Goal: Task Accomplishment & Management: Manage account settings

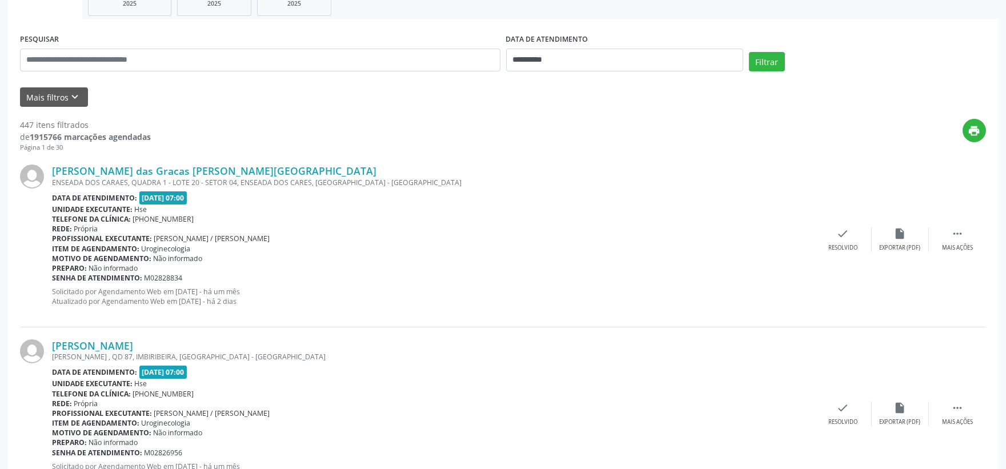
scroll to position [63, 0]
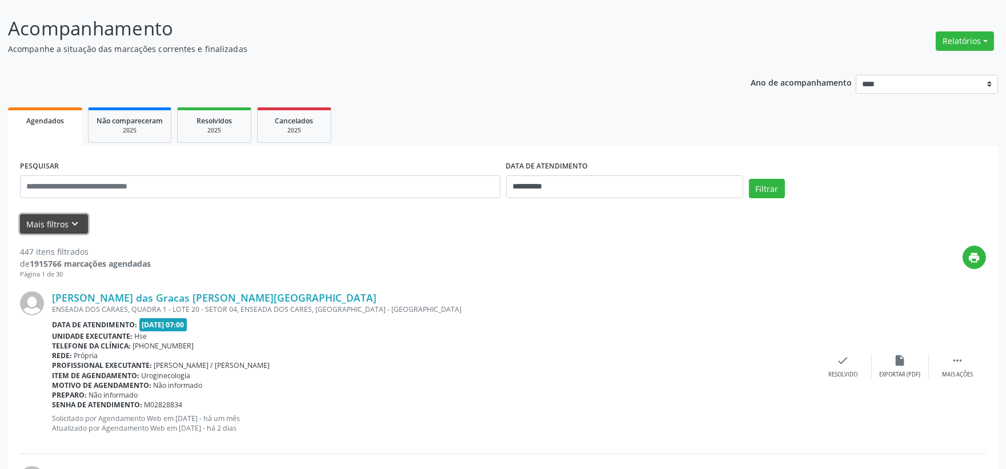
click at [55, 230] on button "Mais filtros keyboard_arrow_down" at bounding box center [54, 224] width 68 height 20
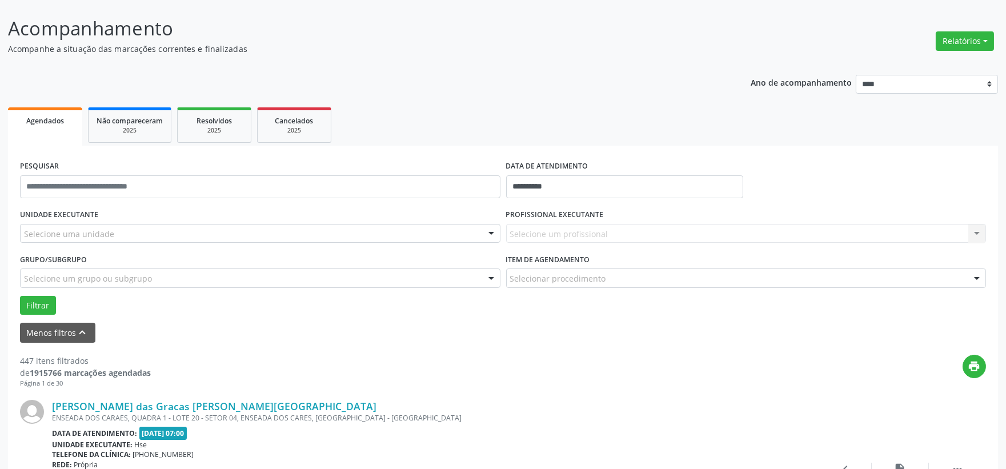
click at [111, 237] on div "Selecione uma unidade" at bounding box center [260, 233] width 481 height 19
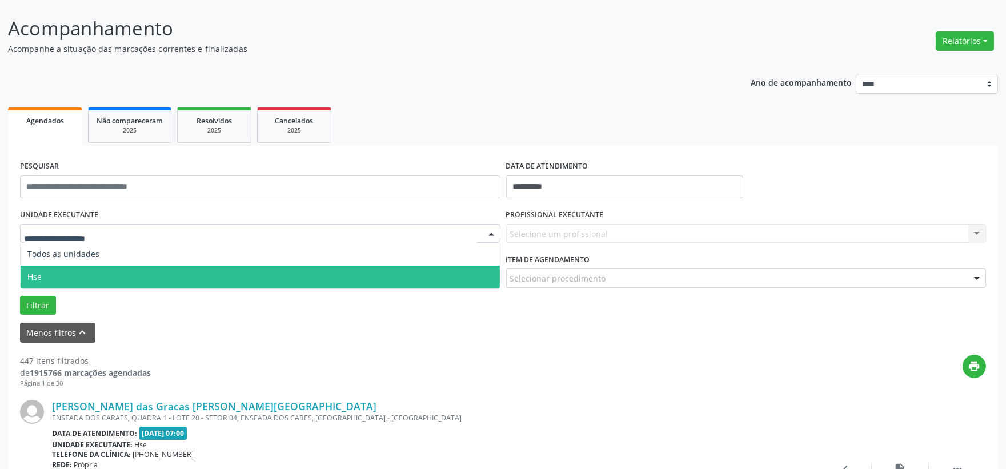
click at [87, 269] on span "Hse" at bounding box center [260, 277] width 479 height 23
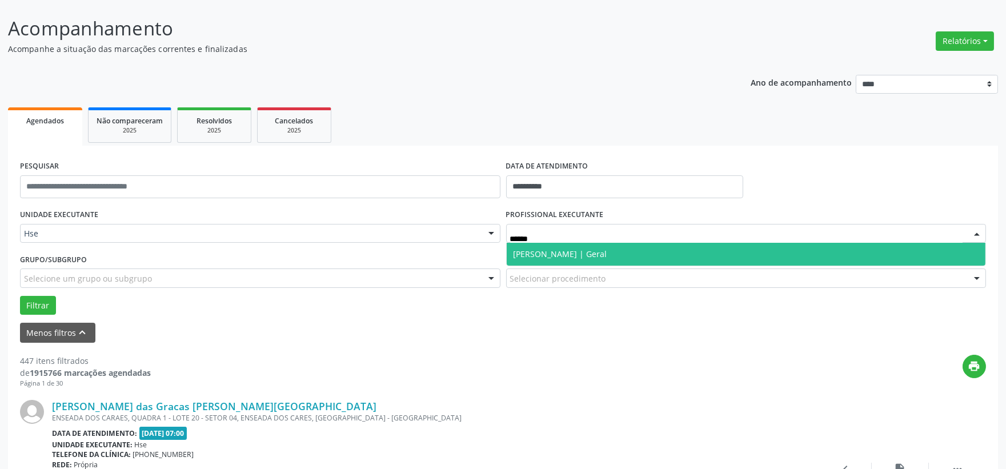
type input "*******"
click at [569, 253] on span "[PERSON_NAME] | Geral" at bounding box center [561, 254] width 94 height 11
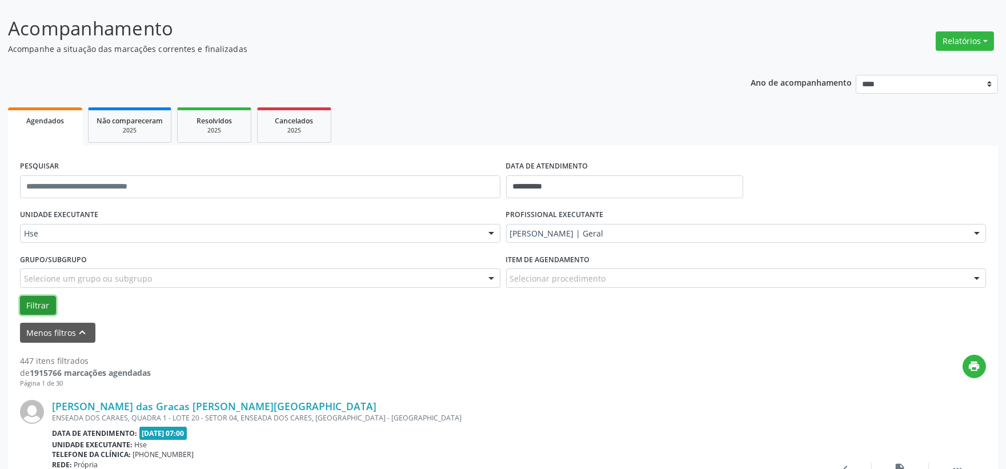
click at [31, 305] on button "Filtrar" at bounding box center [38, 305] width 36 height 19
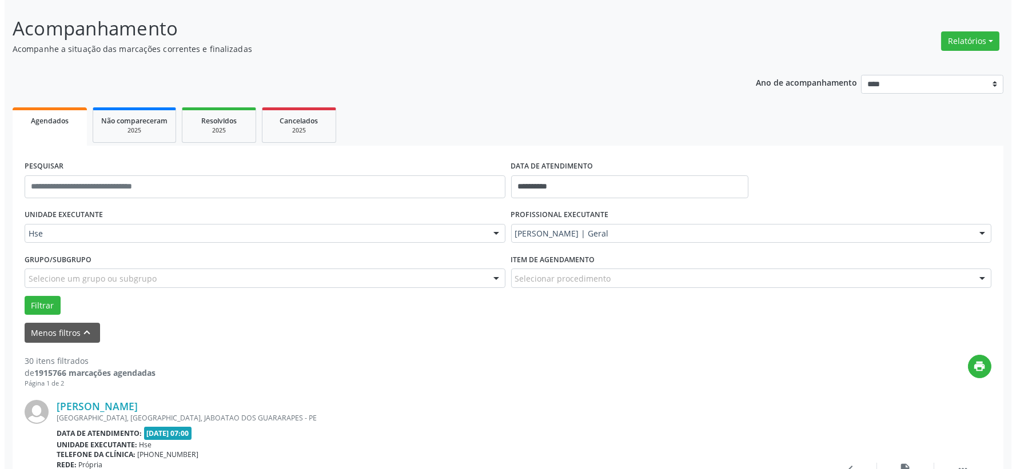
scroll to position [190, 0]
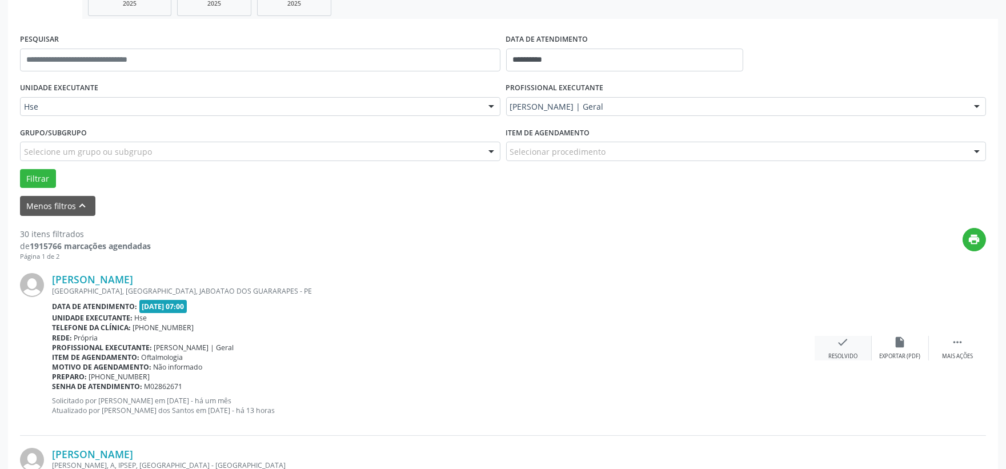
click at [830, 342] on div "check Resolvido" at bounding box center [843, 348] width 57 height 25
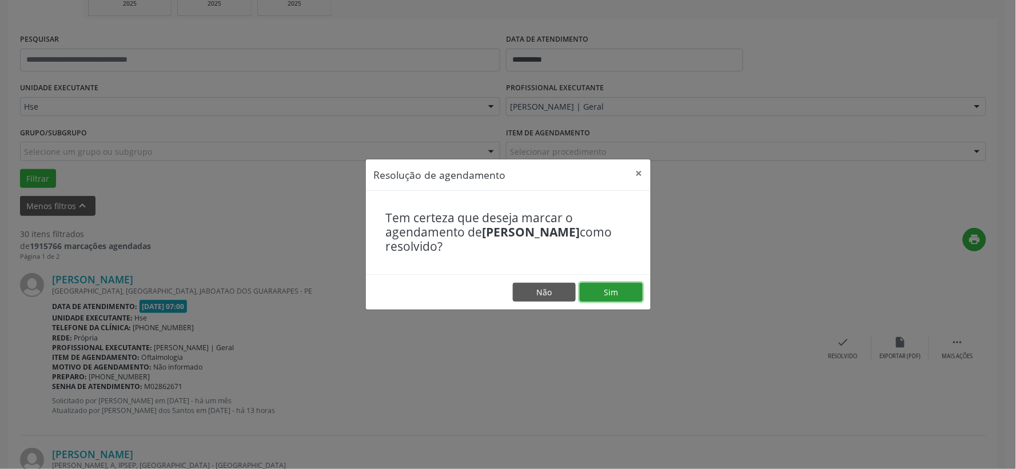
click at [623, 293] on button "Sim" at bounding box center [610, 292] width 63 height 19
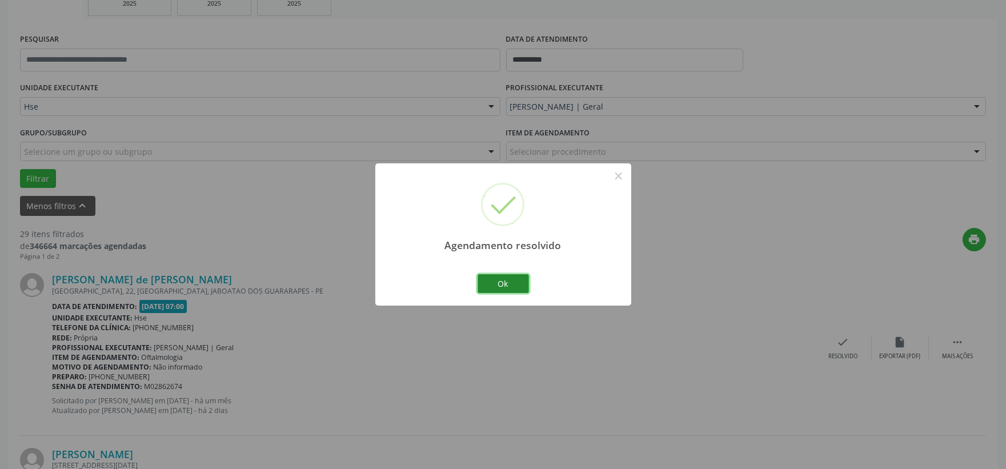
click at [516, 279] on button "Ok" at bounding box center [503, 283] width 51 height 19
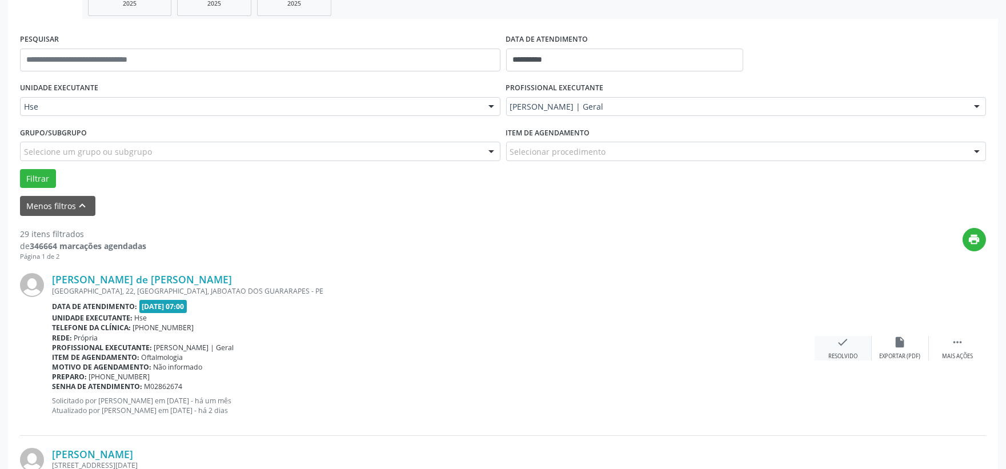
click at [850, 343] on div "check Resolvido" at bounding box center [843, 348] width 57 height 25
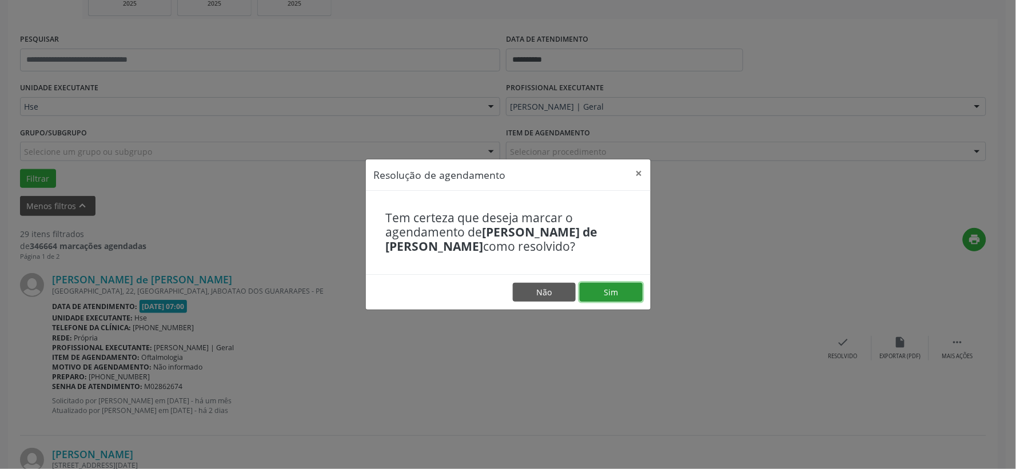
click at [634, 293] on button "Sim" at bounding box center [610, 292] width 63 height 19
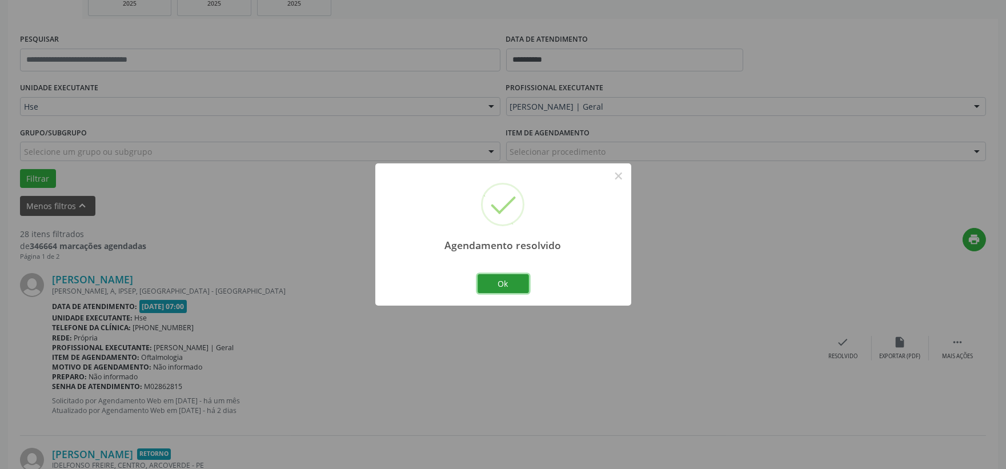
click at [514, 278] on button "Ok" at bounding box center [503, 283] width 51 height 19
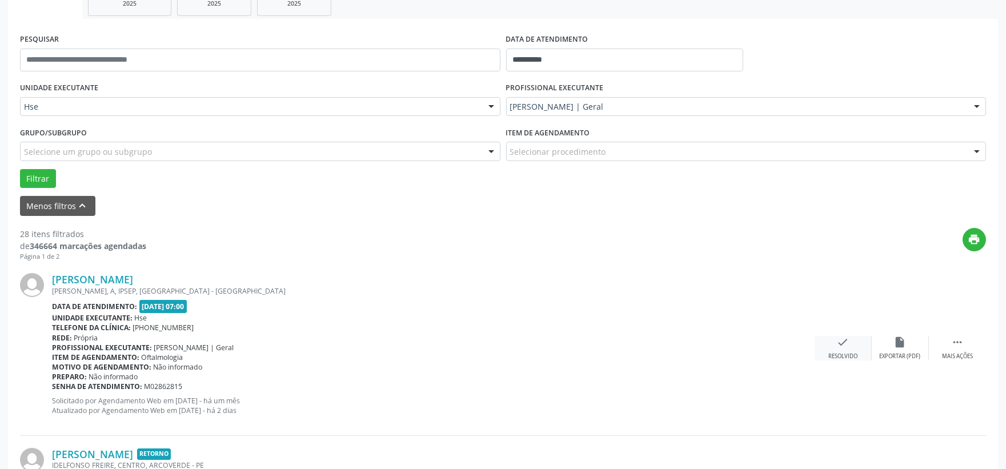
click at [838, 340] on icon "check" at bounding box center [843, 342] width 13 height 13
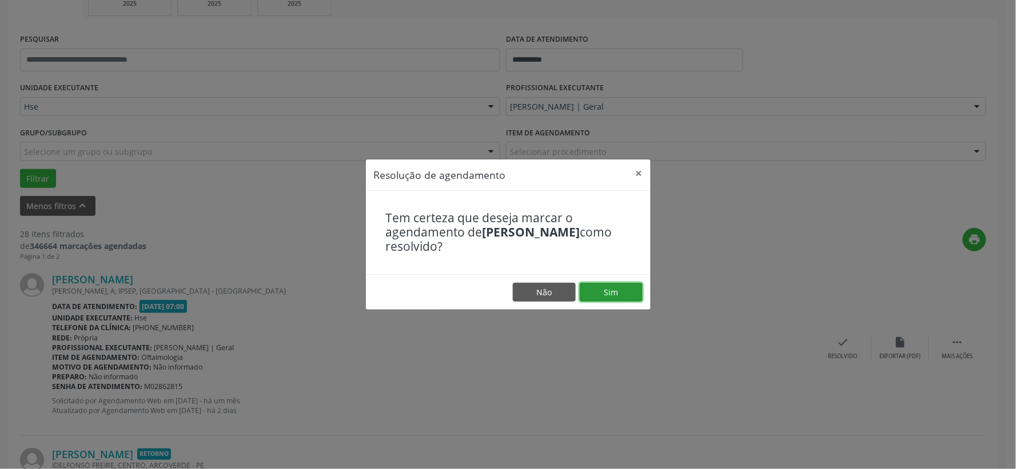
click at [617, 285] on button "Sim" at bounding box center [610, 292] width 63 height 19
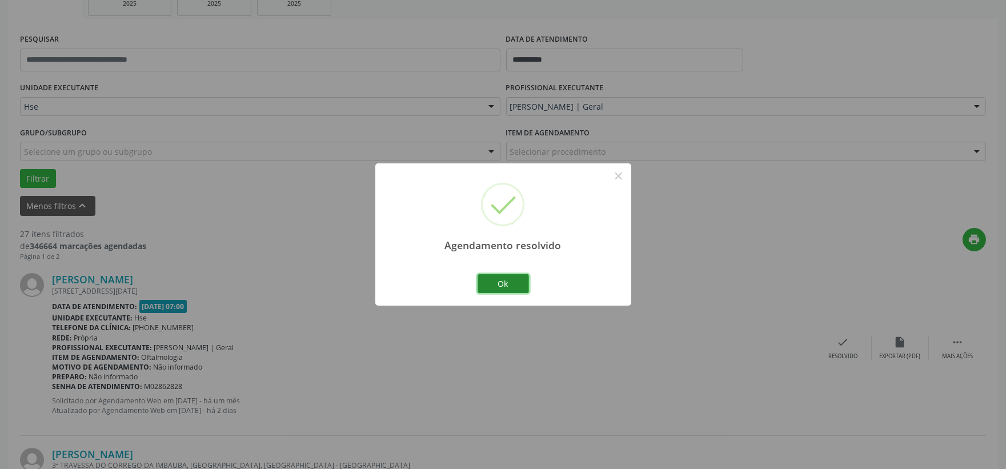
click at [506, 276] on button "Ok" at bounding box center [503, 283] width 51 height 19
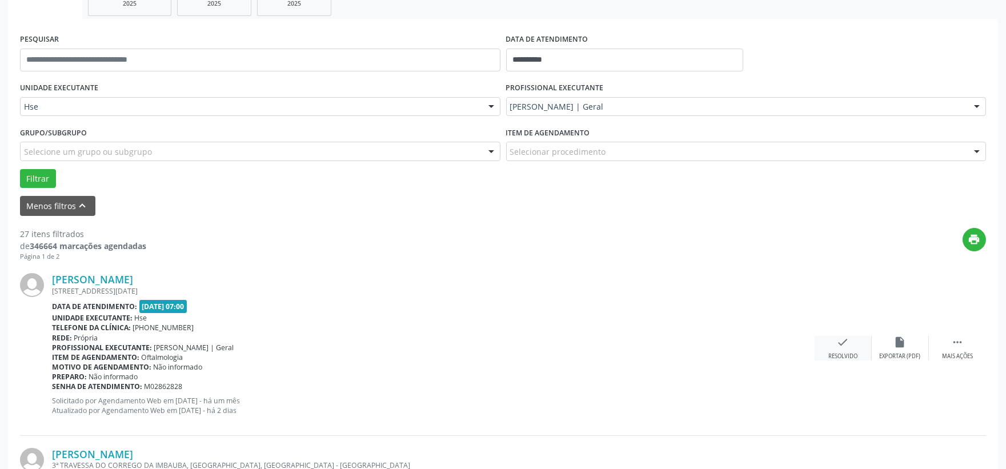
click at [832, 350] on div "check Resolvido" at bounding box center [843, 348] width 57 height 25
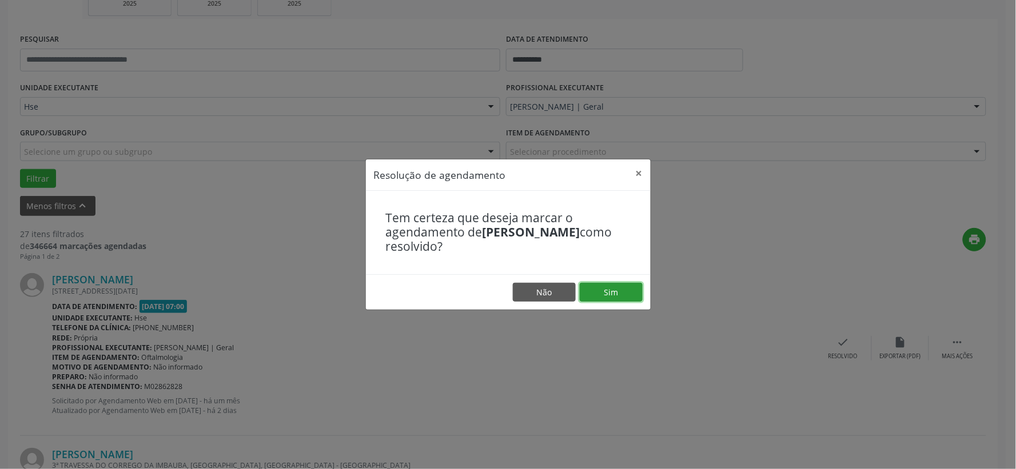
click at [635, 298] on button "Sim" at bounding box center [610, 292] width 63 height 19
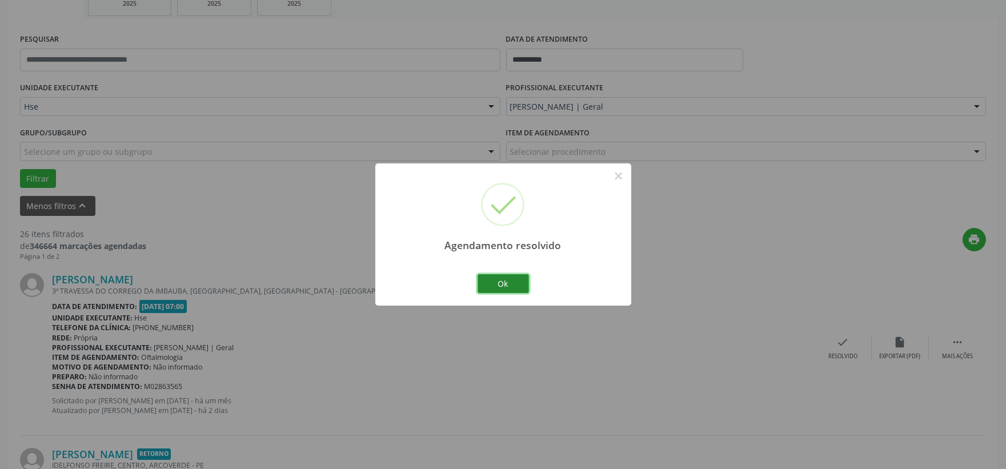
click at [499, 283] on button "Ok" at bounding box center [503, 283] width 51 height 19
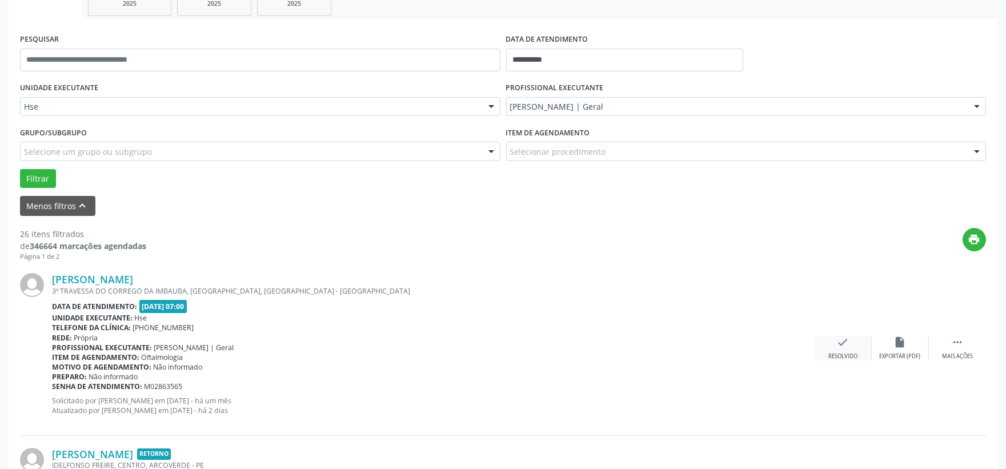
click at [846, 345] on icon "check" at bounding box center [843, 342] width 13 height 13
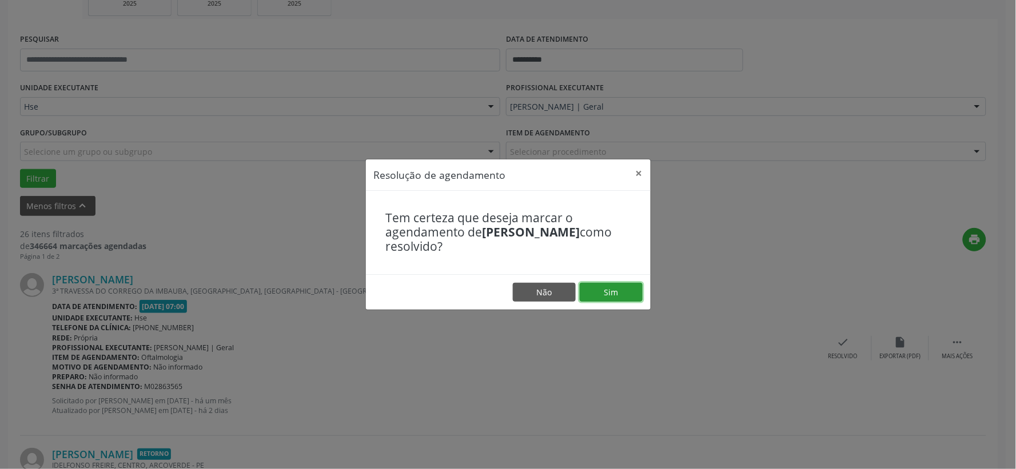
click at [620, 289] on button "Sim" at bounding box center [610, 292] width 63 height 19
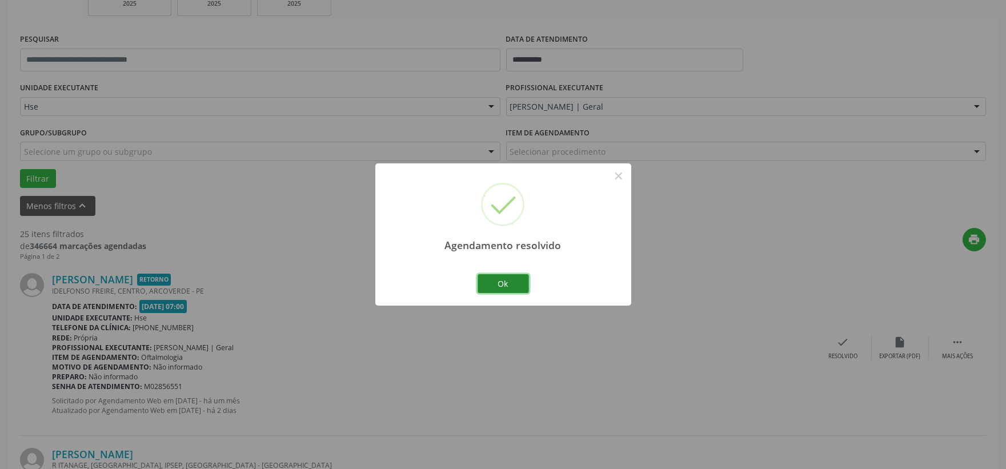
click at [494, 279] on button "Ok" at bounding box center [503, 283] width 51 height 19
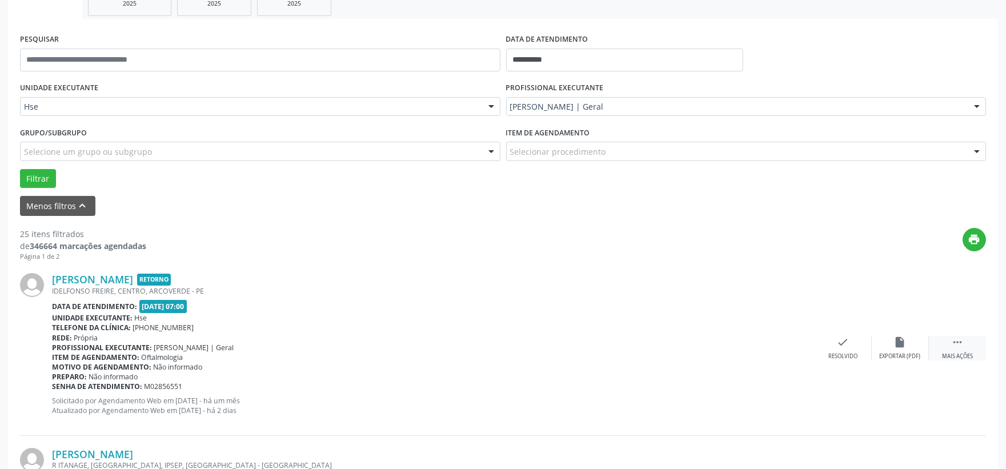
drag, startPoint x: 968, startPoint y: 342, endPoint x: 957, endPoint y: 342, distance: 10.3
click at [968, 342] on div " Mais ações" at bounding box center [957, 348] width 57 height 25
click at [906, 353] on div "Não compareceu" at bounding box center [900, 357] width 49 height 8
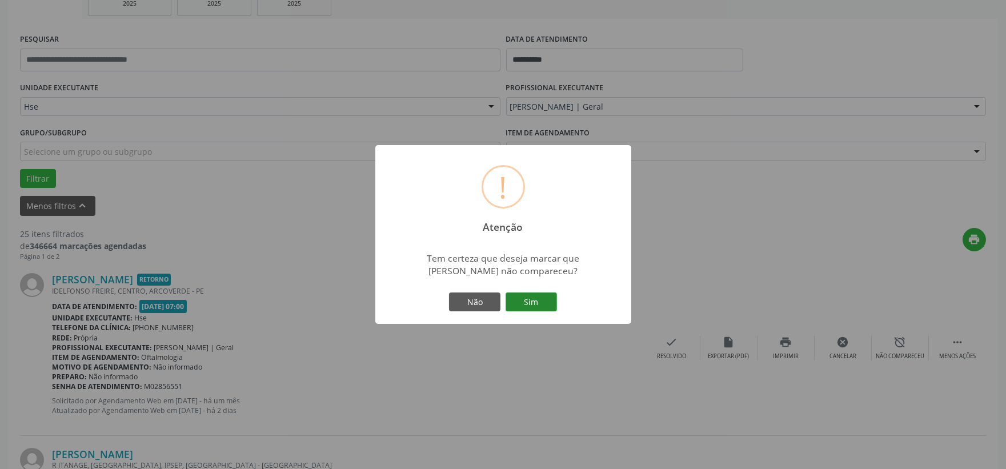
click at [528, 298] on button "Sim" at bounding box center [531, 302] width 51 height 19
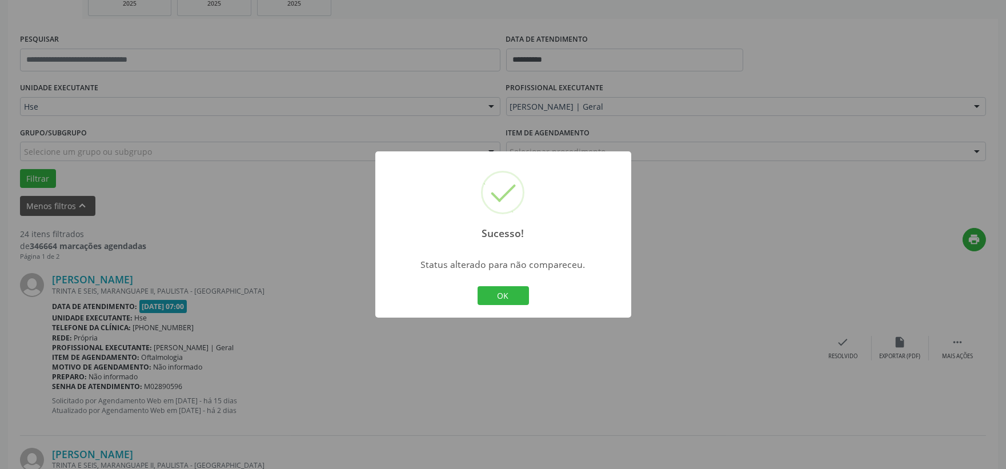
click at [478, 286] on button "OK" at bounding box center [503, 295] width 51 height 19
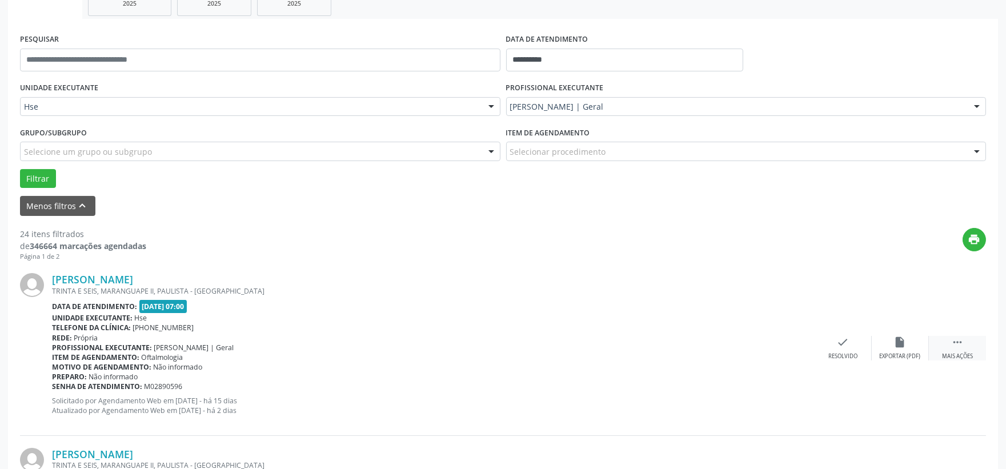
click at [950, 347] on div " Mais ações" at bounding box center [957, 348] width 57 height 25
click at [906, 347] on icon "alarm_off" at bounding box center [900, 342] width 13 height 13
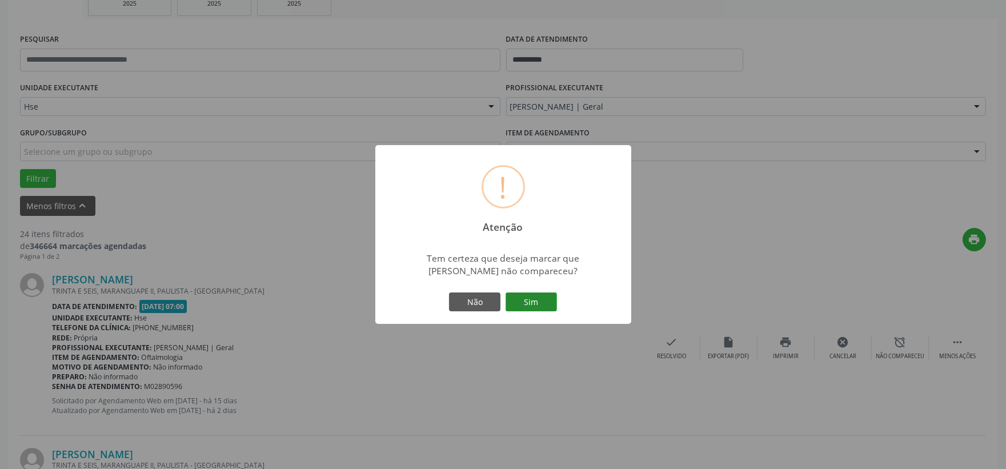
click at [550, 306] on button "Sim" at bounding box center [531, 302] width 51 height 19
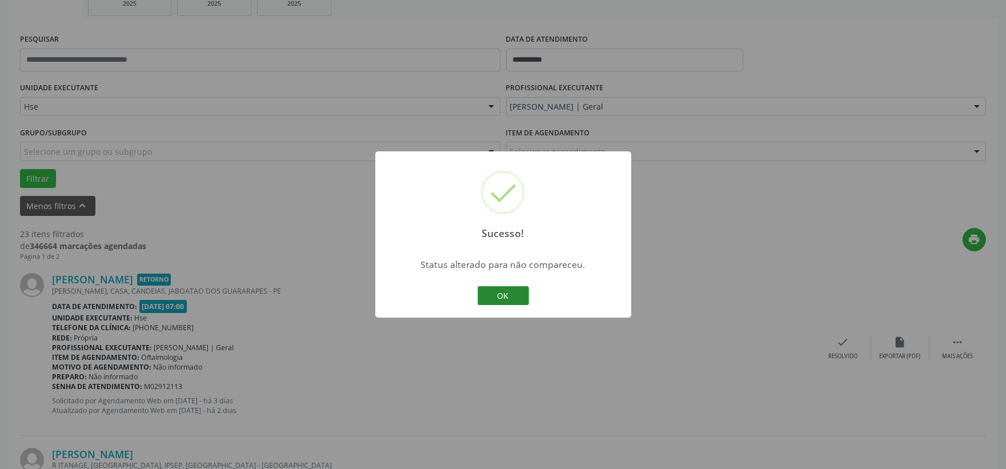
click at [506, 290] on button "OK" at bounding box center [503, 295] width 51 height 19
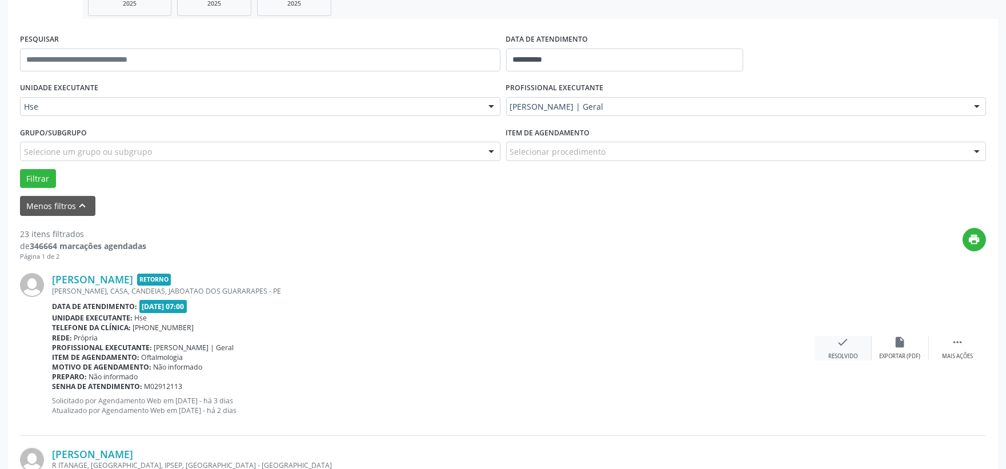
click at [840, 344] on icon "check" at bounding box center [843, 342] width 13 height 13
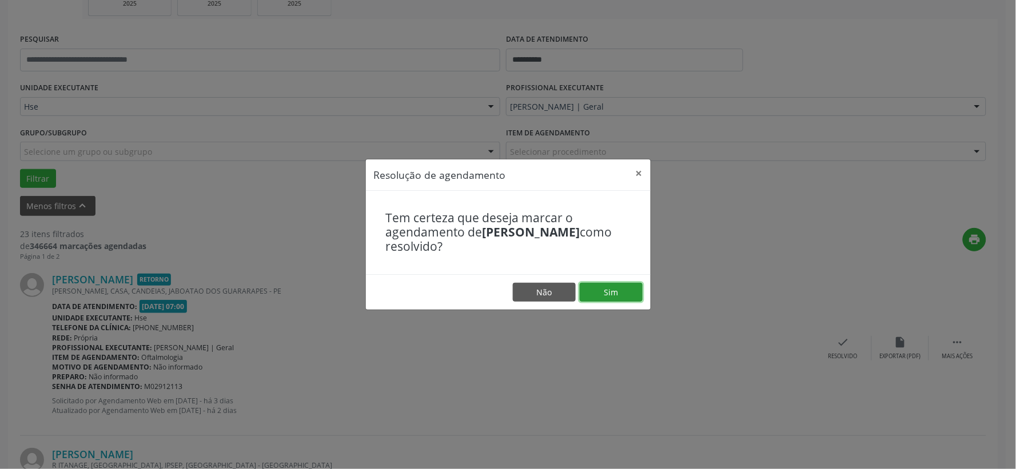
click at [626, 292] on button "Sim" at bounding box center [610, 292] width 63 height 19
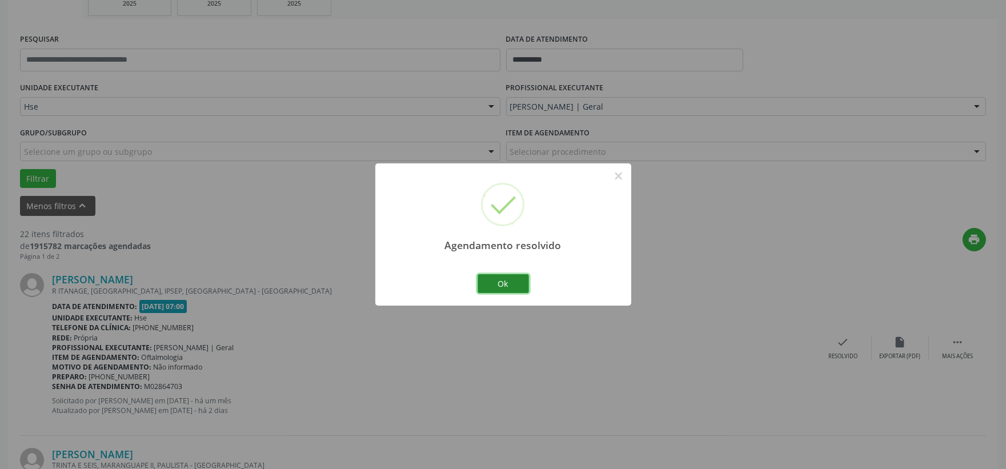
click at [510, 288] on button "Ok" at bounding box center [503, 283] width 51 height 19
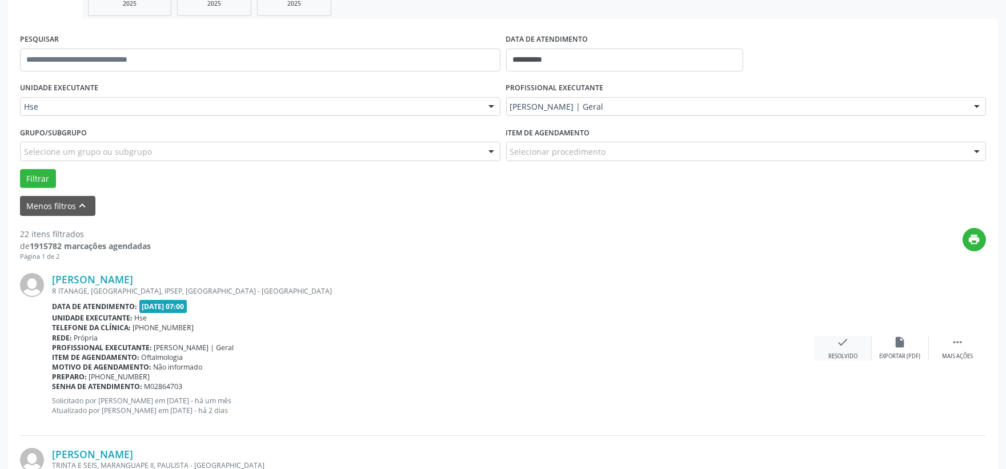
click at [840, 349] on div "check Resolvido" at bounding box center [843, 348] width 57 height 25
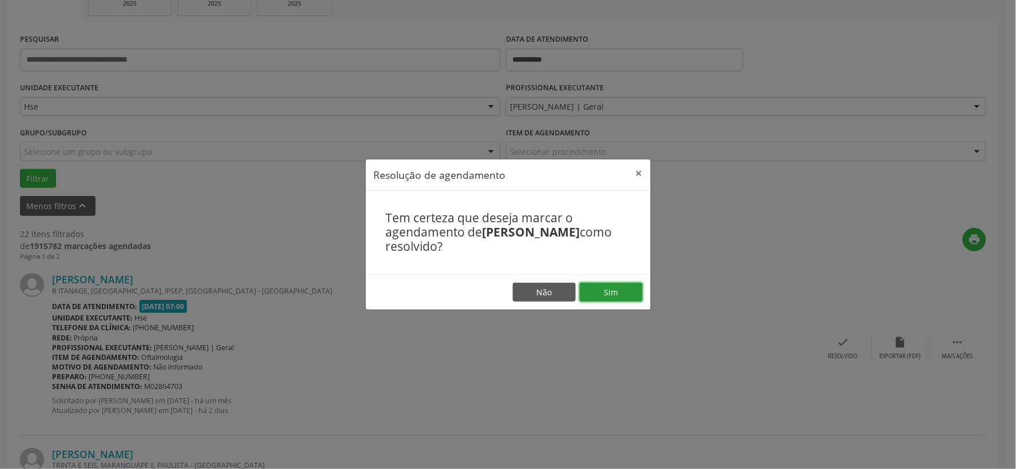
click at [627, 290] on button "Sim" at bounding box center [610, 292] width 63 height 19
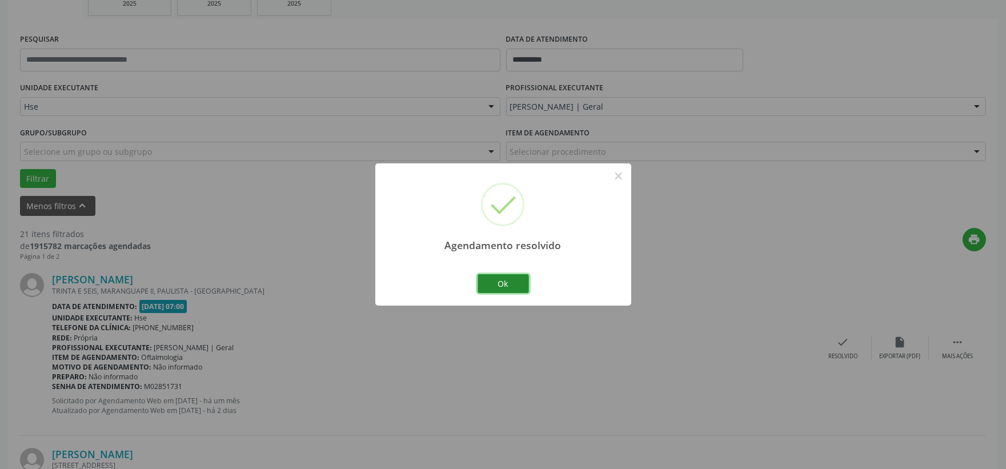
click at [512, 283] on button "Ok" at bounding box center [503, 283] width 51 height 19
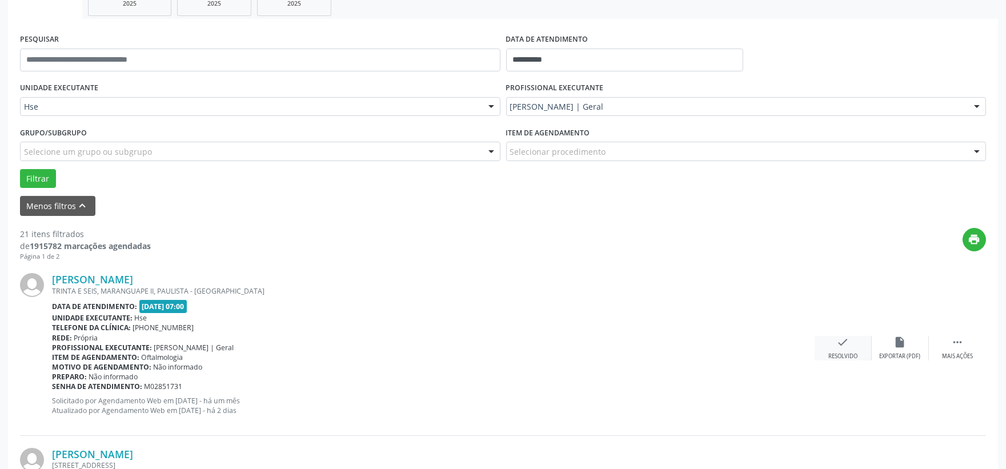
click at [848, 342] on icon "check" at bounding box center [843, 342] width 13 height 13
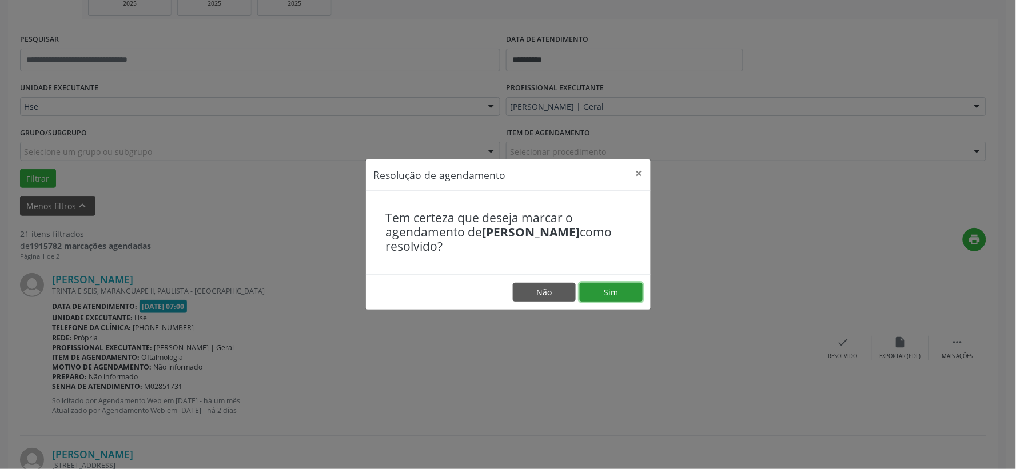
click at [627, 293] on button "Sim" at bounding box center [610, 292] width 63 height 19
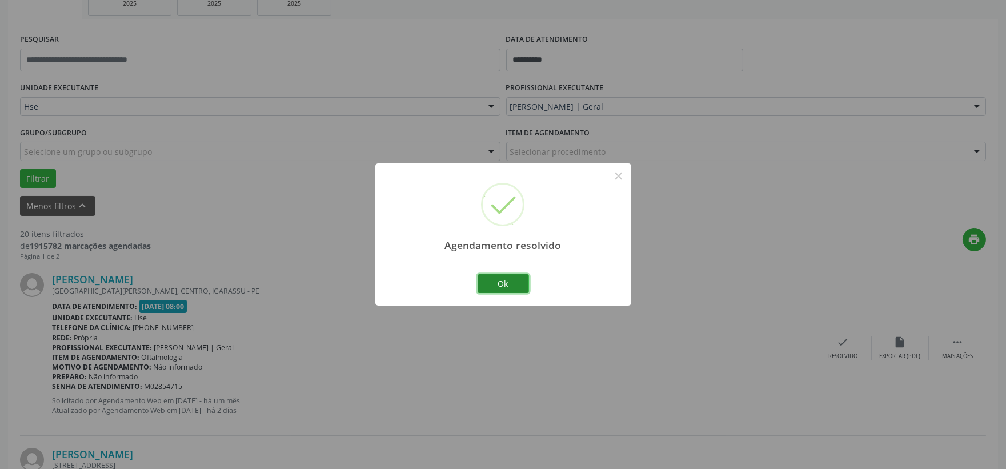
click at [522, 278] on button "Ok" at bounding box center [503, 283] width 51 height 19
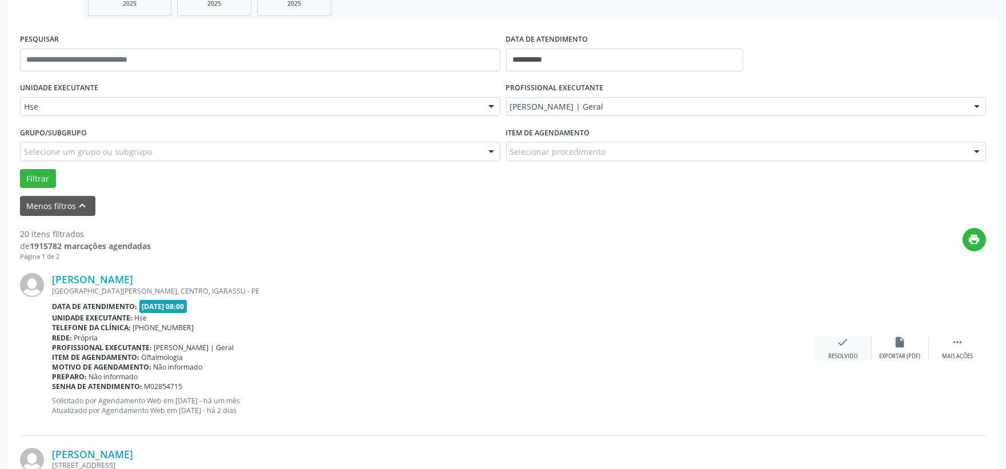
click at [832, 350] on div "check Resolvido" at bounding box center [843, 348] width 57 height 25
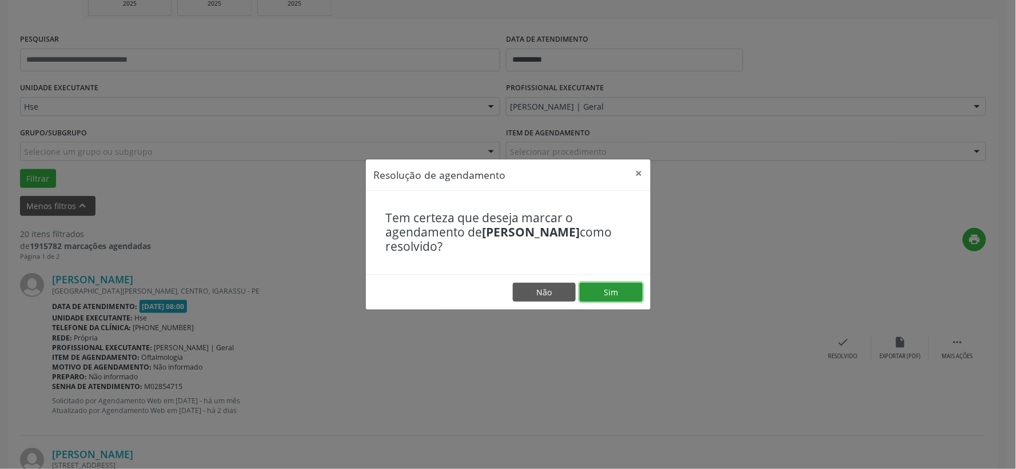
click at [631, 291] on button "Sim" at bounding box center [610, 292] width 63 height 19
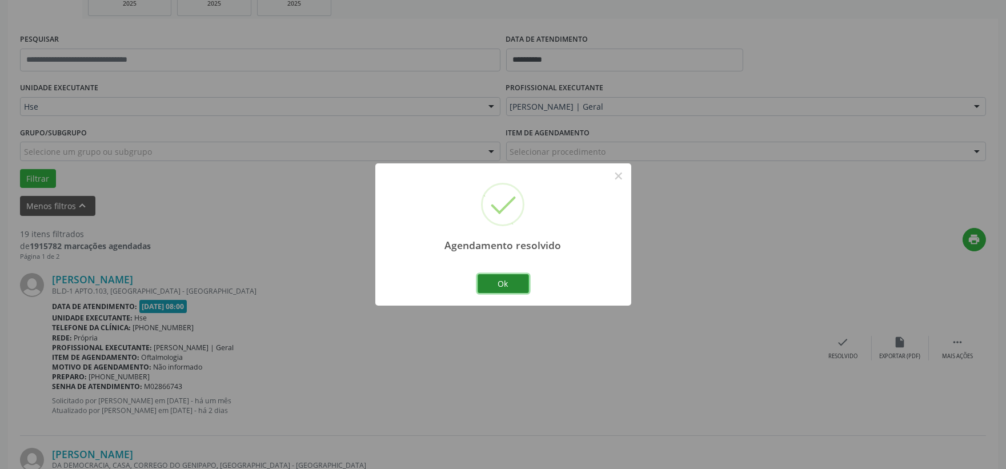
click at [514, 286] on button "Ok" at bounding box center [503, 283] width 51 height 19
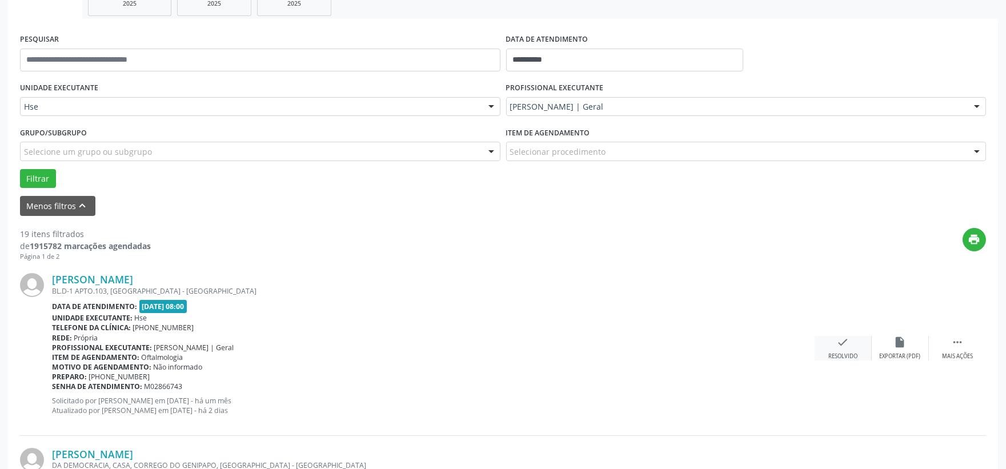
click at [834, 340] on div "check Resolvido" at bounding box center [843, 348] width 57 height 25
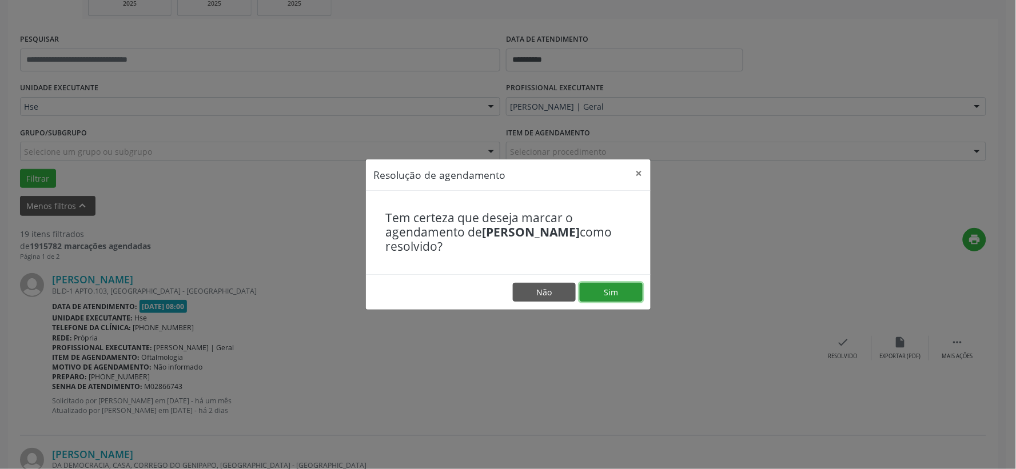
click at [642, 294] on button "Sim" at bounding box center [610, 292] width 63 height 19
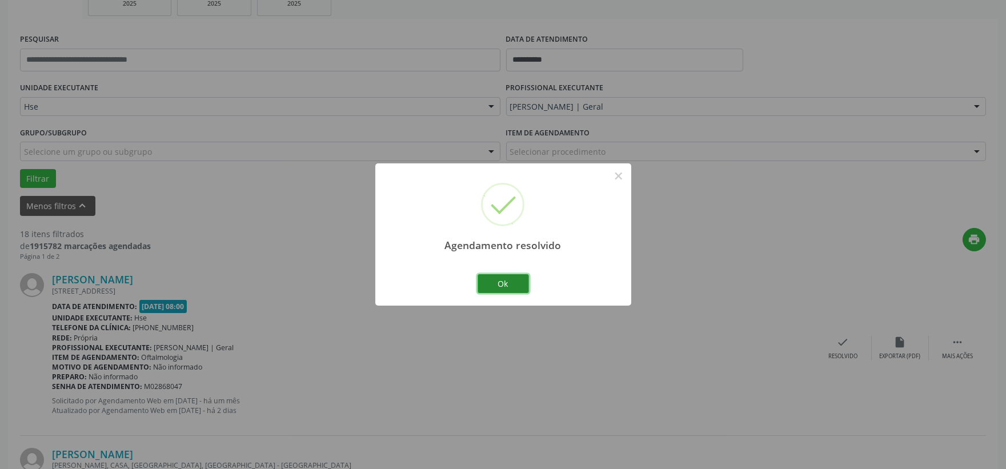
click at [485, 283] on button "Ok" at bounding box center [503, 283] width 51 height 19
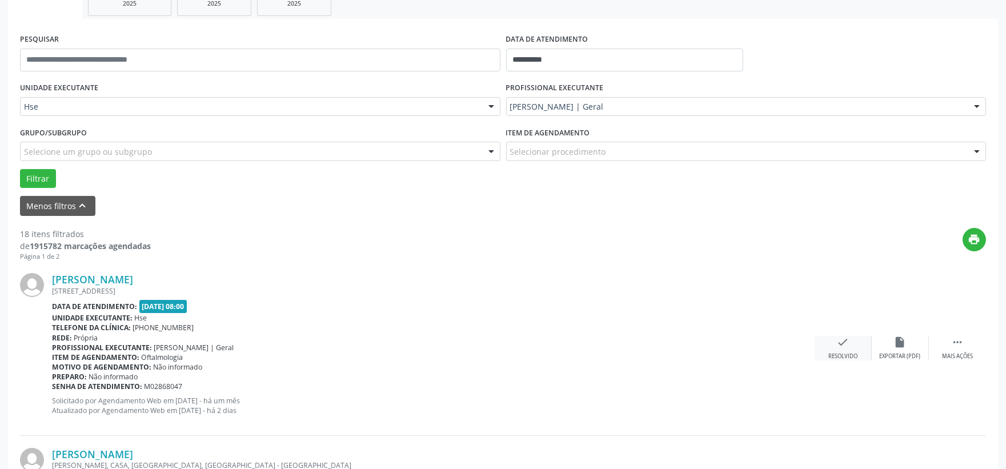
click at [836, 338] on div "check Resolvido" at bounding box center [843, 348] width 57 height 25
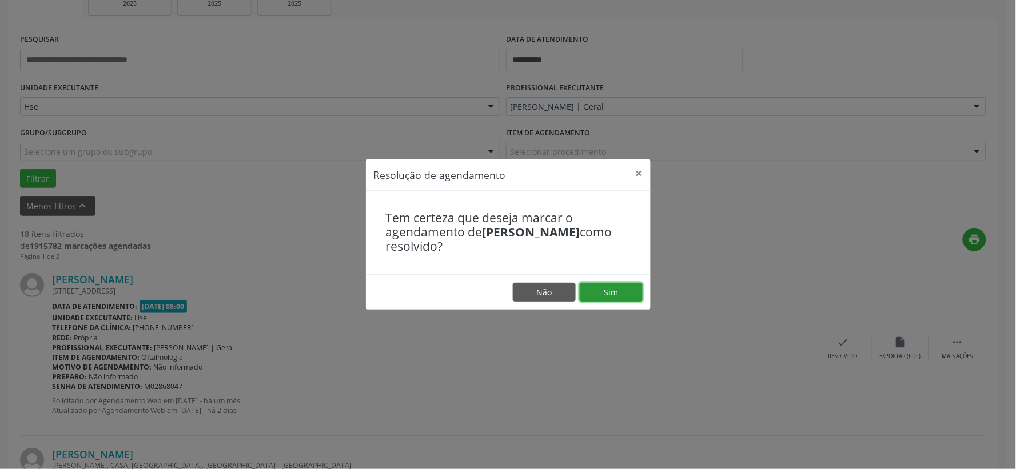
click at [603, 293] on button "Sim" at bounding box center [610, 292] width 63 height 19
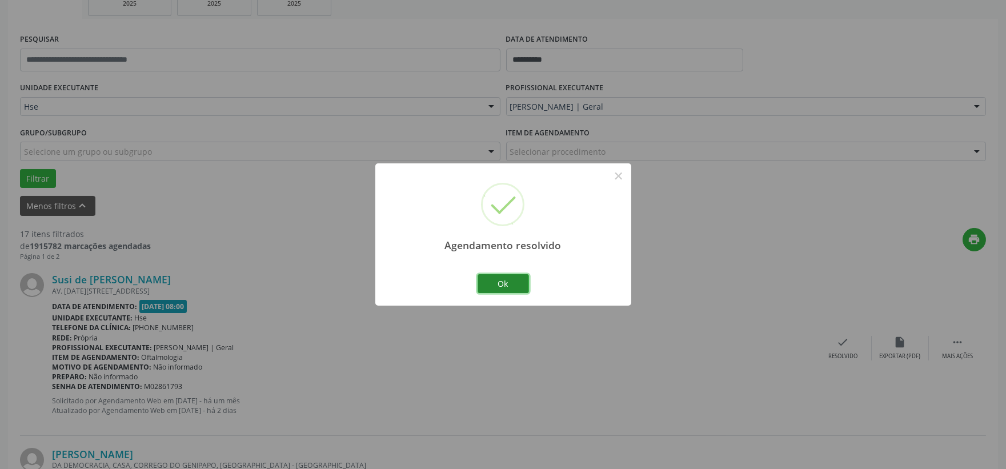
click at [489, 277] on button "Ok" at bounding box center [503, 283] width 51 height 19
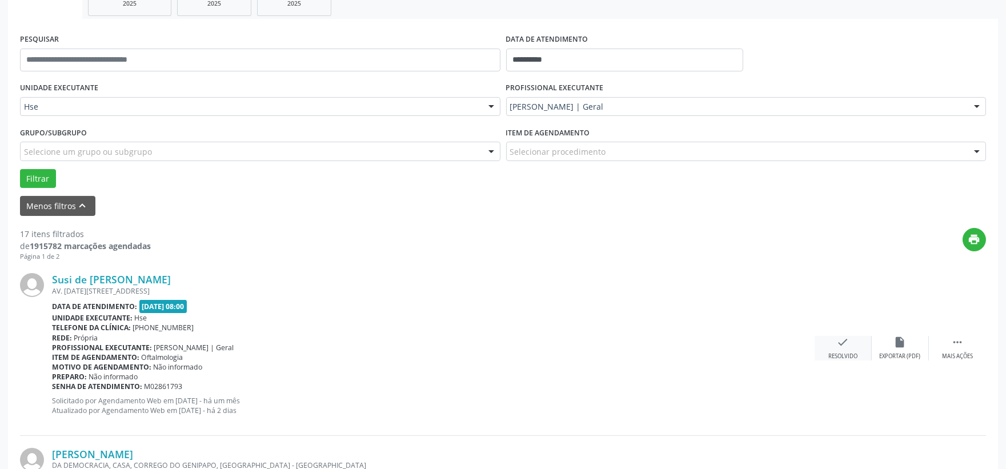
click at [835, 343] on div "check Resolvido" at bounding box center [843, 348] width 57 height 25
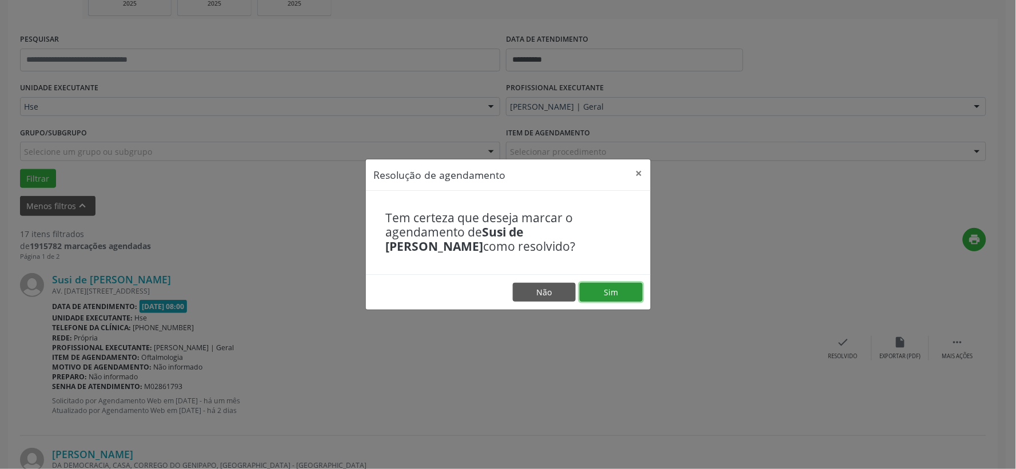
click at [614, 293] on button "Sim" at bounding box center [610, 292] width 63 height 19
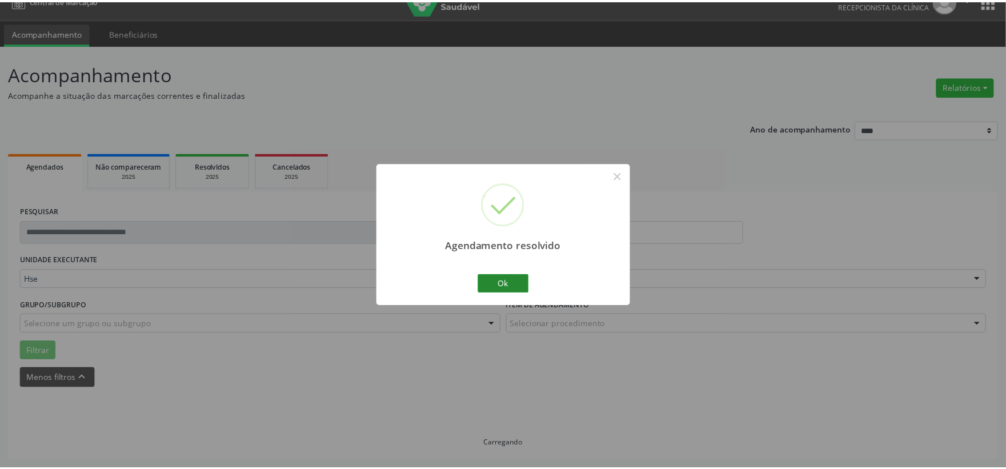
scroll to position [17, 0]
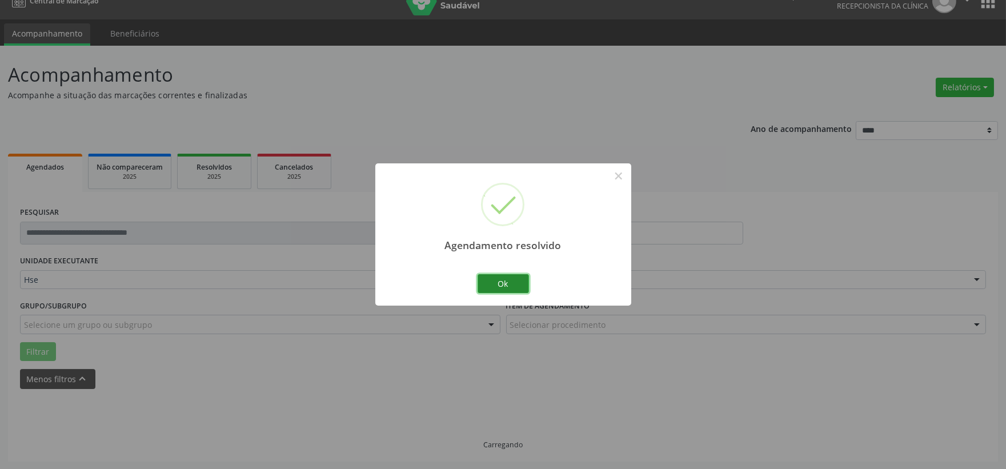
click at [499, 284] on button "Ok" at bounding box center [503, 283] width 51 height 19
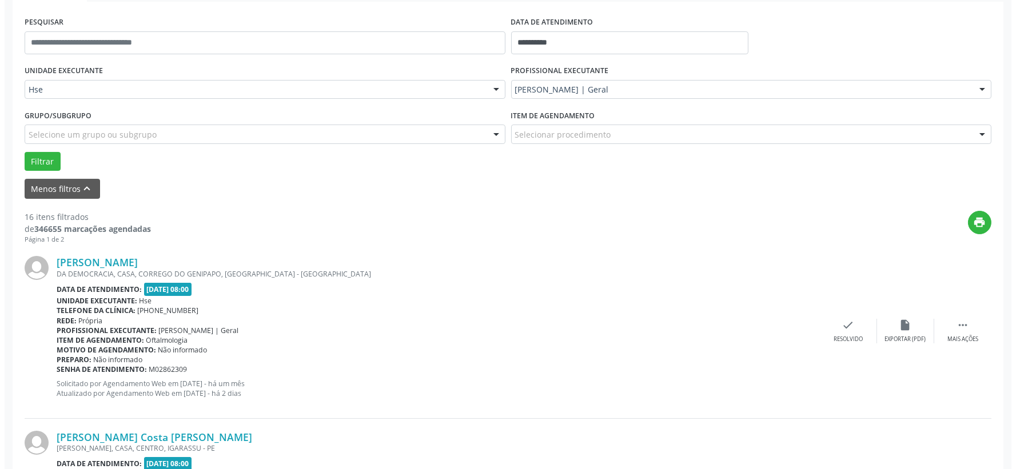
scroll to position [271, 0]
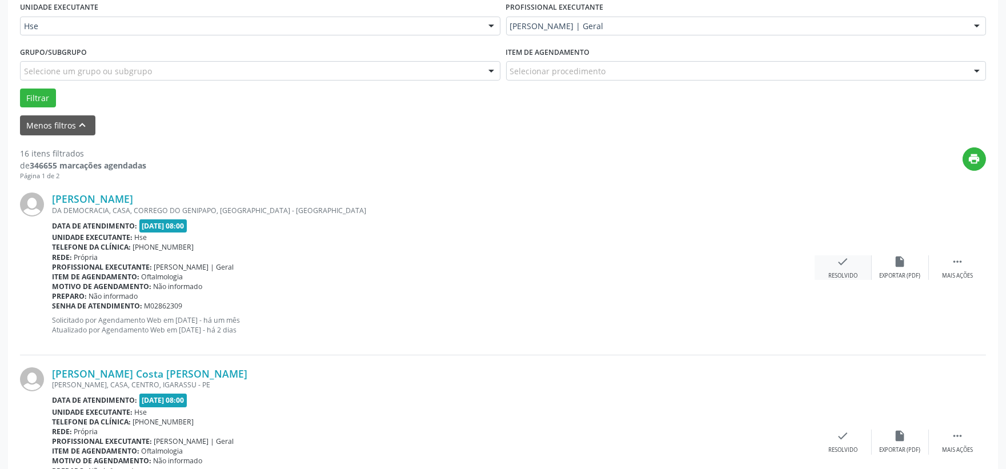
click at [841, 259] on icon "check" at bounding box center [843, 261] width 13 height 13
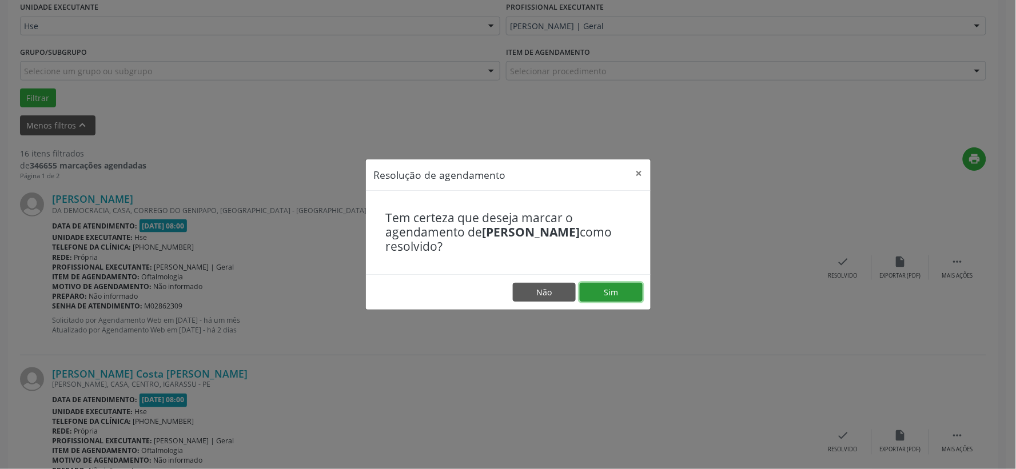
click at [607, 286] on button "Sim" at bounding box center [610, 292] width 63 height 19
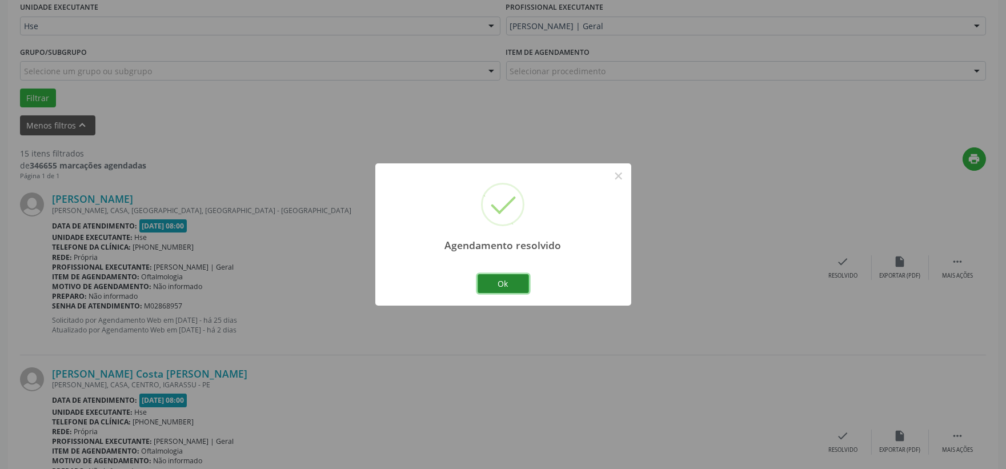
click at [499, 282] on button "Ok" at bounding box center [503, 283] width 51 height 19
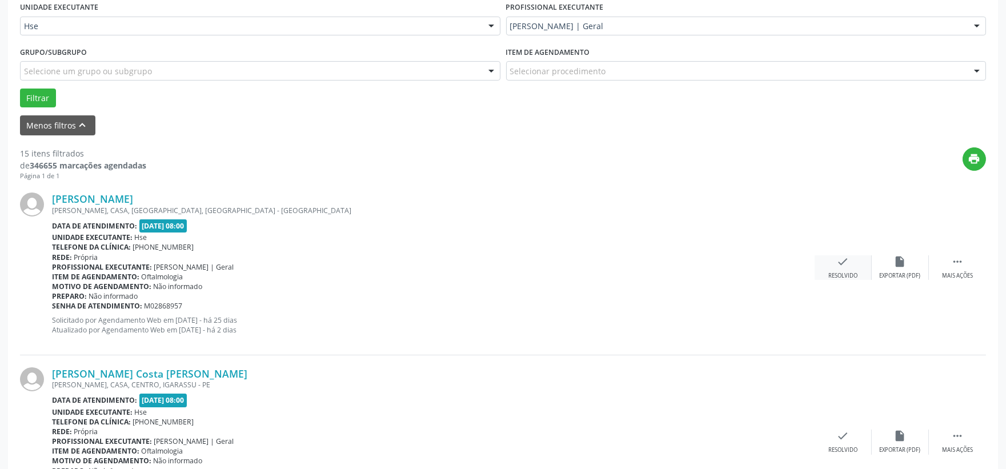
click at [839, 267] on icon "check" at bounding box center [843, 261] width 13 height 13
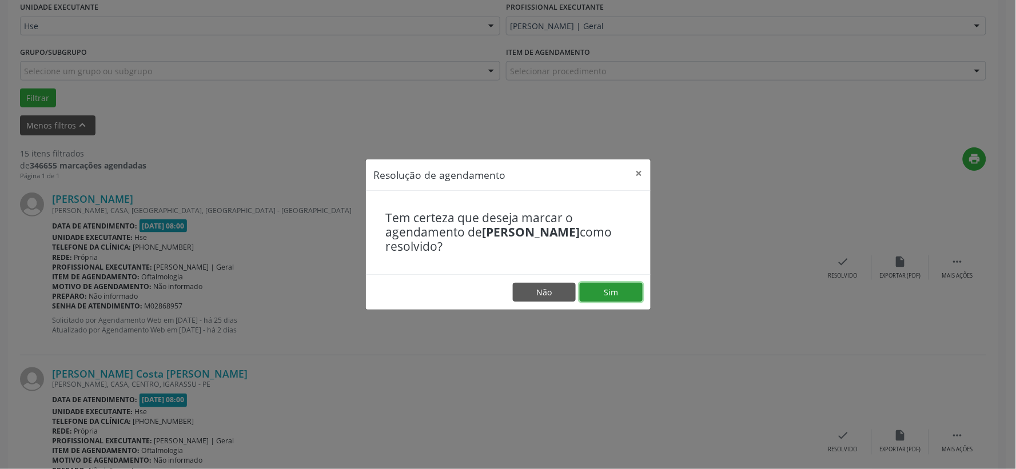
click at [615, 293] on button "Sim" at bounding box center [610, 292] width 63 height 19
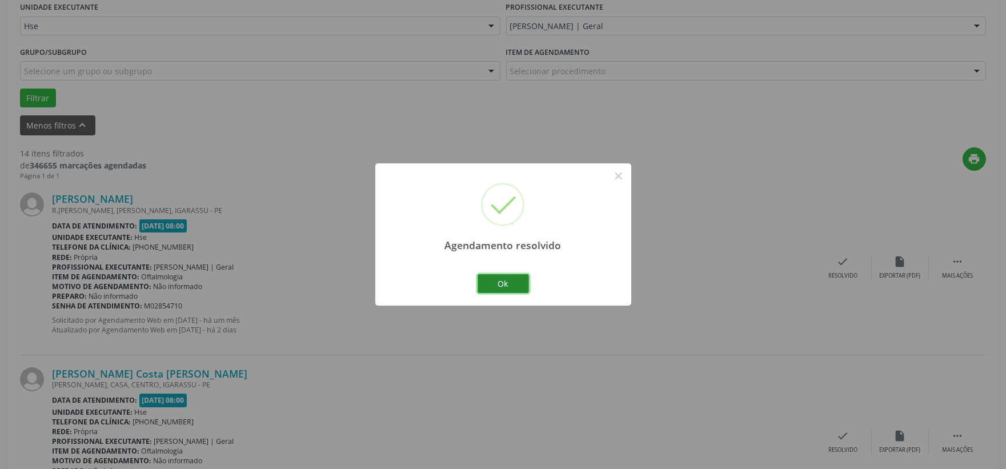
click at [506, 283] on button "Ok" at bounding box center [503, 283] width 51 height 19
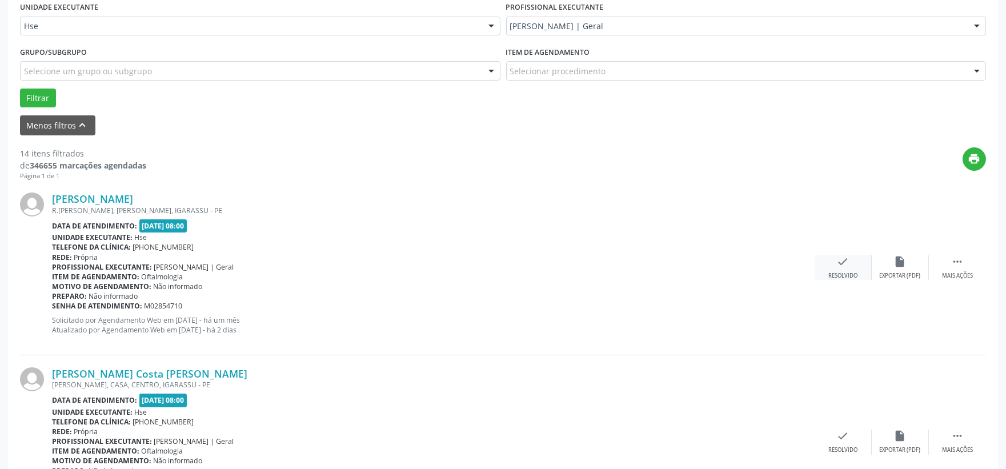
click at [841, 256] on icon "check" at bounding box center [843, 261] width 13 height 13
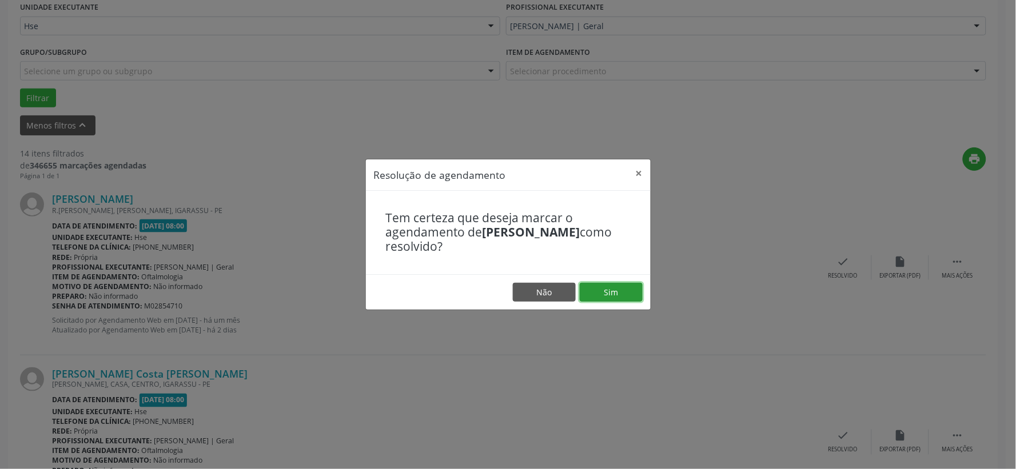
click at [615, 290] on button "Sim" at bounding box center [610, 292] width 63 height 19
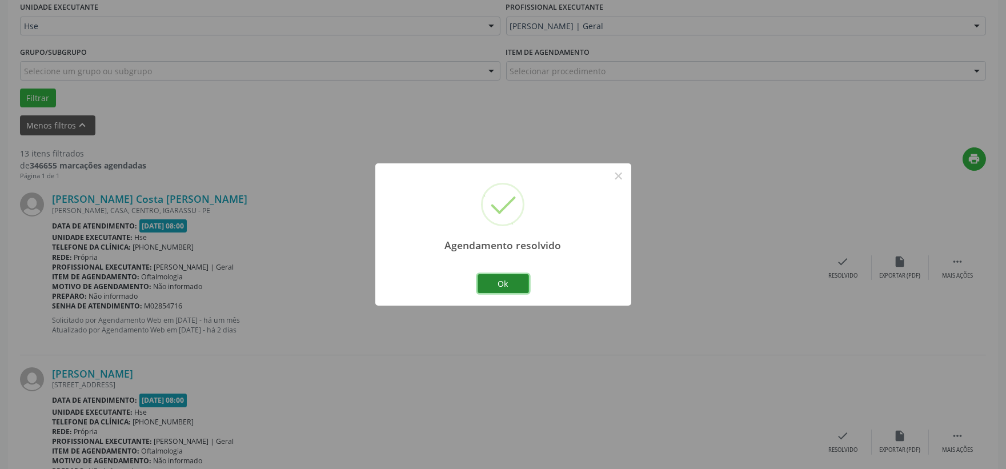
click at [509, 282] on button "Ok" at bounding box center [503, 283] width 51 height 19
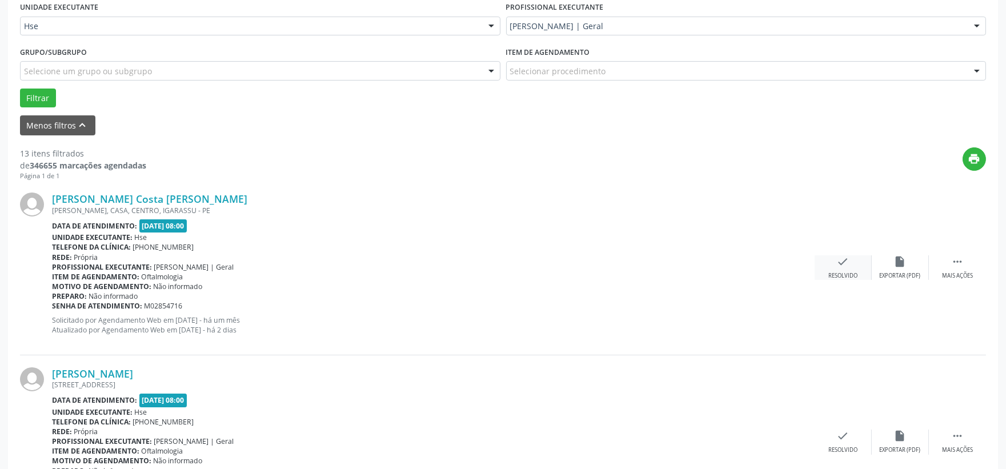
click at [841, 263] on icon "check" at bounding box center [843, 261] width 13 height 13
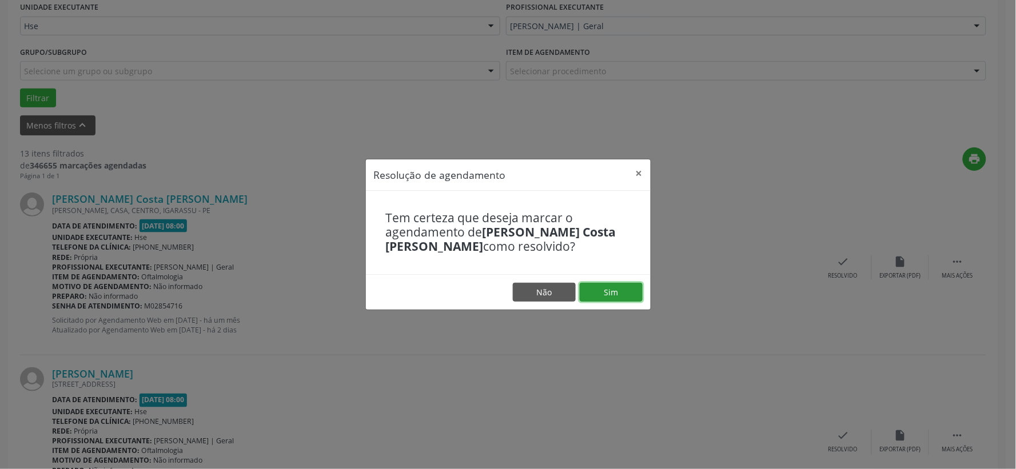
click at [602, 290] on button "Sim" at bounding box center [610, 292] width 63 height 19
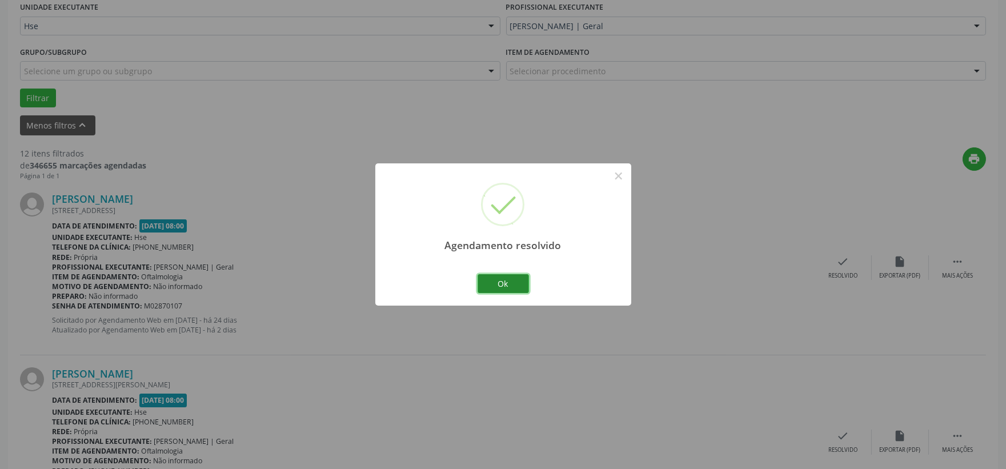
click at [520, 283] on button "Ok" at bounding box center [503, 283] width 51 height 19
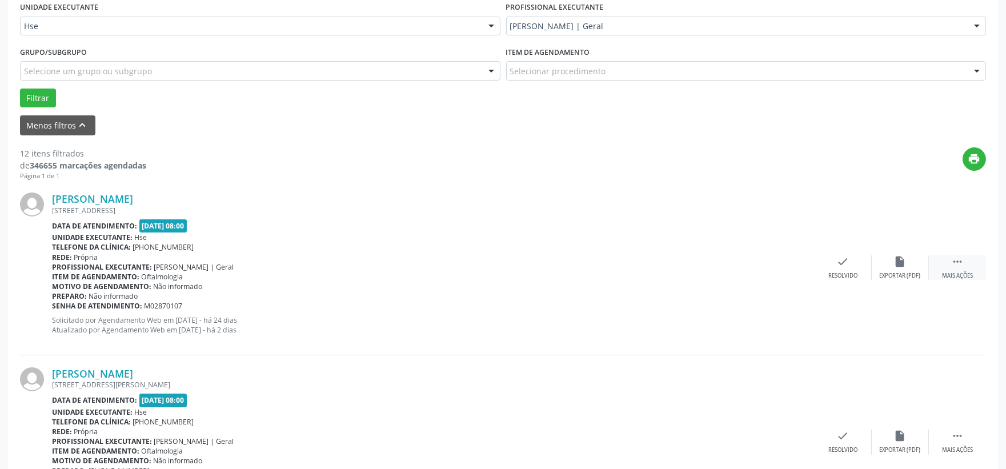
click at [945, 261] on div " Mais ações" at bounding box center [957, 267] width 57 height 25
click at [918, 266] on div "alarm_off Não compareceu" at bounding box center [900, 267] width 57 height 25
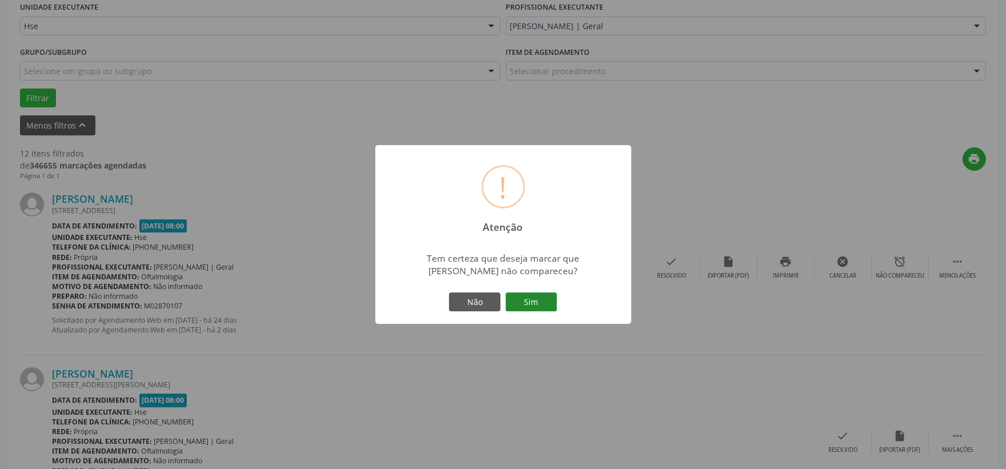
click at [506, 295] on button "Sim" at bounding box center [531, 302] width 51 height 19
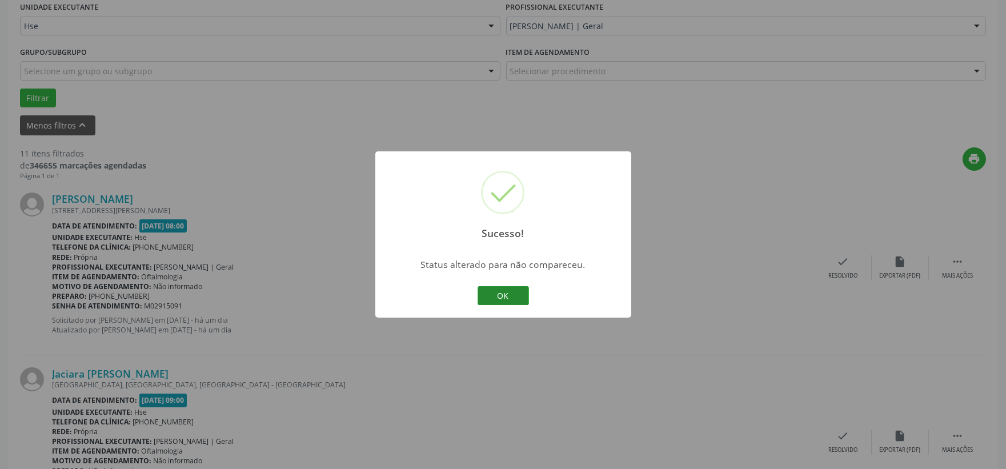
click at [523, 292] on button "OK" at bounding box center [503, 295] width 51 height 19
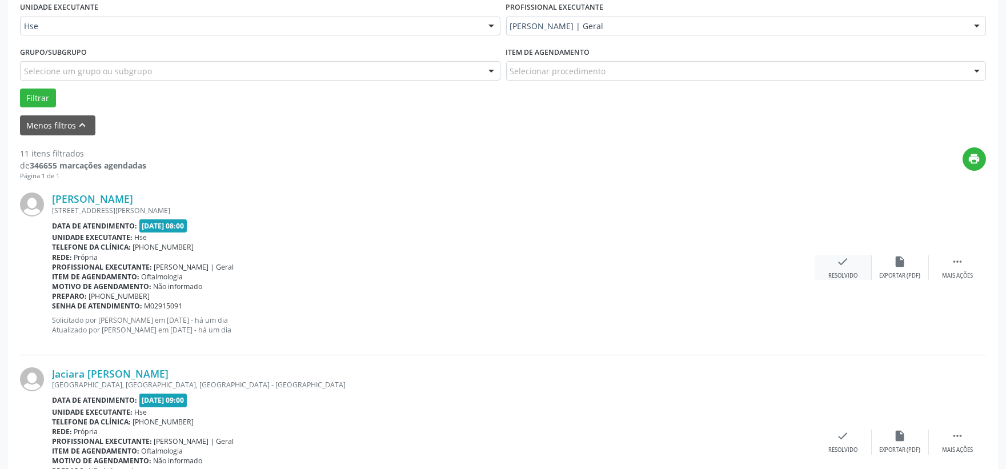
click at [838, 272] on div "Resolvido" at bounding box center [843, 276] width 29 height 8
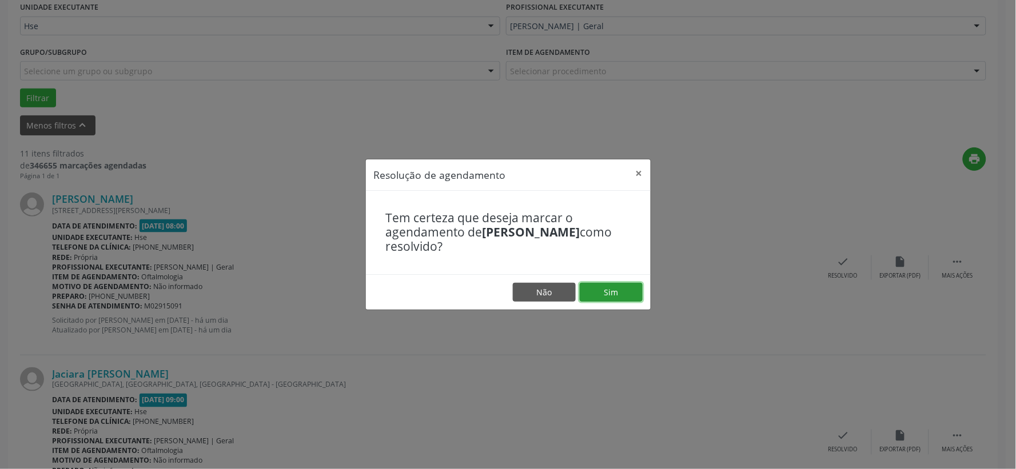
click at [616, 293] on button "Sim" at bounding box center [610, 292] width 63 height 19
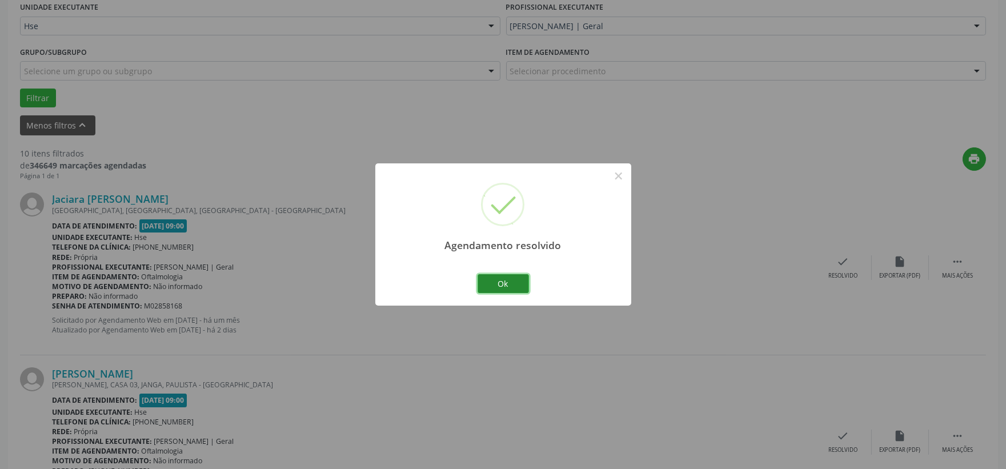
click at [506, 288] on button "Ok" at bounding box center [503, 283] width 51 height 19
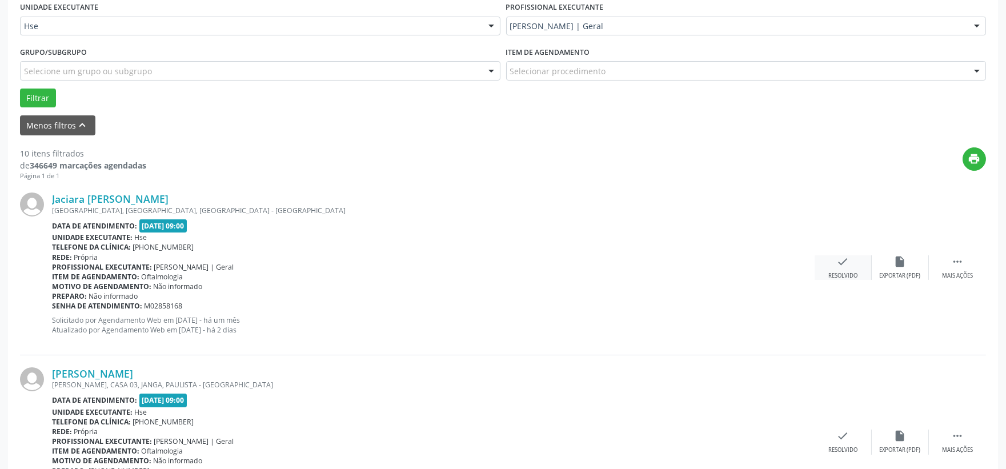
click at [845, 272] on div "Resolvido" at bounding box center [843, 276] width 29 height 8
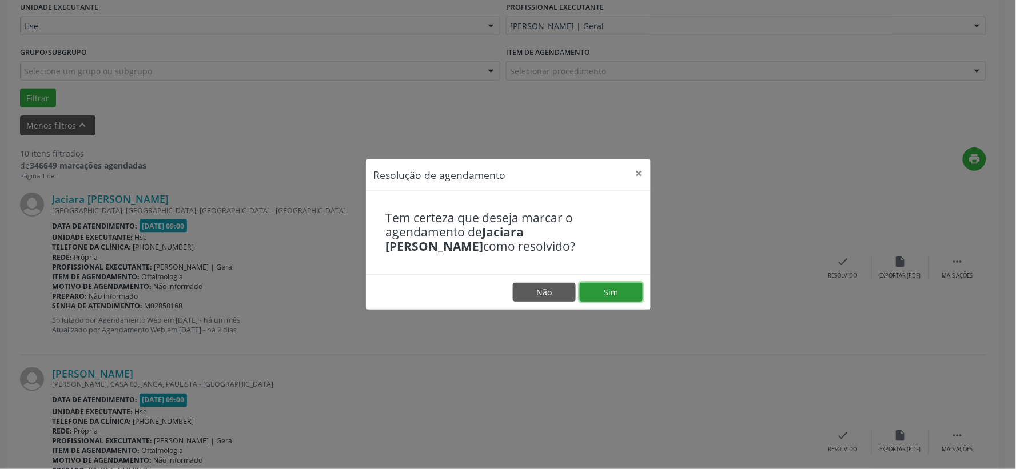
click at [626, 301] on button "Sim" at bounding box center [610, 292] width 63 height 19
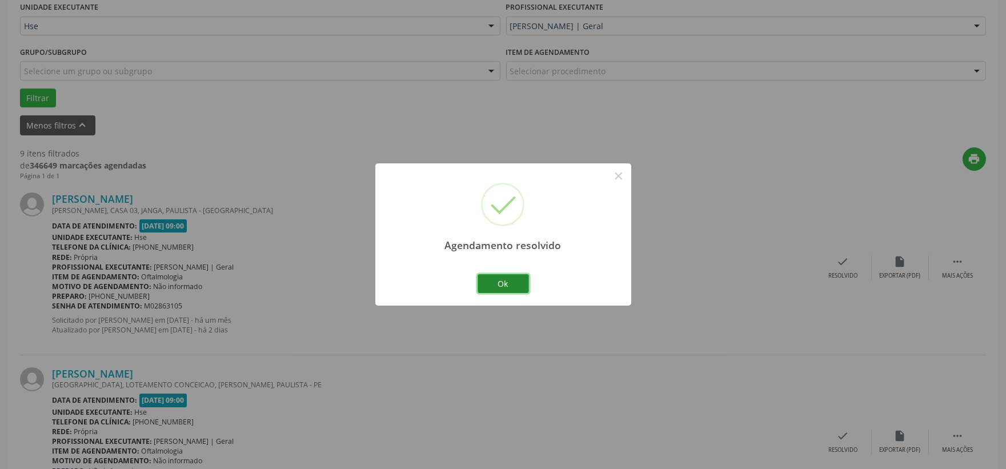
click at [516, 283] on button "Ok" at bounding box center [503, 283] width 51 height 19
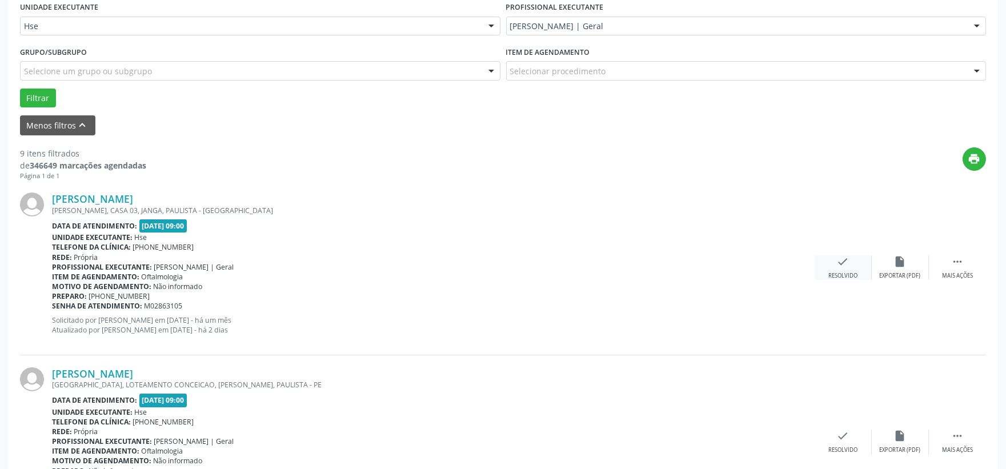
click at [830, 256] on div "check Resolvido" at bounding box center [843, 267] width 57 height 25
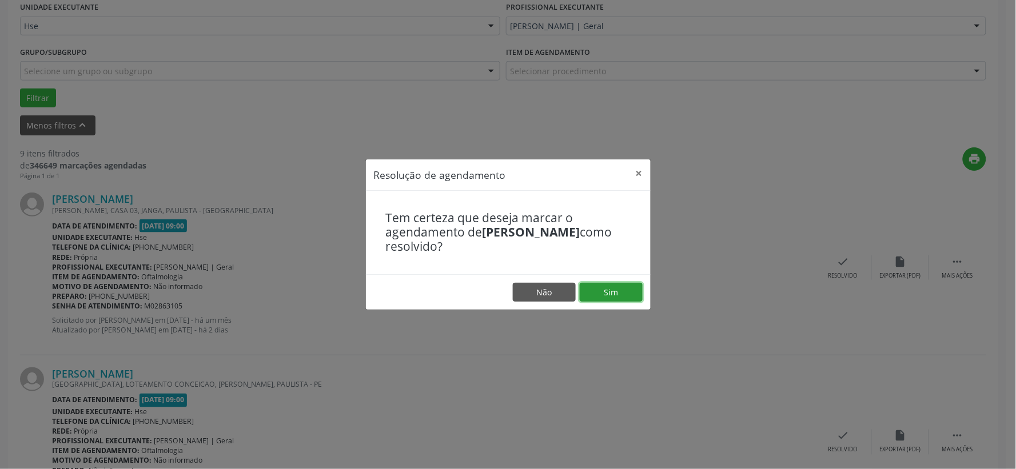
drag, startPoint x: 619, startPoint y: 289, endPoint x: 602, endPoint y: 290, distance: 17.8
click at [618, 289] on button "Sim" at bounding box center [610, 292] width 63 height 19
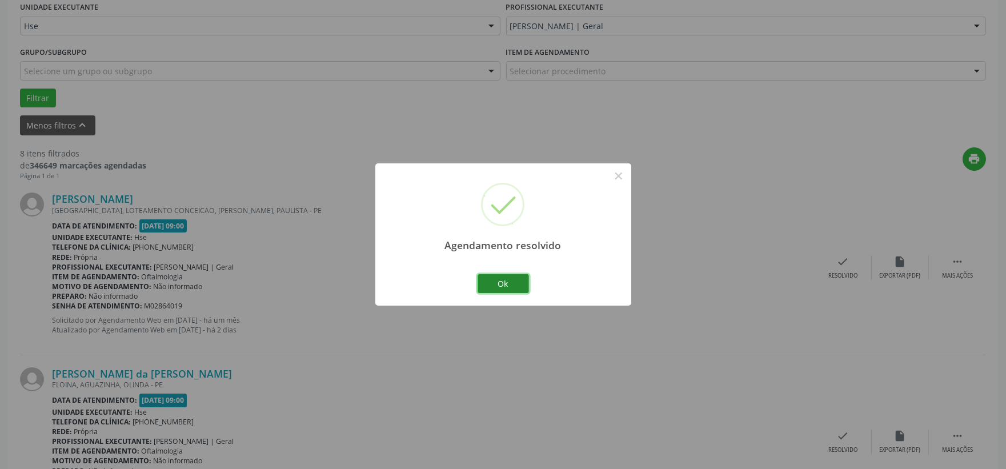
click at [520, 282] on button "Ok" at bounding box center [503, 283] width 51 height 19
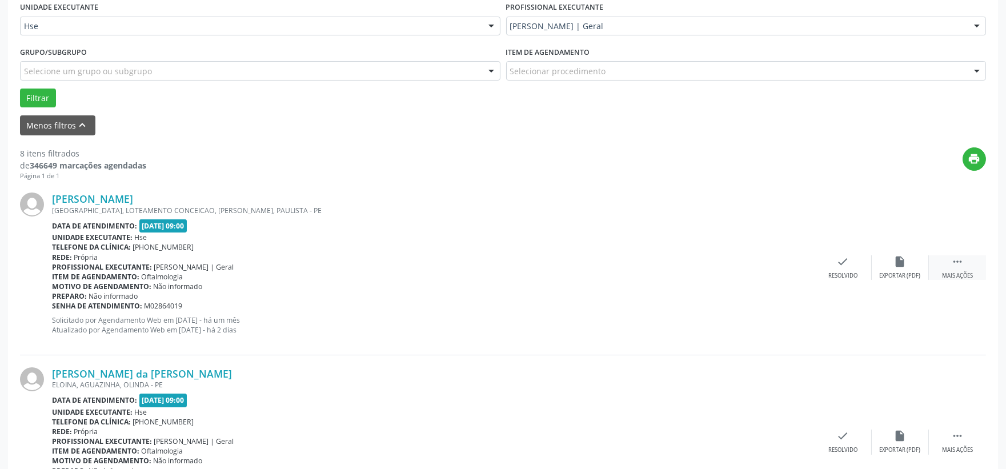
click at [966, 265] on div " Mais ações" at bounding box center [957, 267] width 57 height 25
click at [912, 269] on div "alarm_off Não compareceu" at bounding box center [900, 267] width 57 height 25
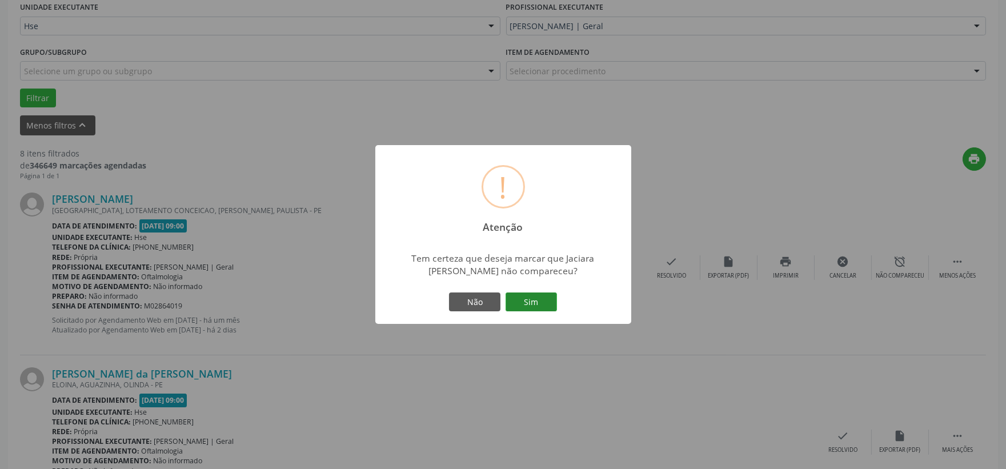
click at [550, 301] on button "Sim" at bounding box center [531, 302] width 51 height 19
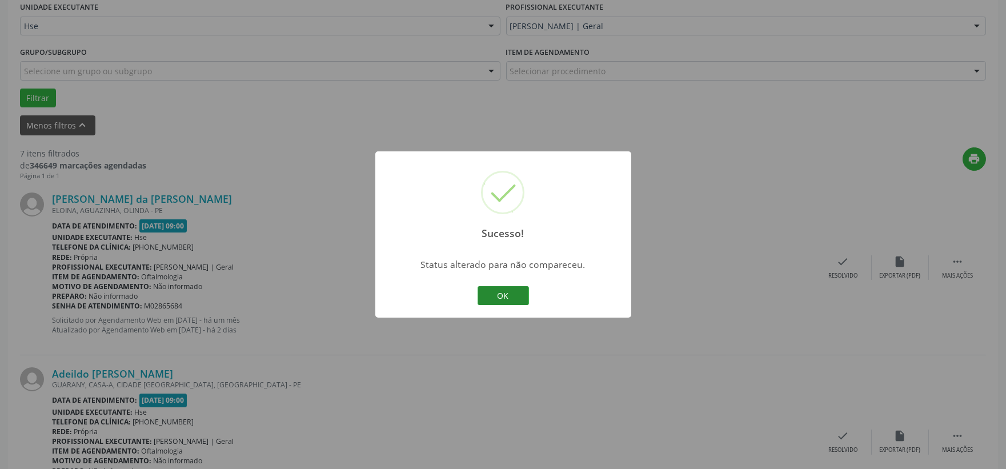
click at [507, 293] on button "OK" at bounding box center [503, 295] width 51 height 19
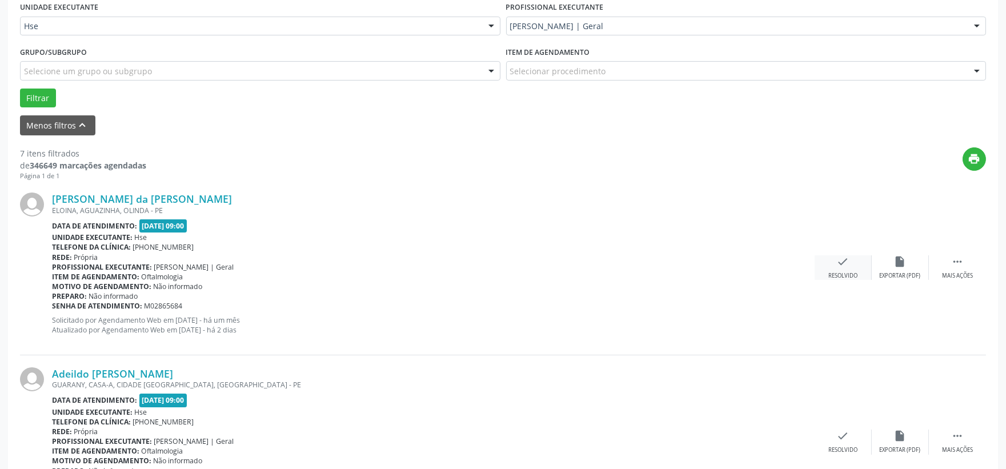
click at [858, 258] on div "check Resolvido" at bounding box center [843, 267] width 57 height 25
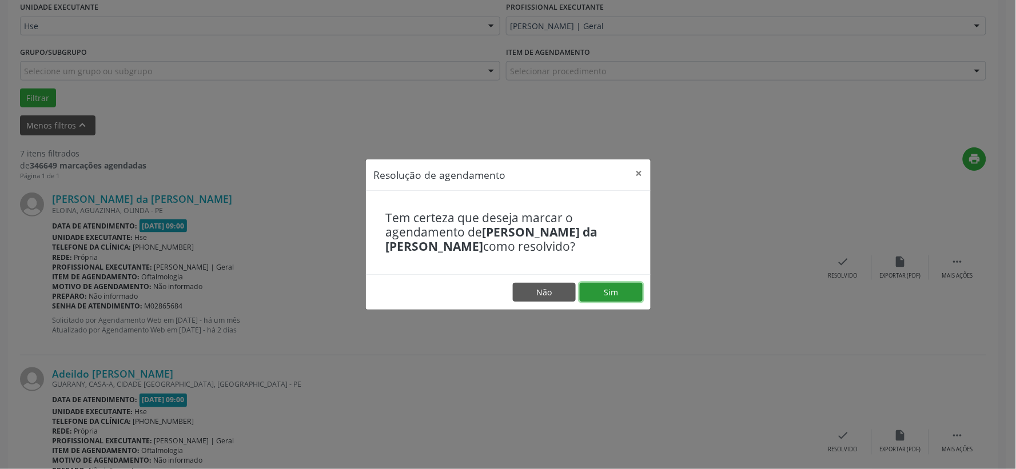
click at [627, 285] on button "Sim" at bounding box center [610, 292] width 63 height 19
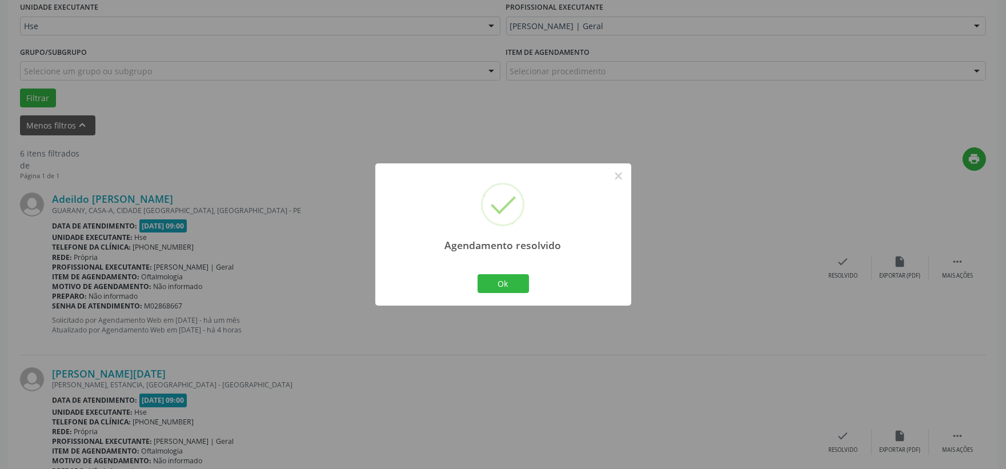
click at [499, 294] on div "Ok Cancel" at bounding box center [503, 283] width 57 height 24
click at [507, 284] on button "Ok" at bounding box center [503, 283] width 51 height 19
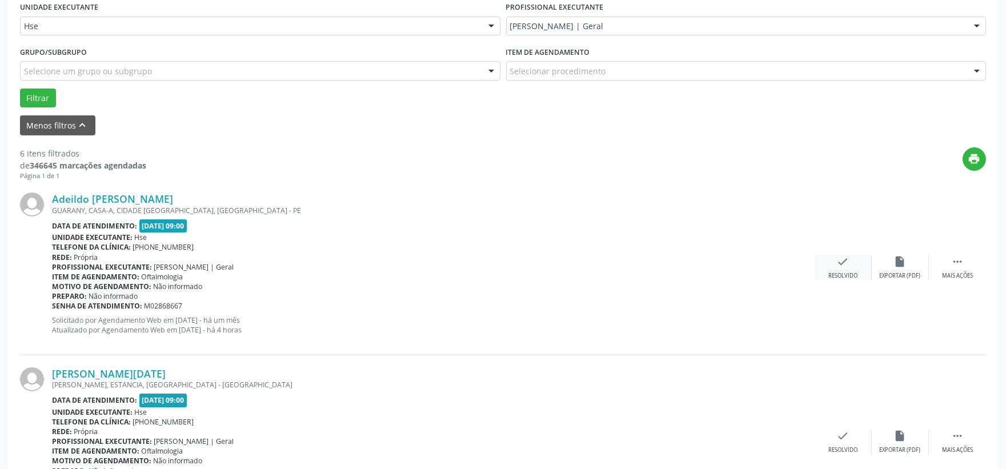
click at [829, 266] on div "check Resolvido" at bounding box center [843, 267] width 57 height 25
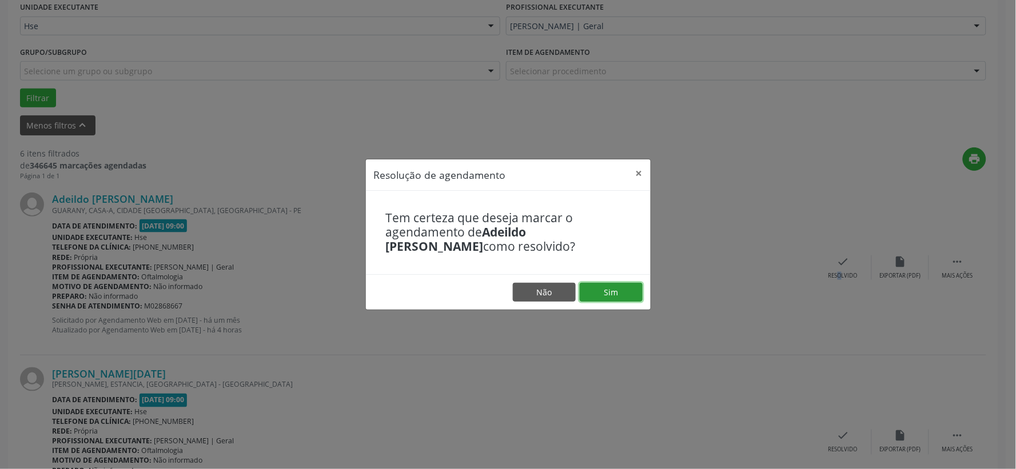
click at [625, 291] on button "Sim" at bounding box center [610, 292] width 63 height 19
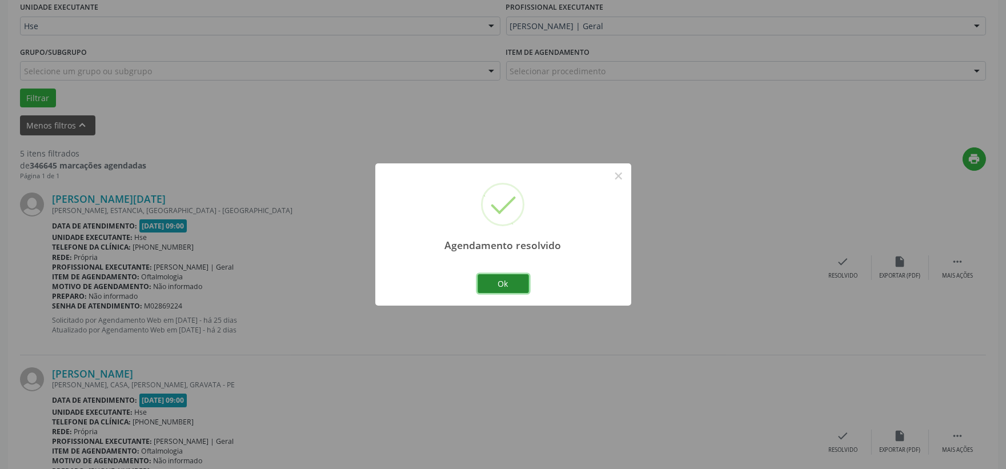
click at [511, 286] on button "Ok" at bounding box center [503, 283] width 51 height 19
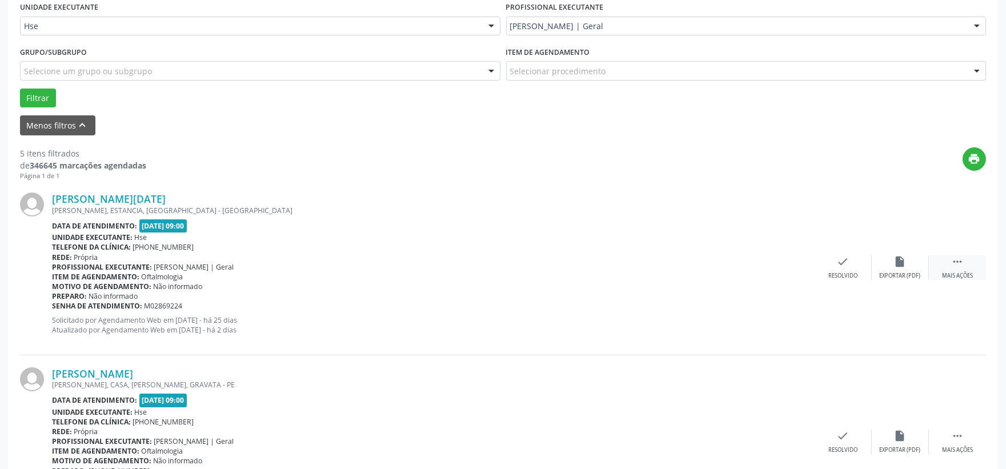
click at [956, 272] on div "Mais ações" at bounding box center [957, 276] width 31 height 8
click at [873, 274] on div "alarm_off Não compareceu" at bounding box center [900, 267] width 57 height 25
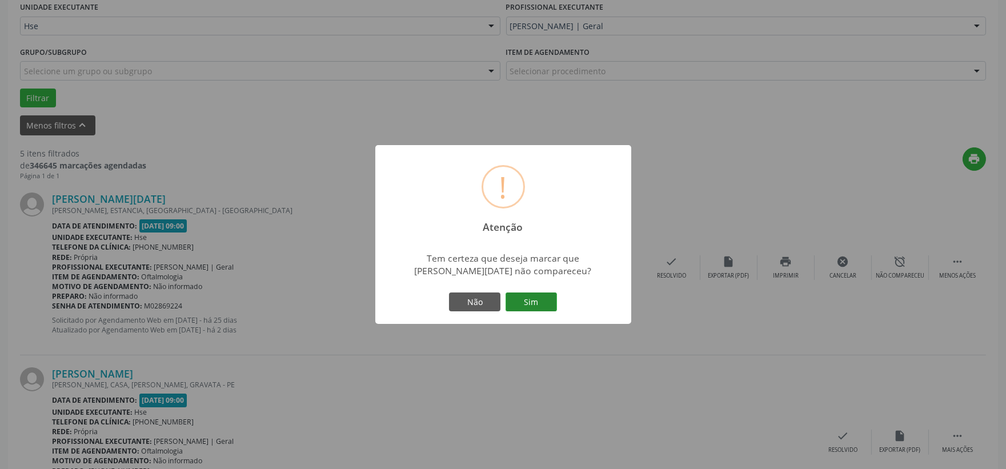
click at [543, 298] on button "Sim" at bounding box center [531, 302] width 51 height 19
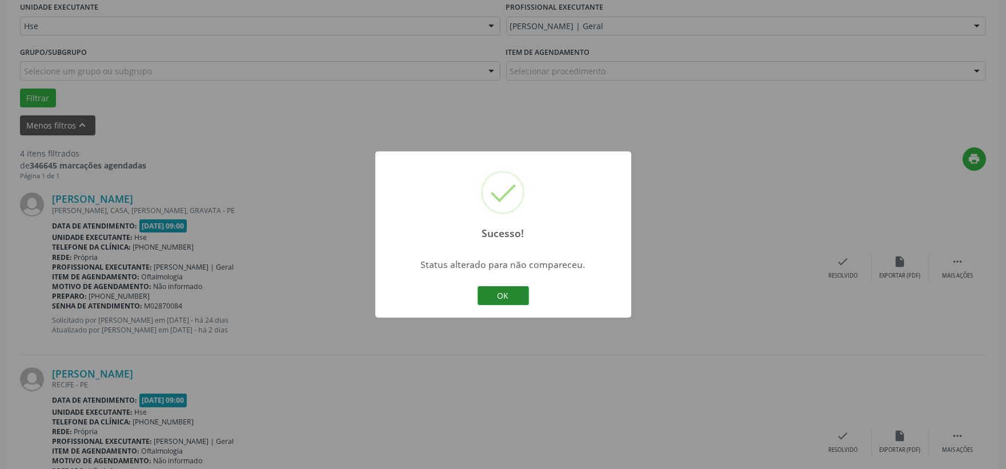
click at [498, 288] on button "OK" at bounding box center [503, 295] width 51 height 19
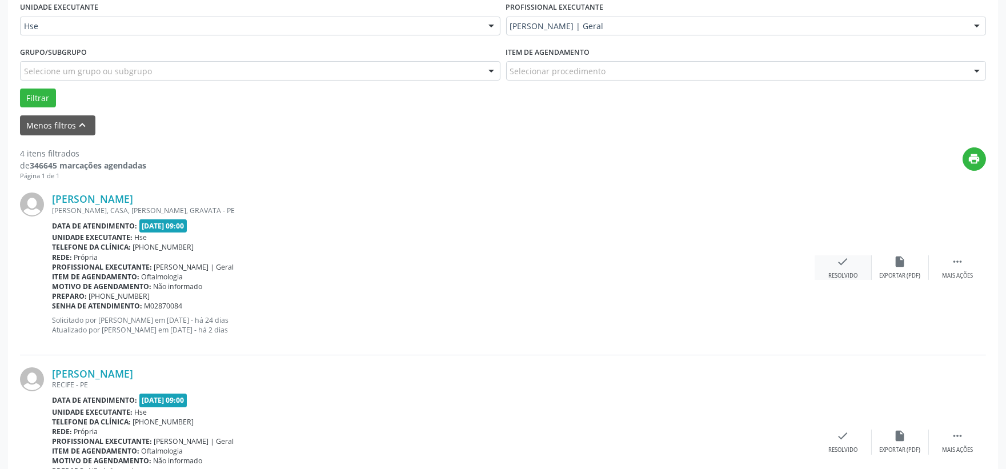
click at [830, 270] on div "check Resolvido" at bounding box center [843, 267] width 57 height 25
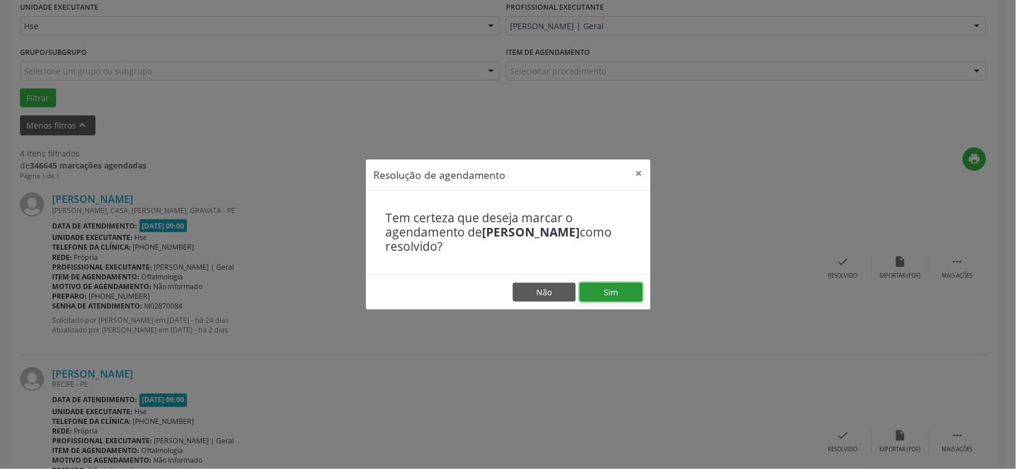
click at [619, 301] on button "Sim" at bounding box center [610, 292] width 63 height 19
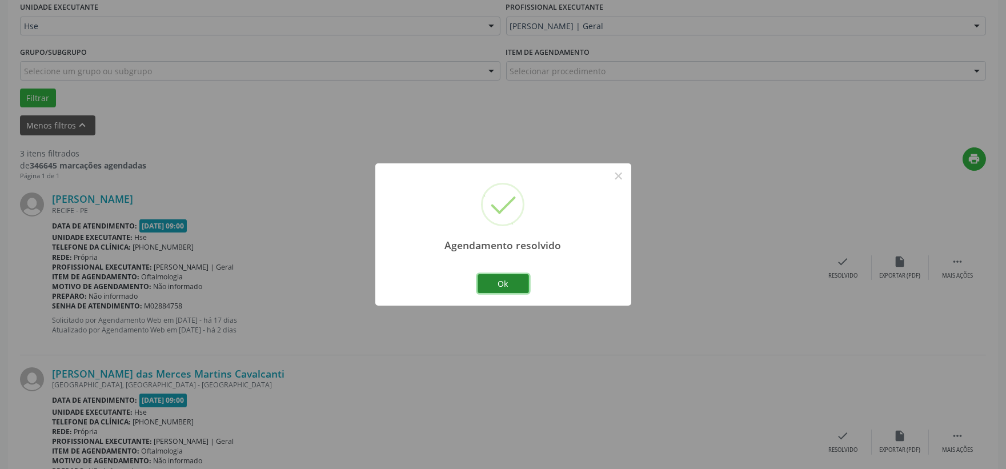
click at [515, 283] on button "Ok" at bounding box center [503, 283] width 51 height 19
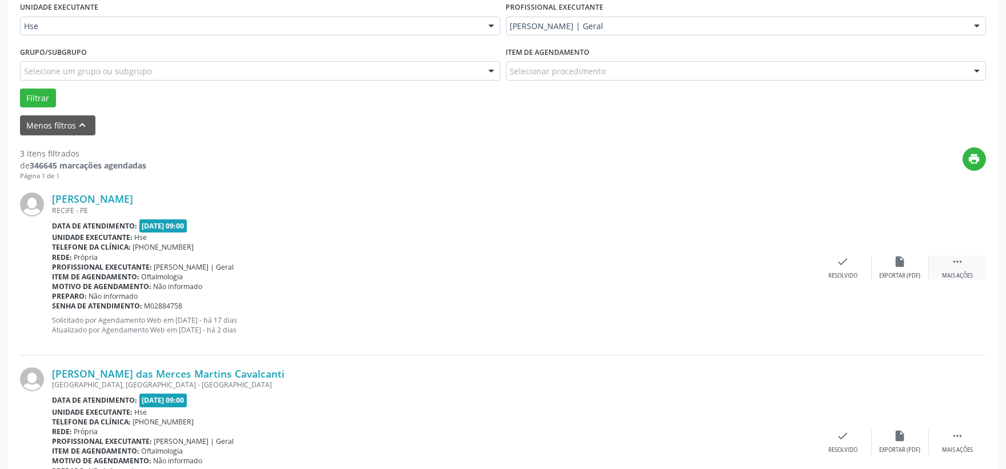
click at [949, 263] on div " Mais ações" at bounding box center [957, 267] width 57 height 25
click at [907, 271] on div "alarm_off Não compareceu" at bounding box center [900, 267] width 57 height 25
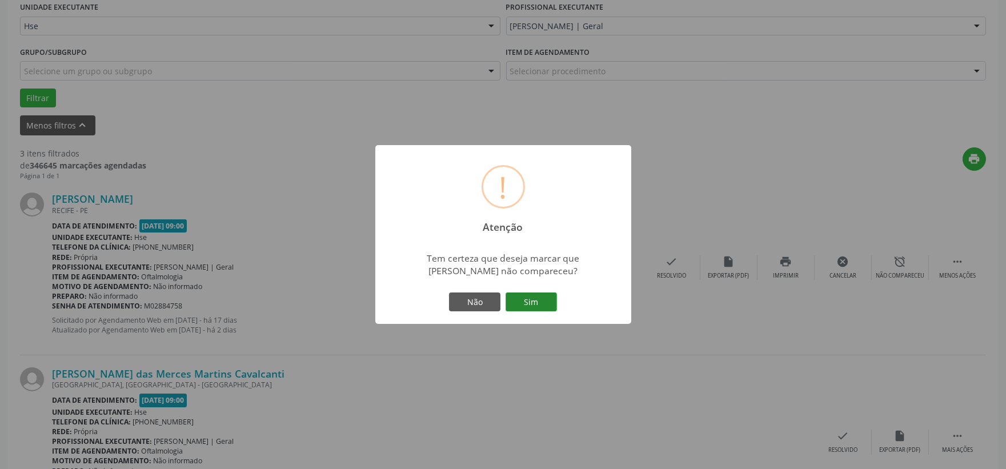
click at [539, 310] on button "Sim" at bounding box center [531, 302] width 51 height 19
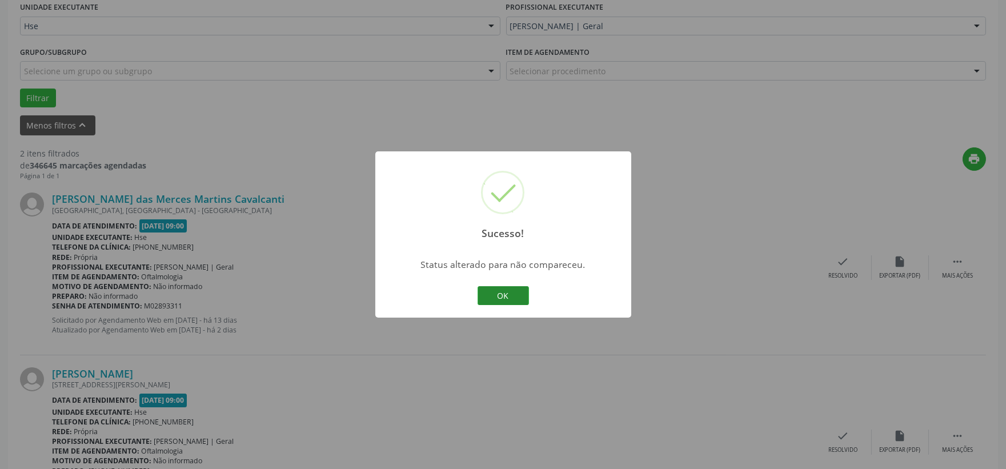
click at [489, 294] on button "OK" at bounding box center [503, 295] width 51 height 19
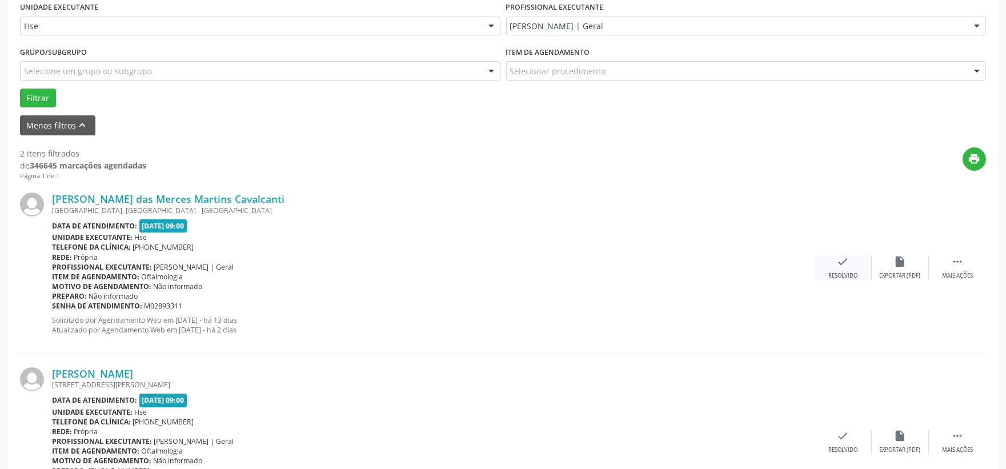
click at [869, 266] on div "check Resolvido" at bounding box center [843, 267] width 57 height 25
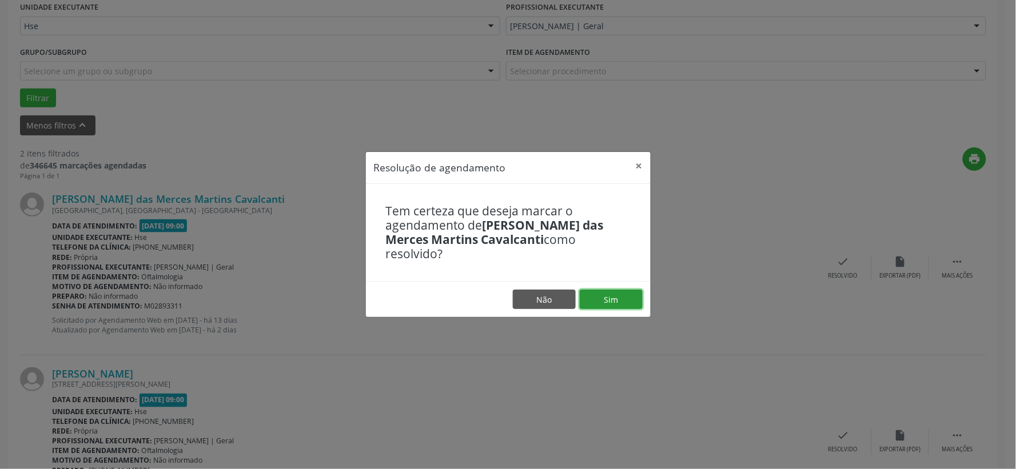
click at [599, 292] on button "Sim" at bounding box center [610, 299] width 63 height 19
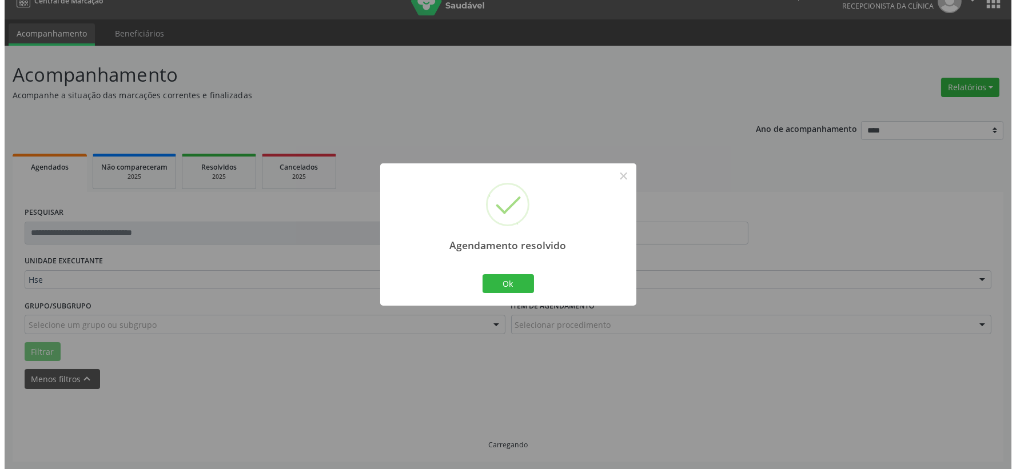
scroll to position [175, 0]
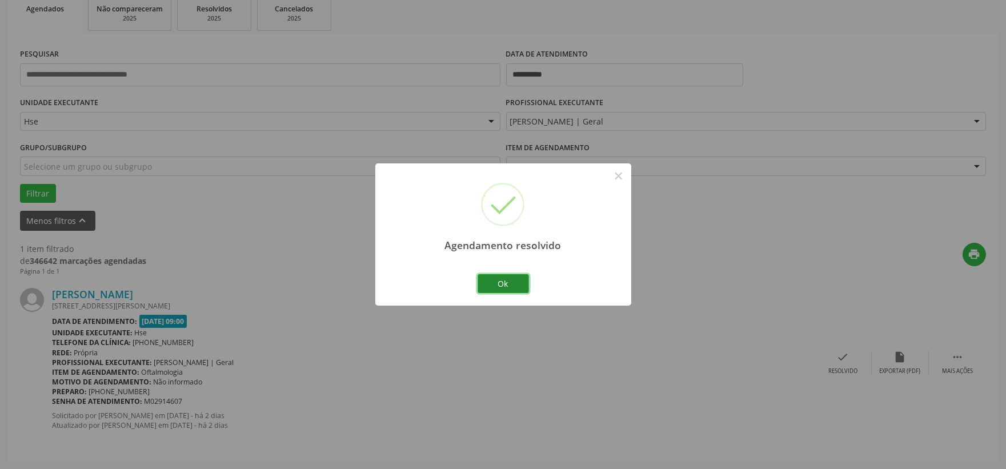
click at [505, 283] on button "Ok" at bounding box center [503, 283] width 51 height 19
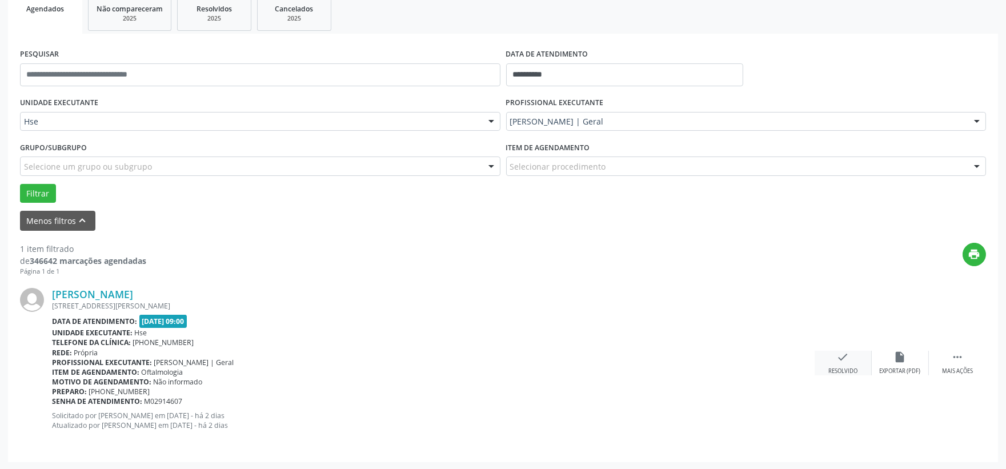
click at [850, 361] on div "check Resolvido" at bounding box center [843, 363] width 57 height 25
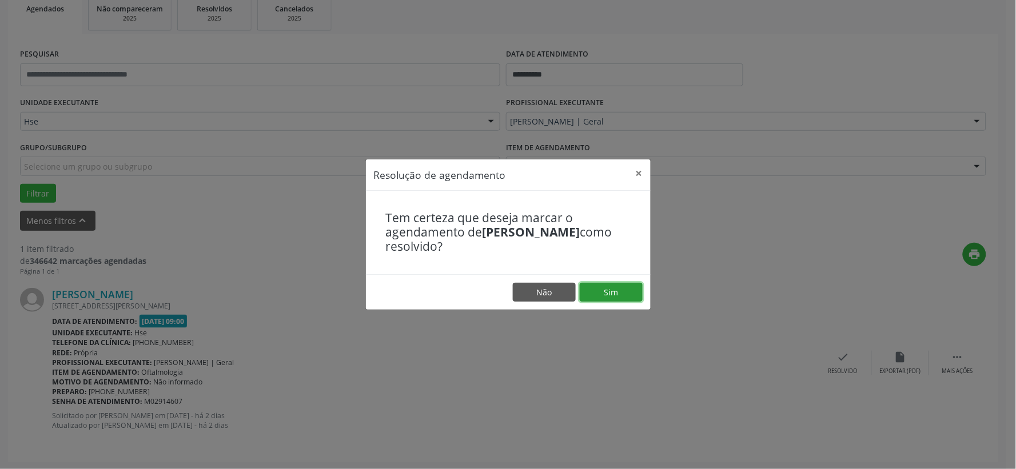
click at [618, 291] on button "Sim" at bounding box center [610, 292] width 63 height 19
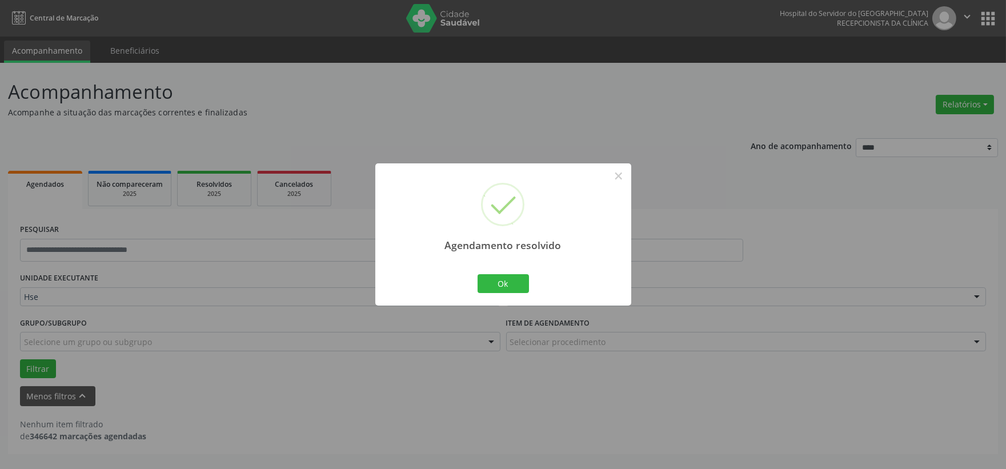
scroll to position [0, 0]
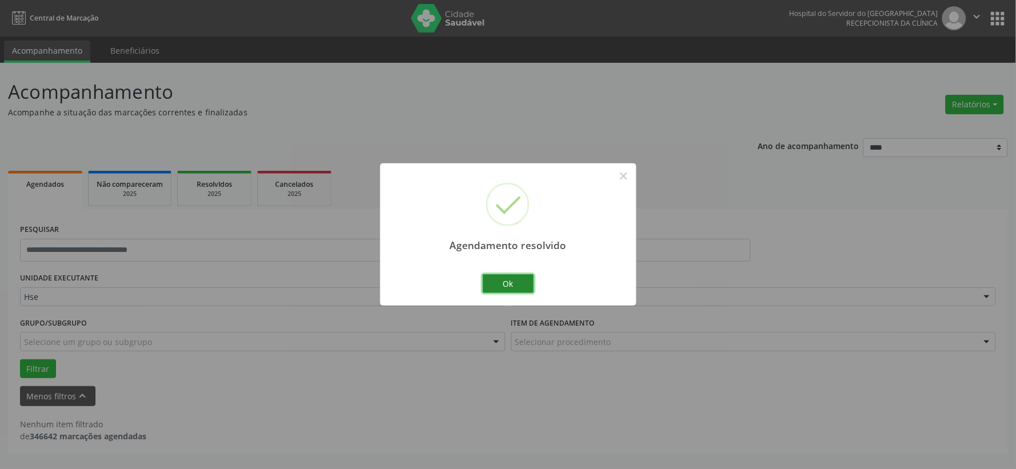
click at [510, 277] on button "Ok" at bounding box center [507, 283] width 51 height 19
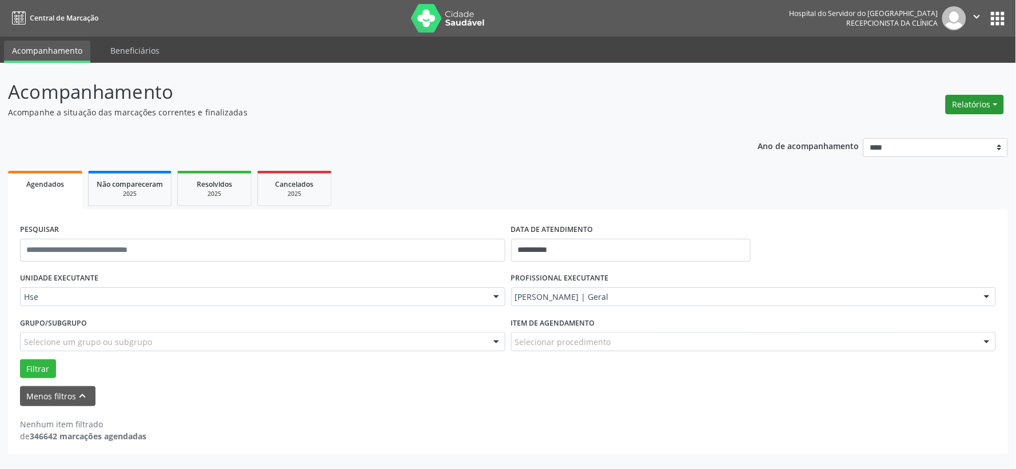
click at [950, 103] on button "Relatórios" at bounding box center [974, 104] width 58 height 19
click at [921, 111] on header "Acompanhamento Acompanhe a situação das marcações correntes e finalizadas Relat…" at bounding box center [508, 98] width 1000 height 41
click at [918, 121] on div "**********" at bounding box center [508, 266] width 1000 height 377
click at [980, 98] on button "Relatórios" at bounding box center [974, 104] width 58 height 19
click at [936, 121] on link "Agendamentos" at bounding box center [941, 129] width 123 height 16
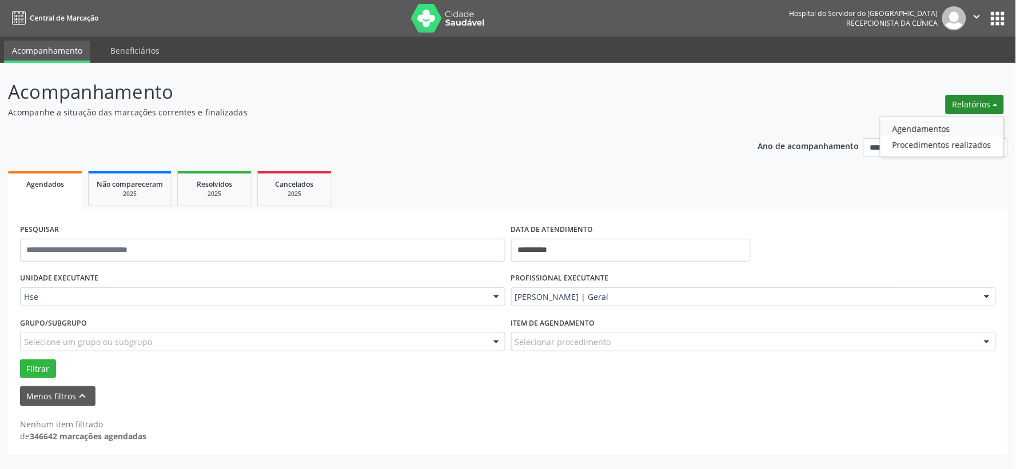
select select "*"
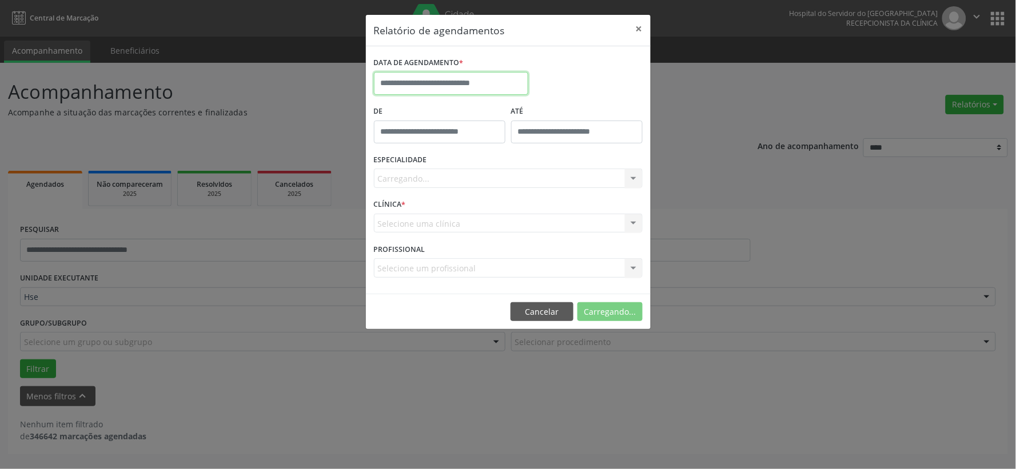
click at [473, 92] on body "**********" at bounding box center [508, 234] width 1016 height 469
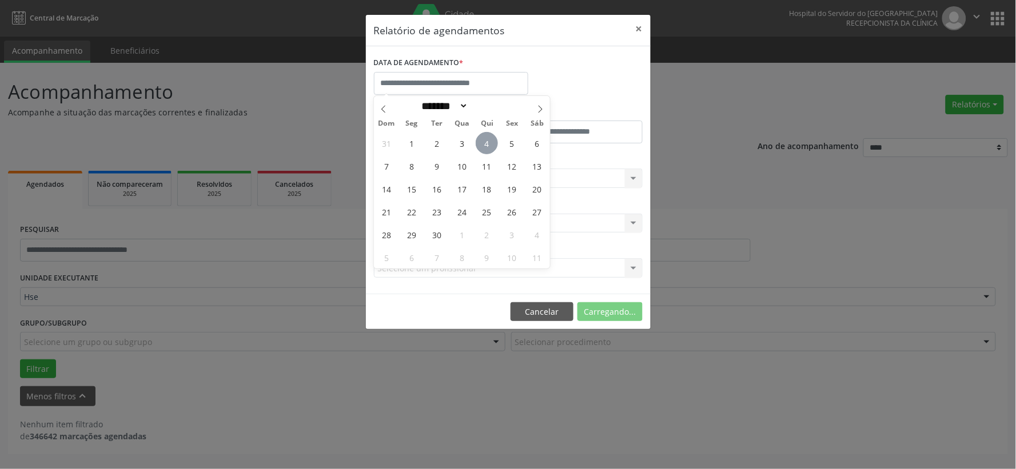
click at [484, 134] on span "4" at bounding box center [486, 143] width 22 height 22
type input "**********"
click at [484, 134] on span "4" at bounding box center [486, 143] width 22 height 22
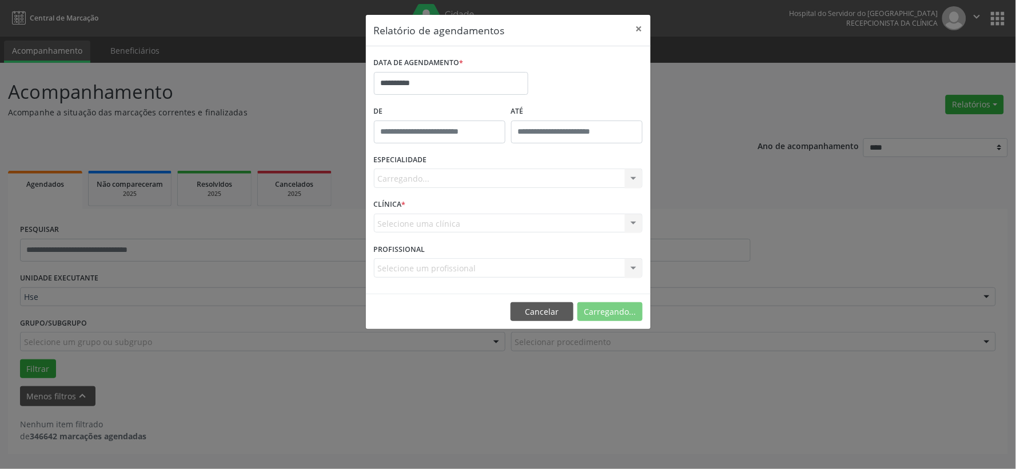
click at [497, 179] on div "Carregando... Nenhum resultado encontrado para: " " Não há nenhuma opção para s…" at bounding box center [508, 178] width 269 height 19
click at [499, 189] on div "ESPECIALIDADE [GEOGRAPHIC_DATA]... Nenhum resultado encontrado para: " " Não há…" at bounding box center [508, 173] width 274 height 45
click at [529, 173] on div "Carregando... Nenhum resultado encontrado para: " " Não há nenhuma opção para s…" at bounding box center [508, 178] width 269 height 19
click at [529, 173] on div "Seleciona uma especialidade" at bounding box center [508, 178] width 269 height 19
type input "*****"
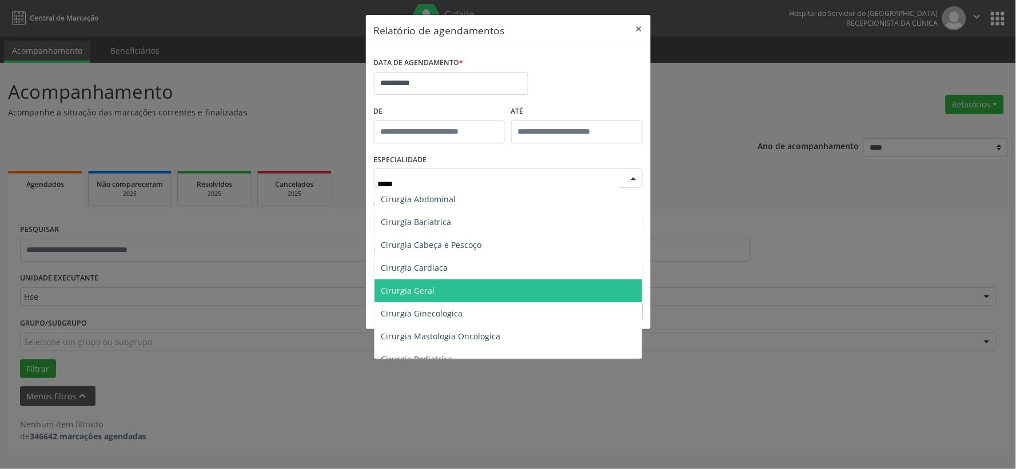
click at [441, 287] on span "Cirurgia Geral" at bounding box center [507, 290] width 267 height 23
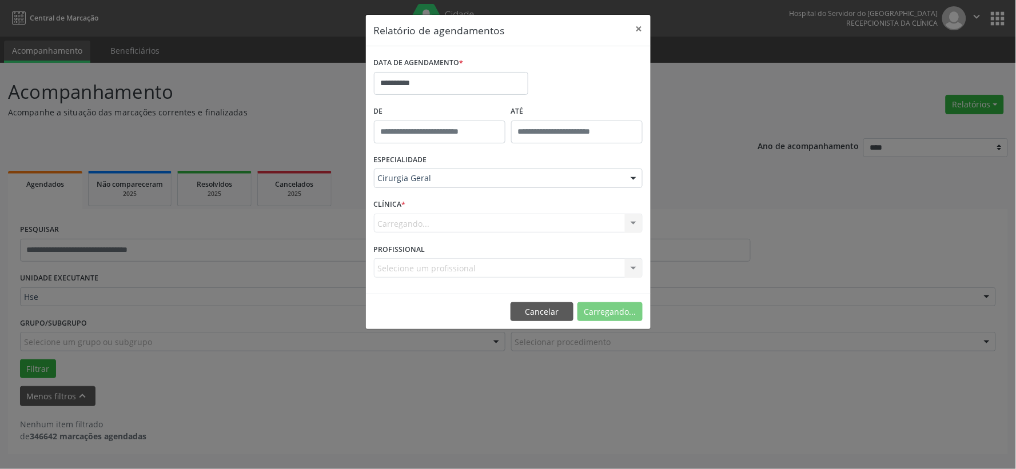
click at [443, 221] on div "Carregando... Nenhum resultado encontrado para: " " Não há nenhuma opção para s…" at bounding box center [508, 223] width 269 height 19
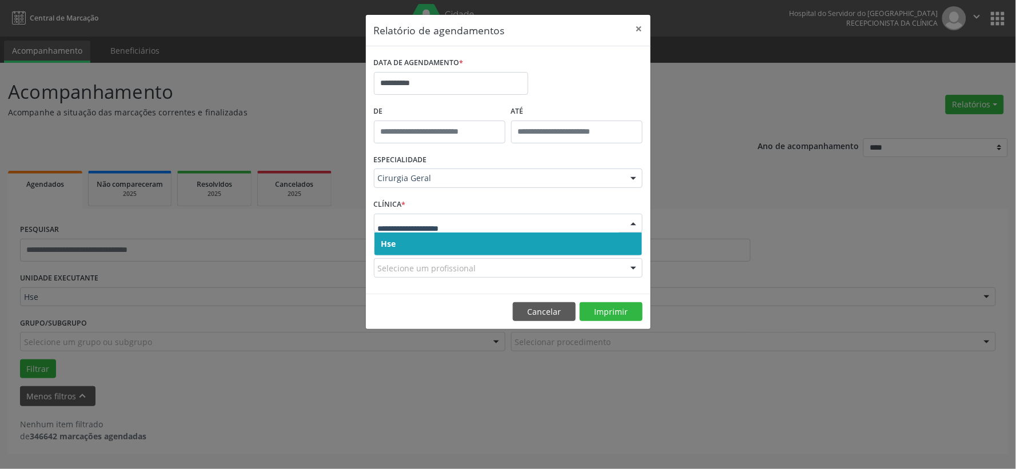
drag, startPoint x: 426, startPoint y: 244, endPoint x: 437, endPoint y: 236, distance: 14.0
click at [426, 244] on span "Hse" at bounding box center [507, 244] width 267 height 23
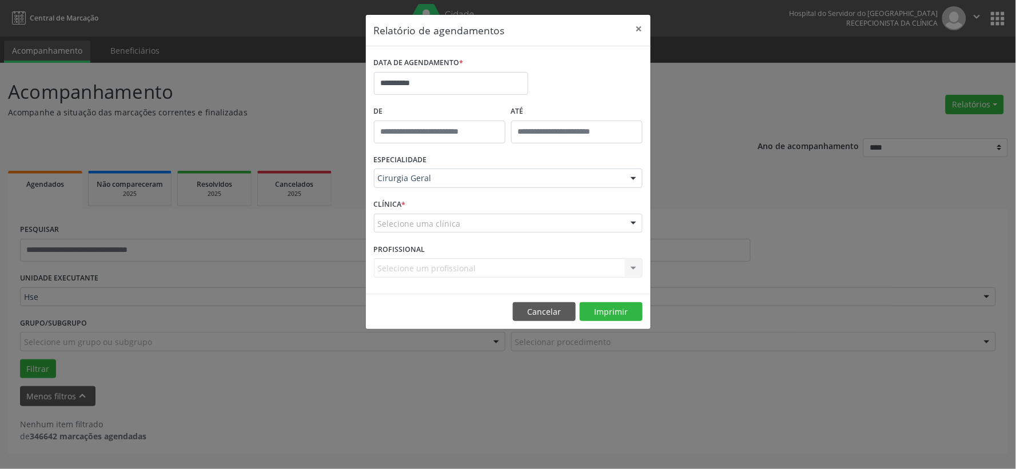
click at [442, 230] on div "Selecione uma clínica" at bounding box center [508, 223] width 269 height 19
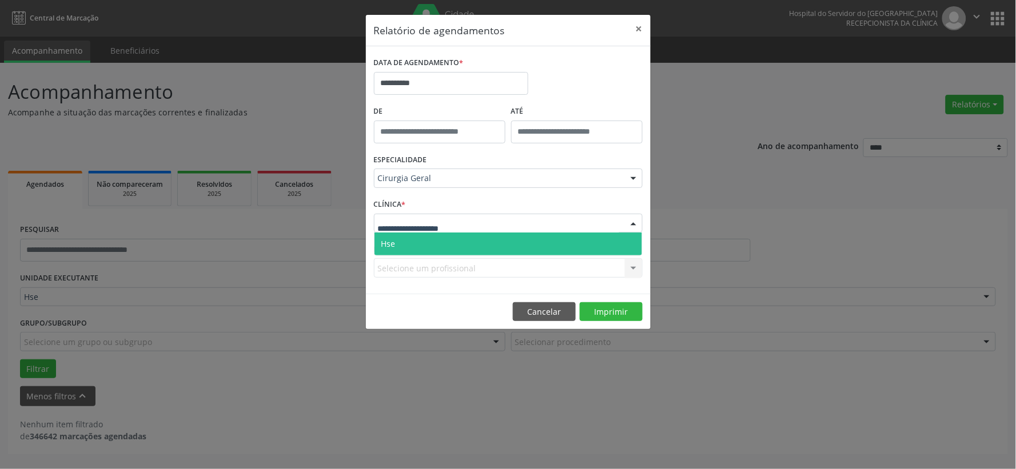
click at [442, 241] on span "Hse" at bounding box center [507, 244] width 267 height 23
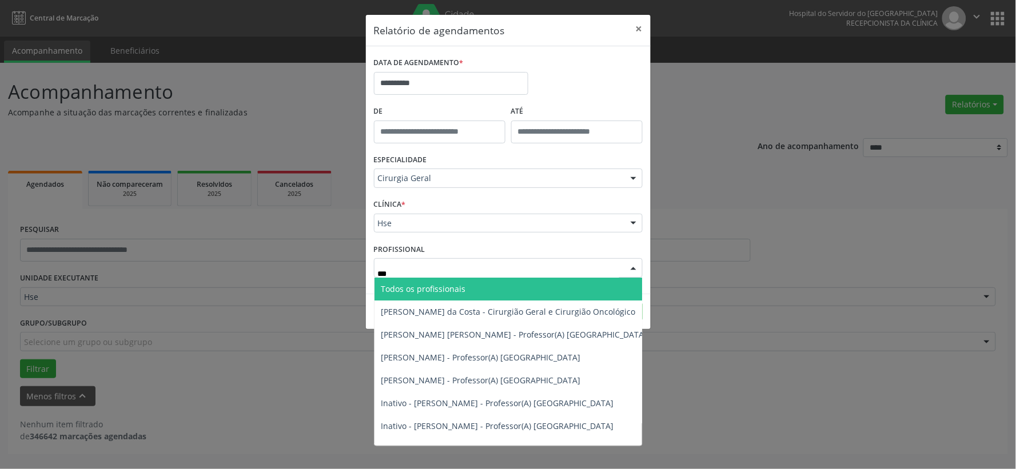
type input "****"
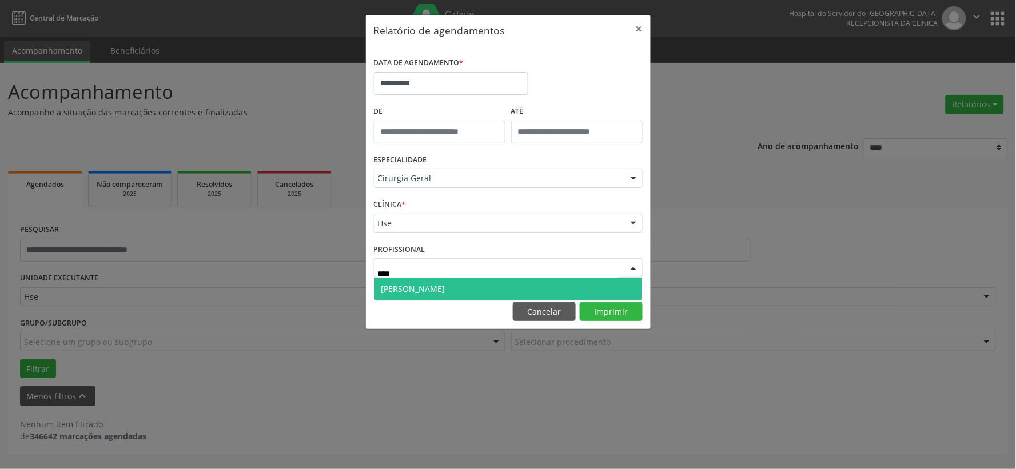
click at [430, 282] on span "[PERSON_NAME]" at bounding box center [507, 289] width 267 height 23
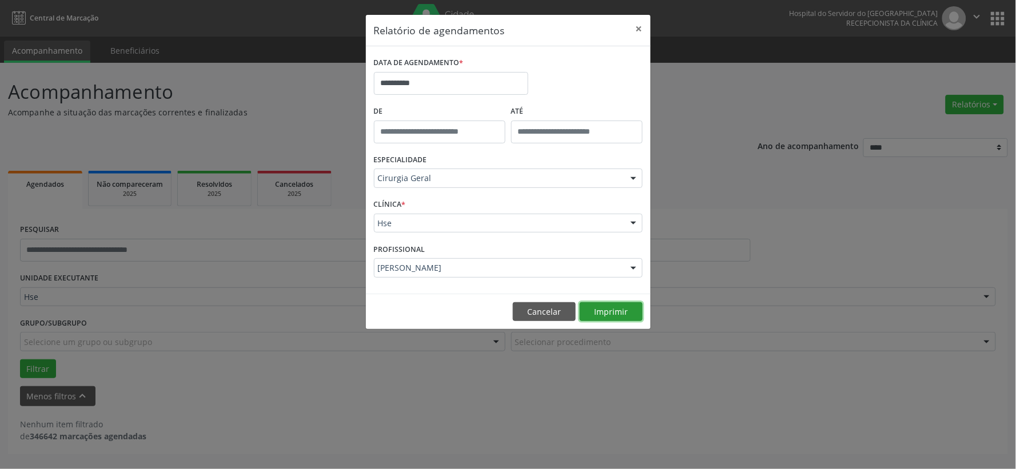
click at [613, 313] on button "Imprimir" at bounding box center [610, 311] width 63 height 19
click at [647, 25] on button "×" at bounding box center [638, 29] width 23 height 28
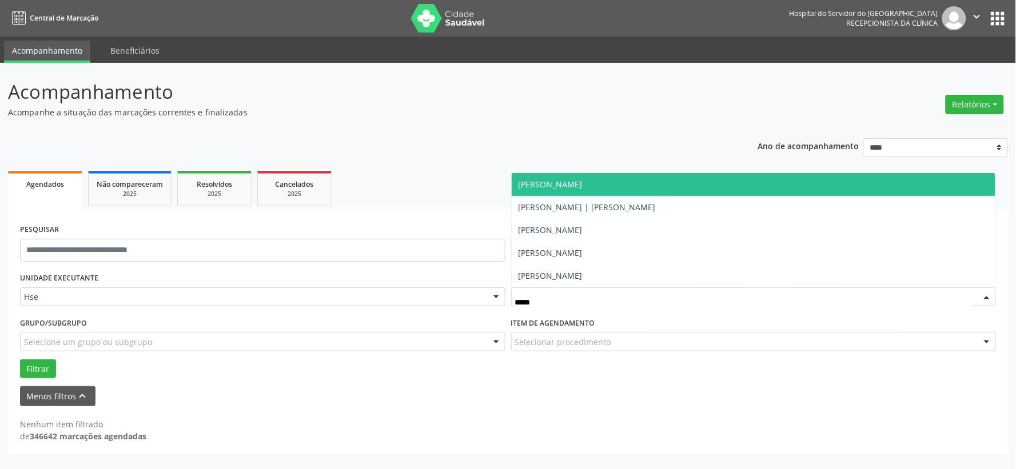
type input "******"
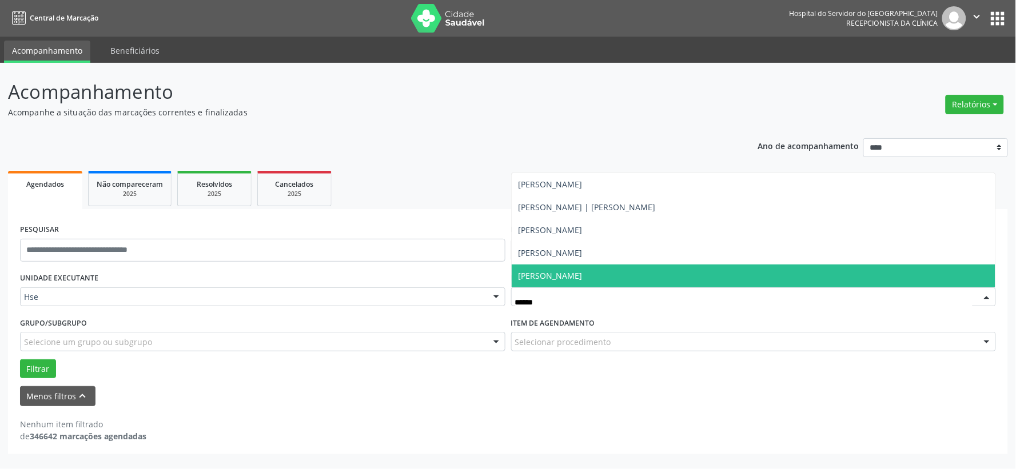
click at [564, 272] on span "[PERSON_NAME]" at bounding box center [550, 275] width 64 height 11
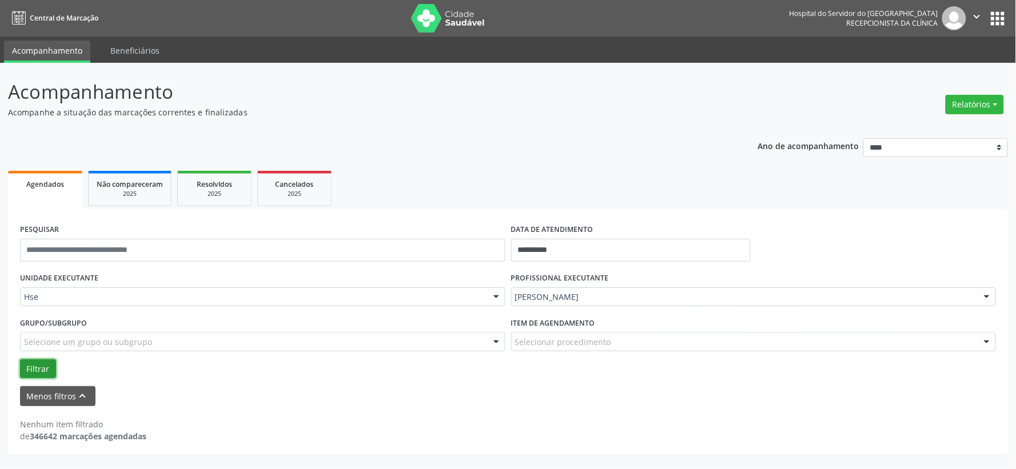
click at [42, 369] on button "Filtrar" at bounding box center [38, 368] width 36 height 19
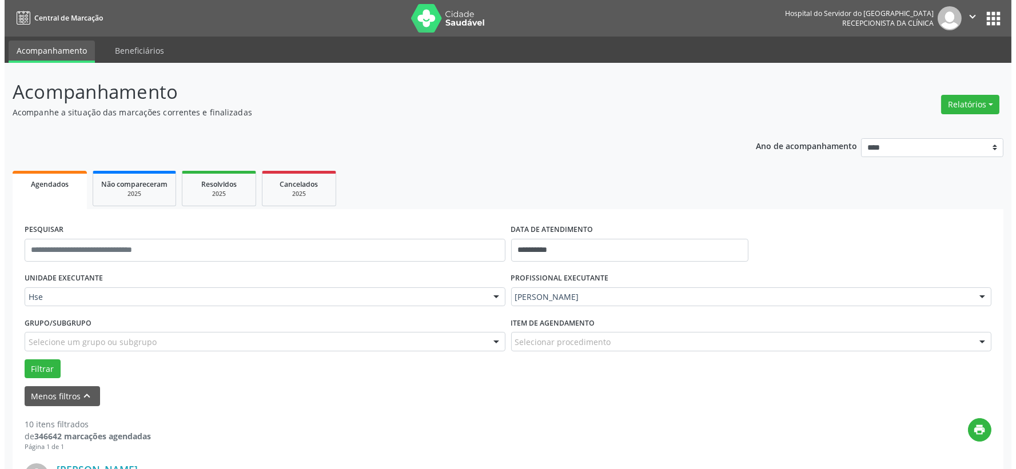
scroll to position [127, 0]
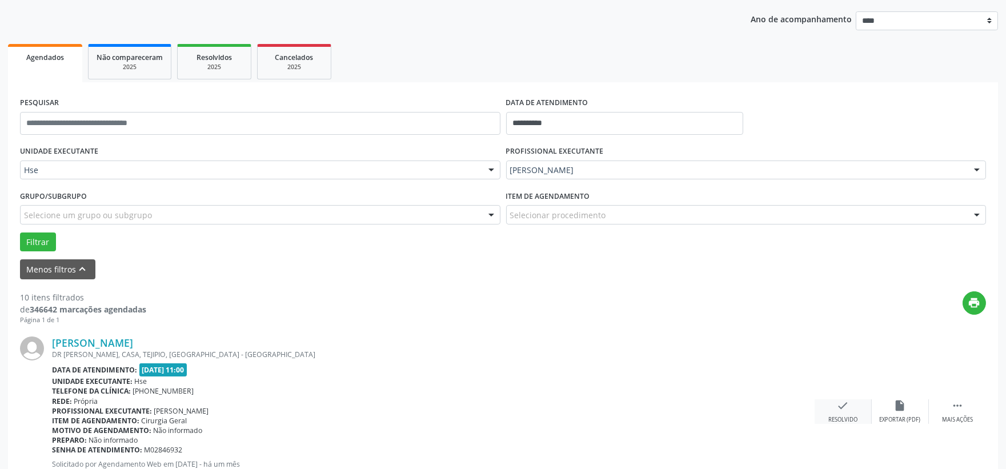
click at [836, 402] on div "check Resolvido" at bounding box center [843, 411] width 57 height 25
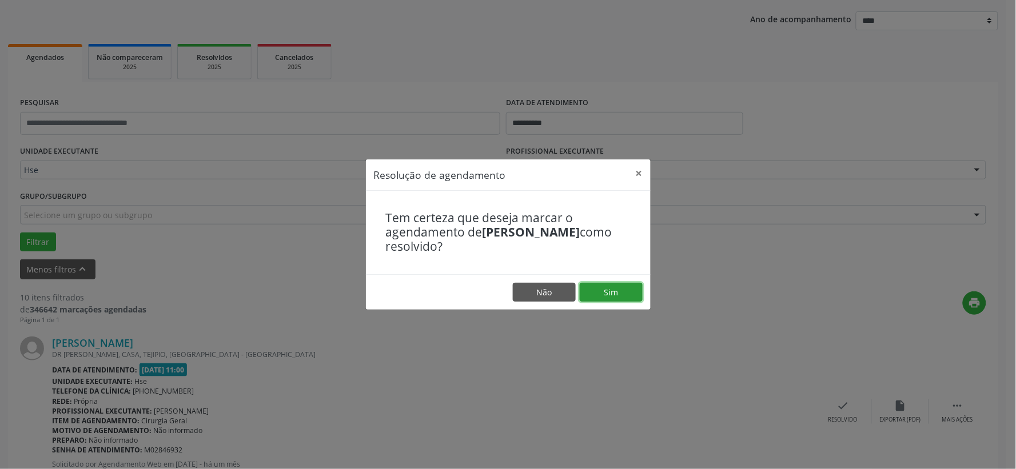
click at [623, 297] on button "Sim" at bounding box center [610, 292] width 63 height 19
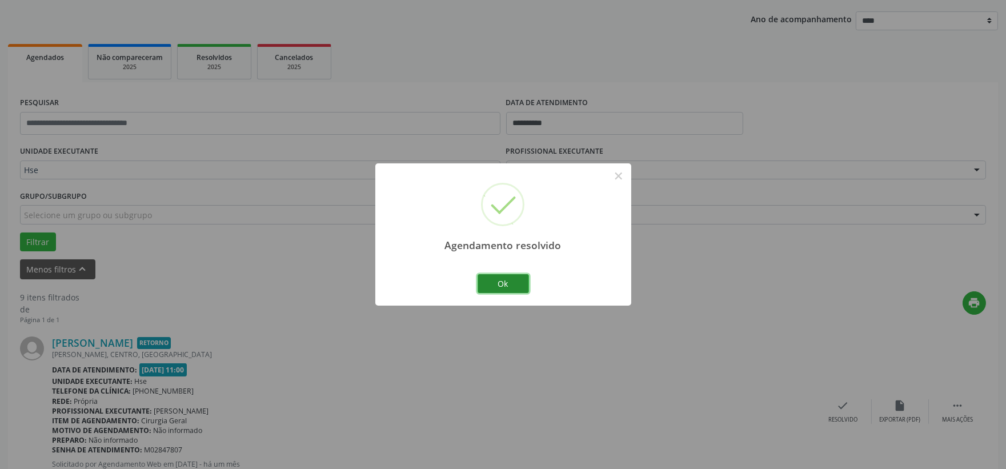
click at [509, 290] on button "Ok" at bounding box center [503, 283] width 51 height 19
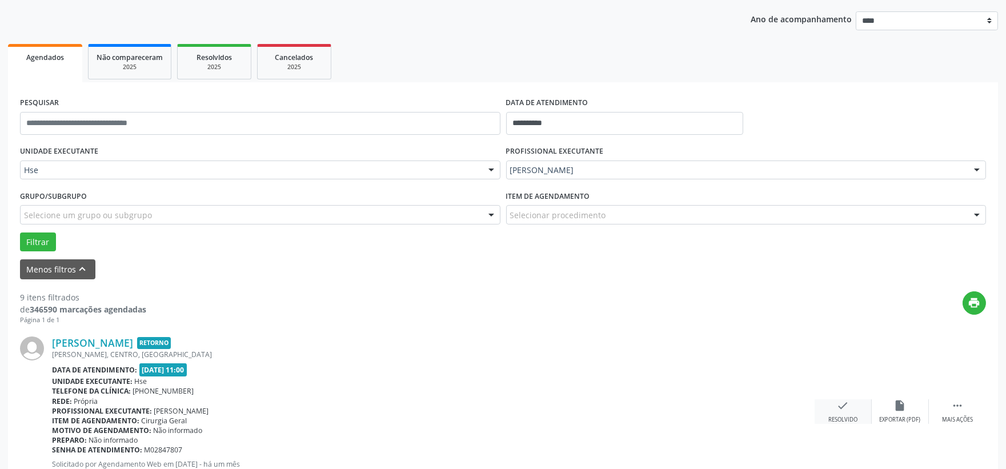
click at [844, 418] on div "Resolvido" at bounding box center [843, 420] width 29 height 8
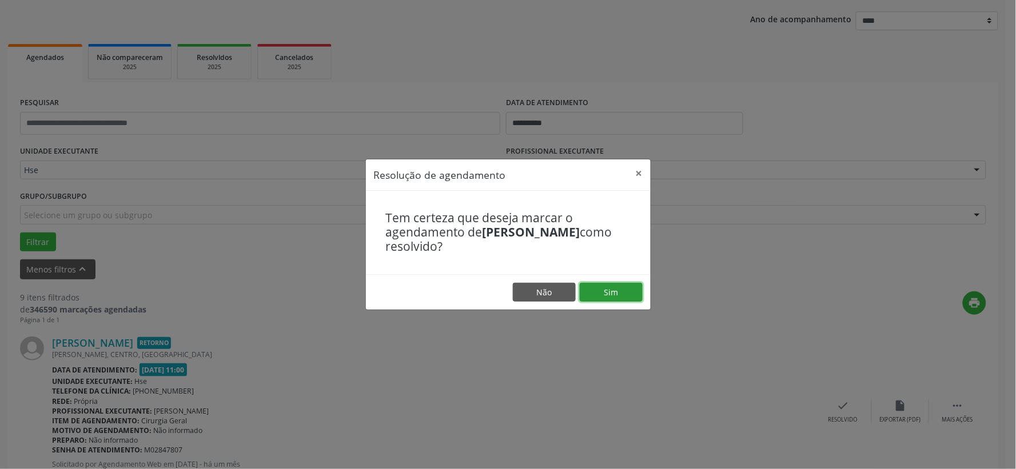
click at [609, 290] on button "Sim" at bounding box center [610, 292] width 63 height 19
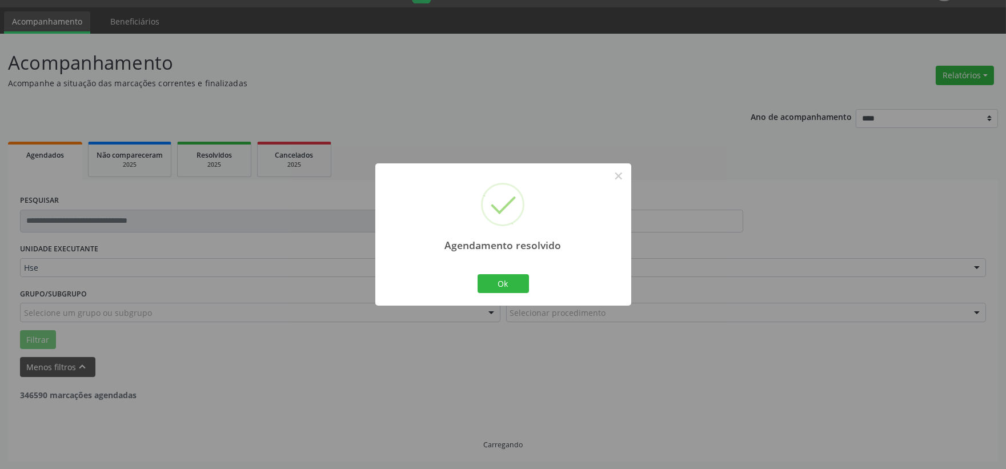
click at [504, 295] on div "Ok Cancel" at bounding box center [503, 283] width 57 height 24
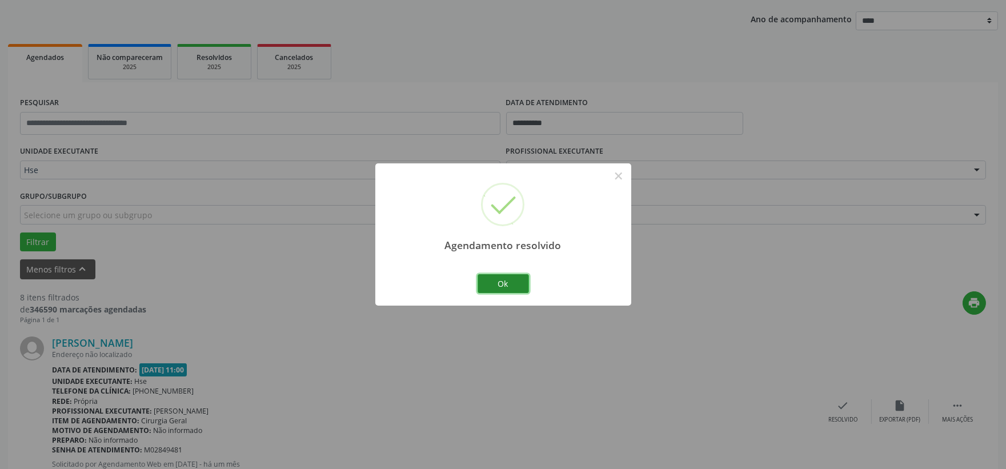
click at [502, 287] on button "Ok" at bounding box center [503, 283] width 51 height 19
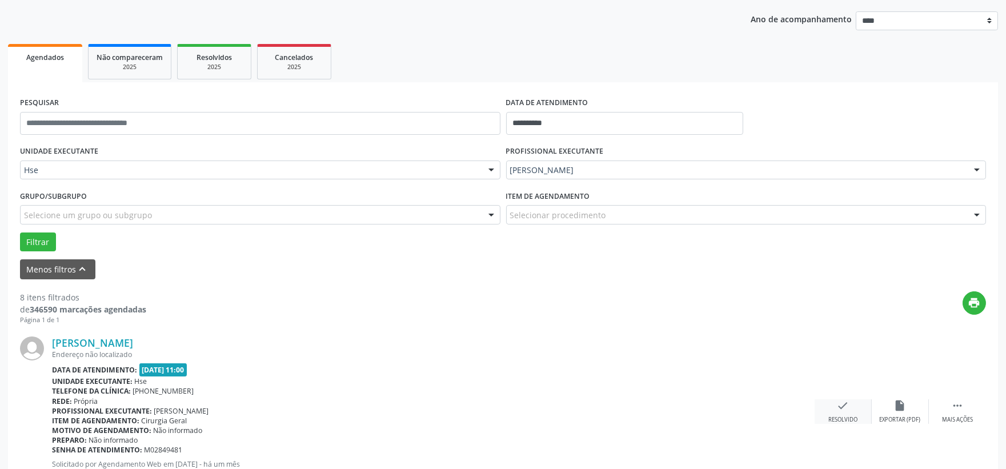
click at [846, 409] on icon "check" at bounding box center [843, 405] width 13 height 13
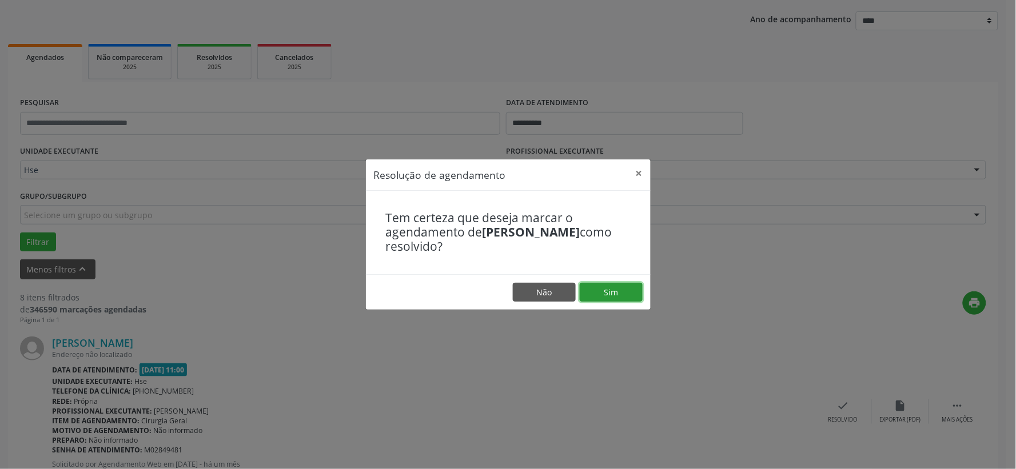
click at [615, 302] on button "Sim" at bounding box center [610, 292] width 63 height 19
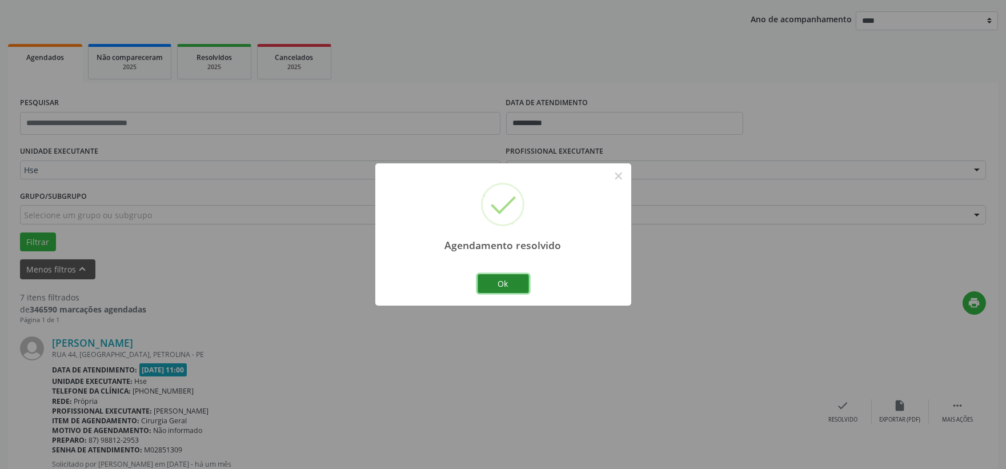
click at [515, 281] on button "Ok" at bounding box center [503, 283] width 51 height 19
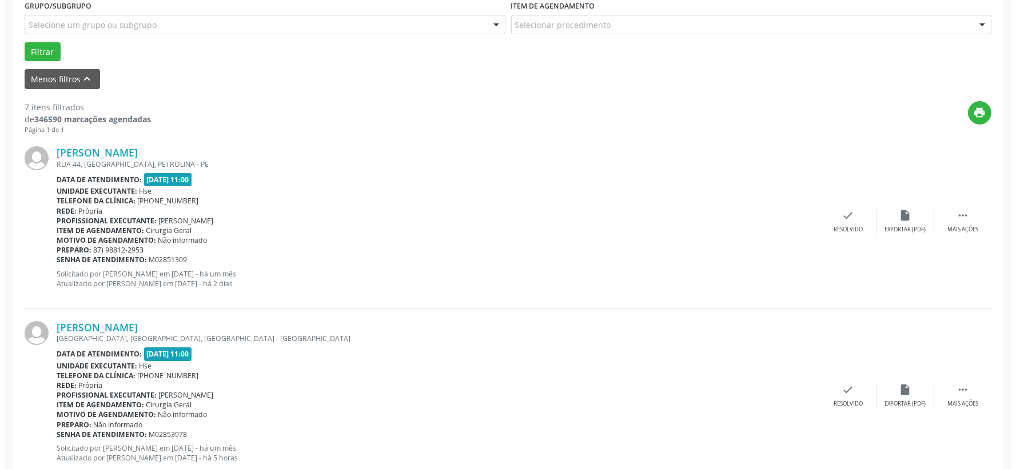
scroll to position [381, 0]
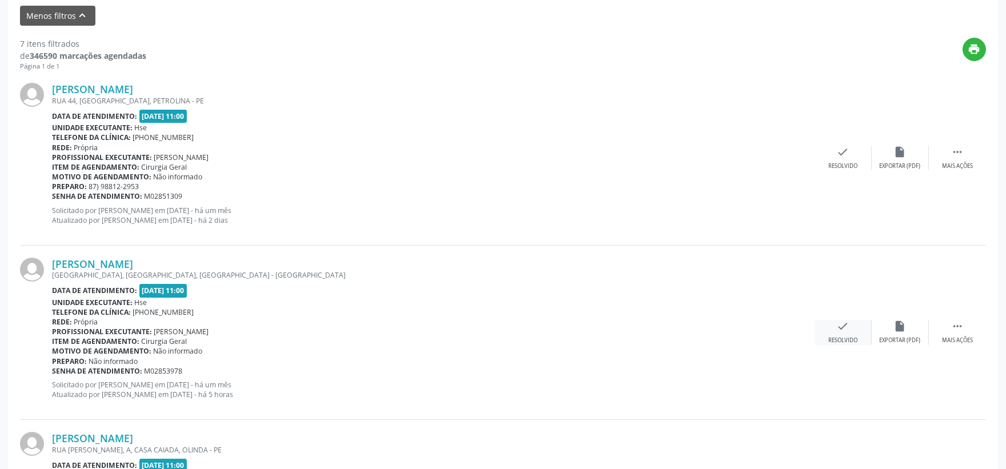
click at [836, 335] on div "check Resolvido" at bounding box center [843, 332] width 57 height 25
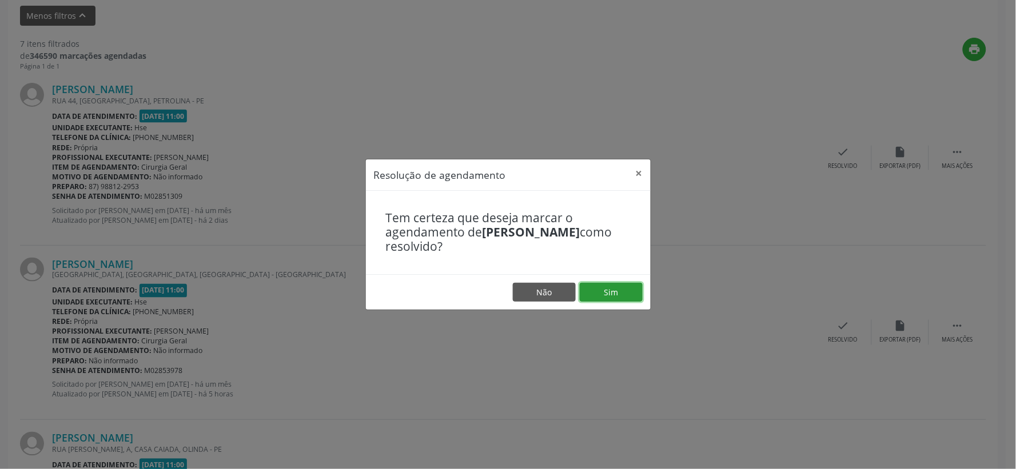
click at [612, 299] on button "Sim" at bounding box center [610, 292] width 63 height 19
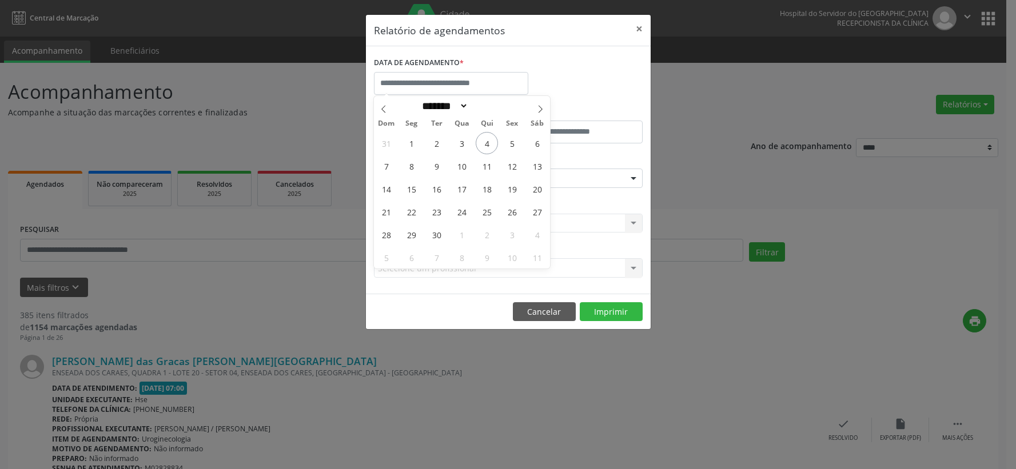
select select "*"
click at [537, 138] on span "6" at bounding box center [537, 143] width 22 height 22
type input "**********"
click at [537, 138] on span "6" at bounding box center [537, 143] width 22 height 22
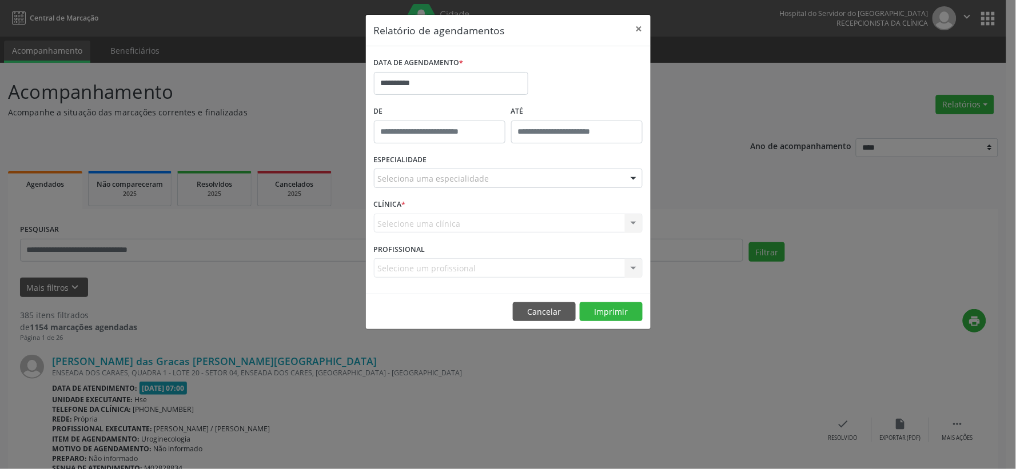
click at [510, 169] on div "Seleciona uma especialidade" at bounding box center [508, 178] width 269 height 19
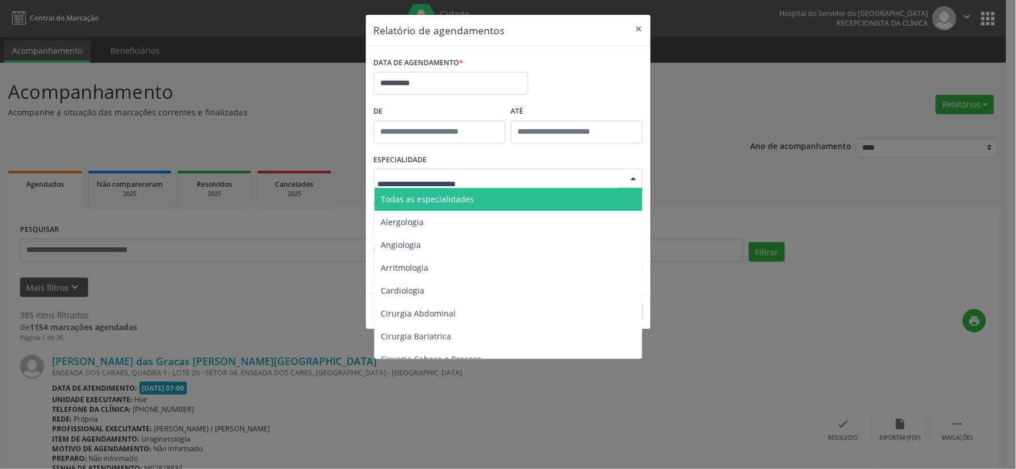
click at [477, 195] on span "Todas as especialidades" at bounding box center [508, 199] width 269 height 23
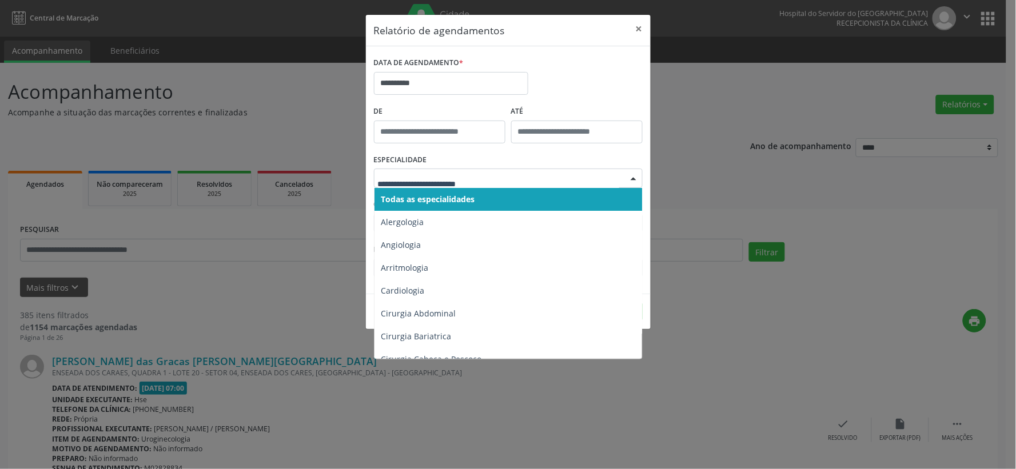
click at [484, 193] on span "Todas as especialidades" at bounding box center [508, 199] width 269 height 23
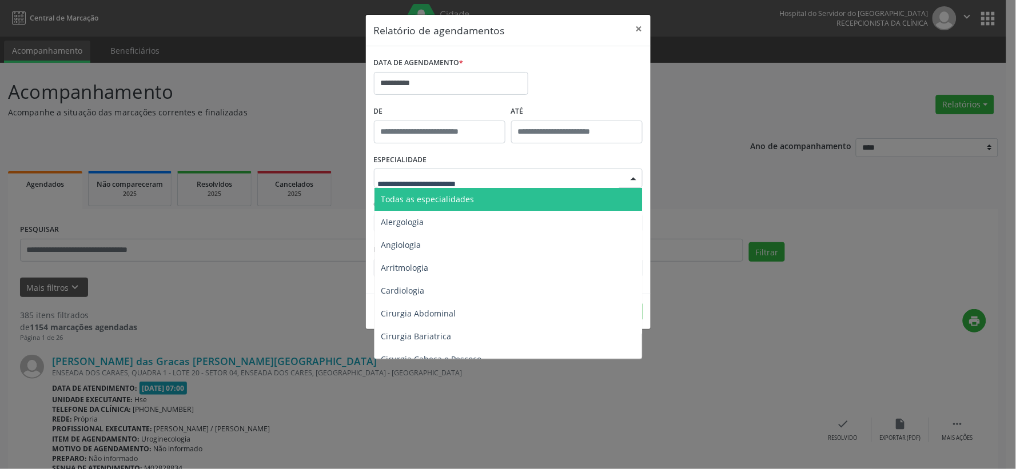
click at [442, 202] on span "Todas as especialidades" at bounding box center [427, 199] width 93 height 11
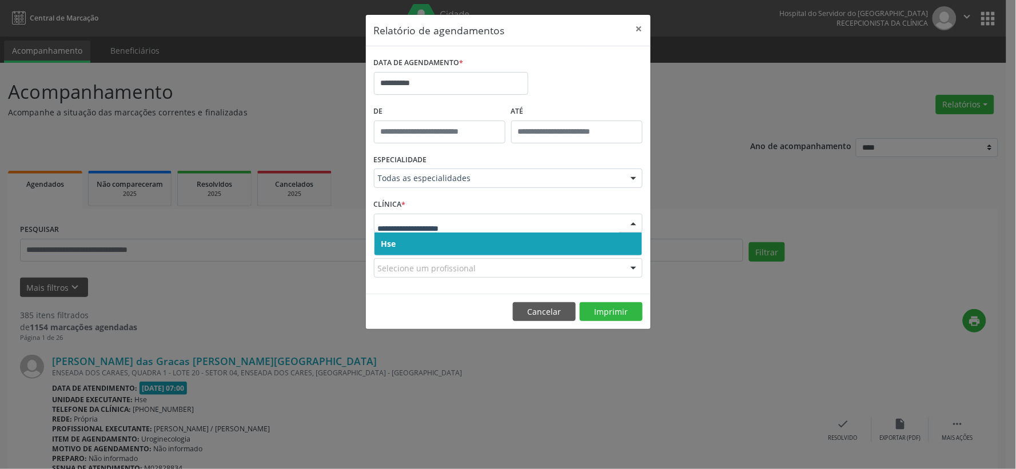
click at [449, 236] on span "Hse" at bounding box center [507, 244] width 267 height 23
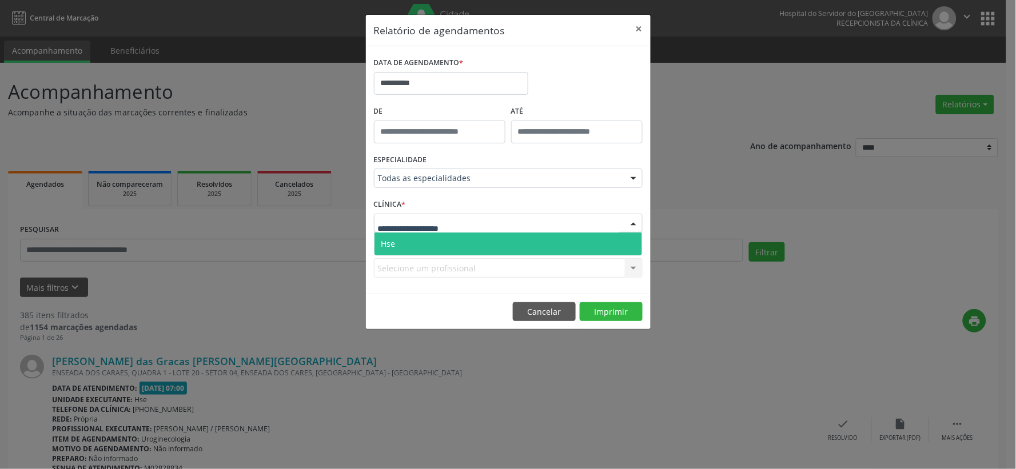
click at [449, 244] on span "Hse" at bounding box center [507, 244] width 267 height 23
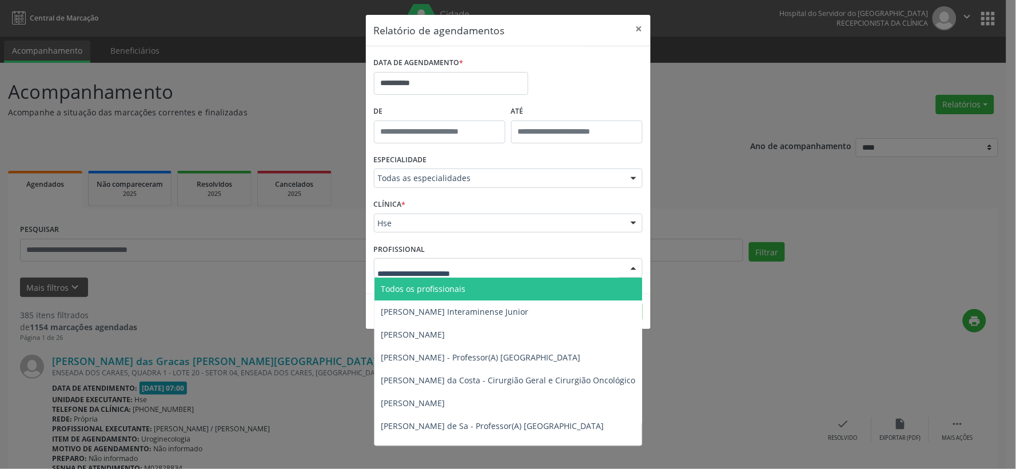
click at [501, 271] on div at bounding box center [508, 267] width 269 height 19
click at [469, 286] on span "Todos os profissionais" at bounding box center [566, 289] width 385 height 23
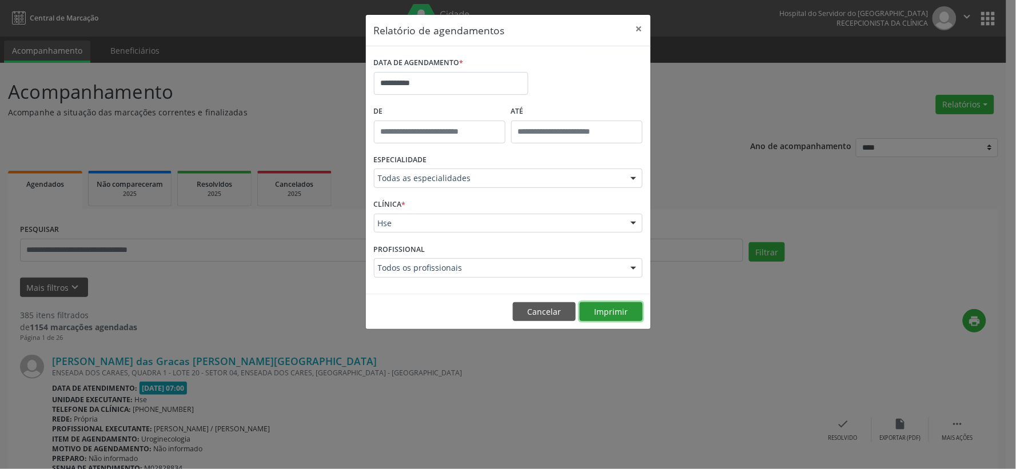
click at [601, 306] on button "Imprimir" at bounding box center [610, 311] width 63 height 19
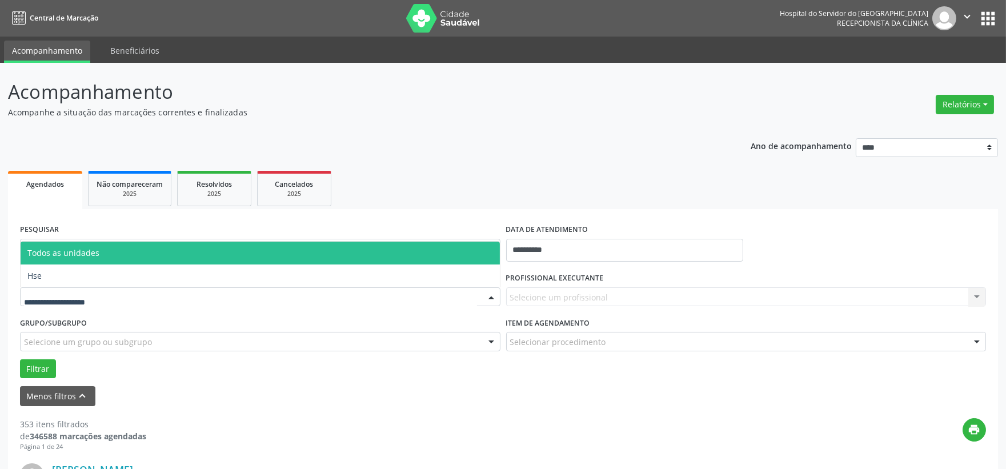
click at [78, 289] on div at bounding box center [260, 296] width 481 height 19
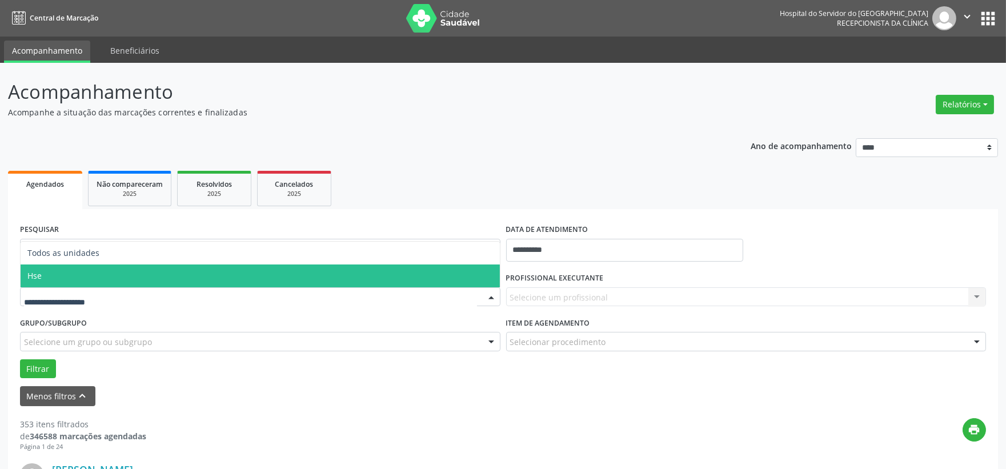
click at [84, 274] on span "Hse" at bounding box center [260, 276] width 479 height 23
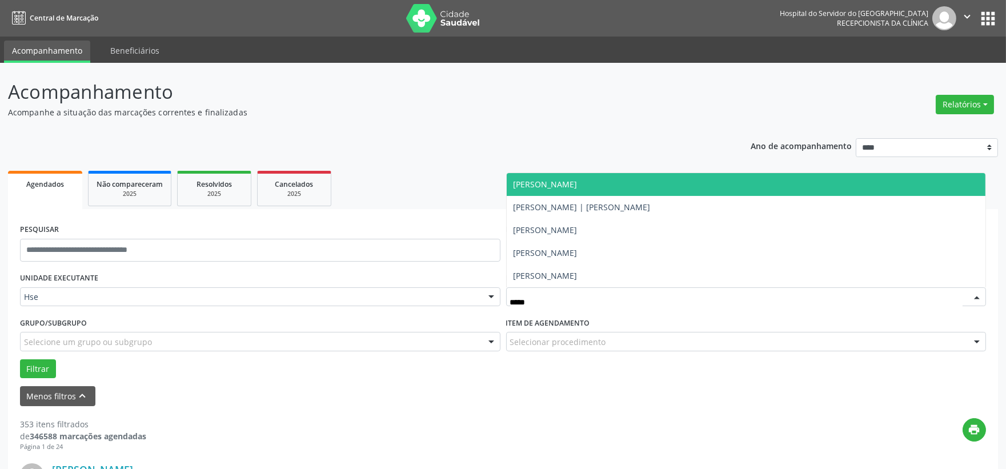
type input "******"
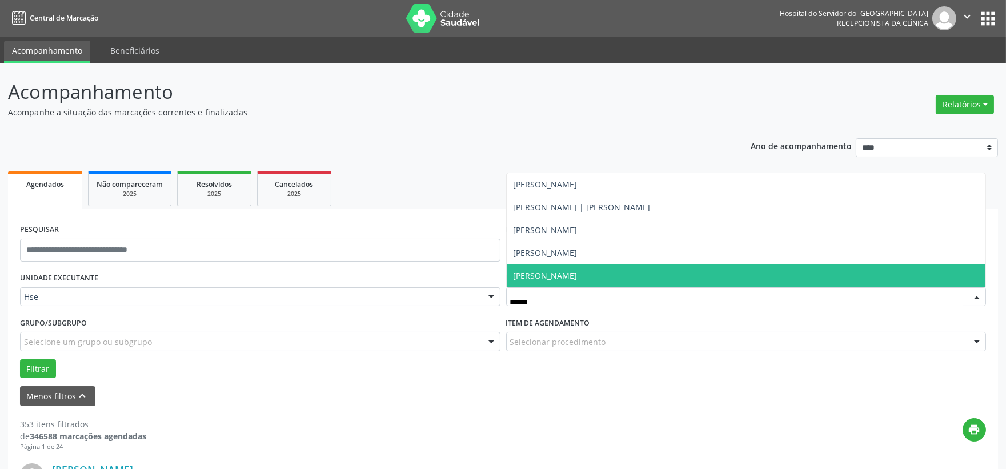
click at [556, 274] on span "[PERSON_NAME]" at bounding box center [546, 275] width 64 height 11
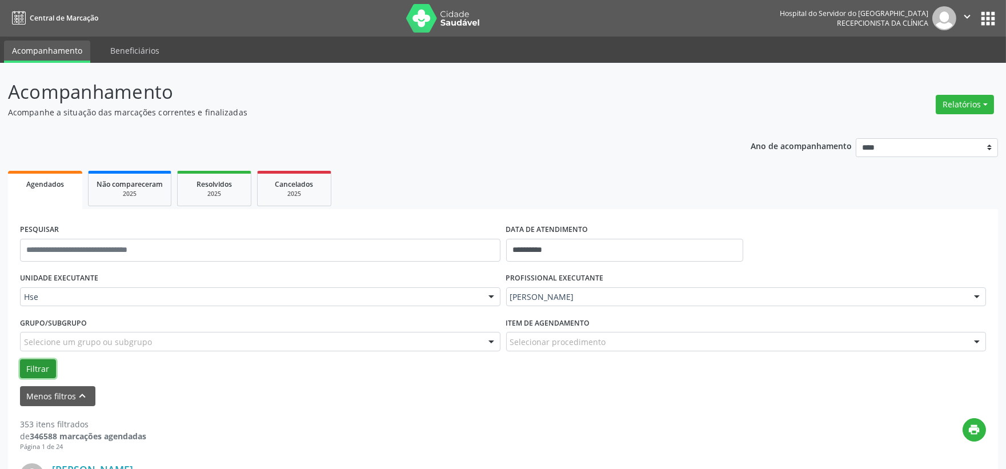
click at [25, 363] on button "Filtrar" at bounding box center [38, 368] width 36 height 19
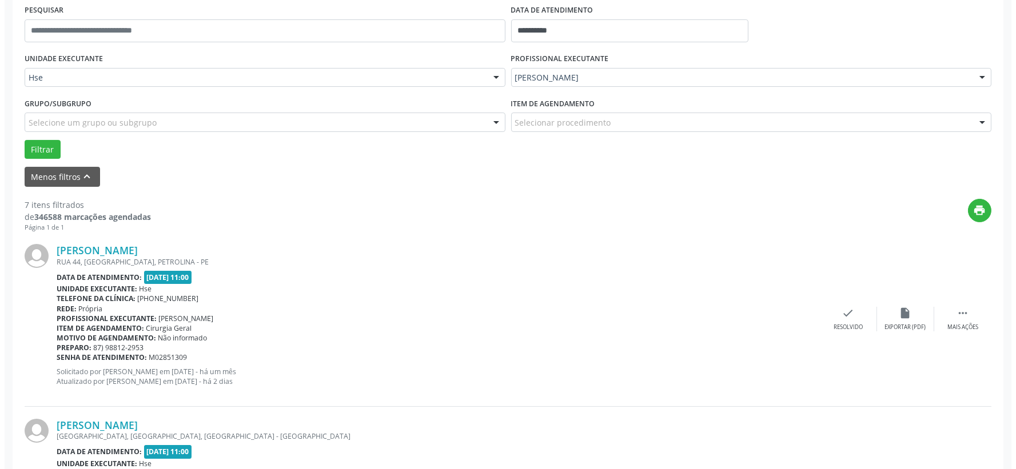
scroll to position [410, 0]
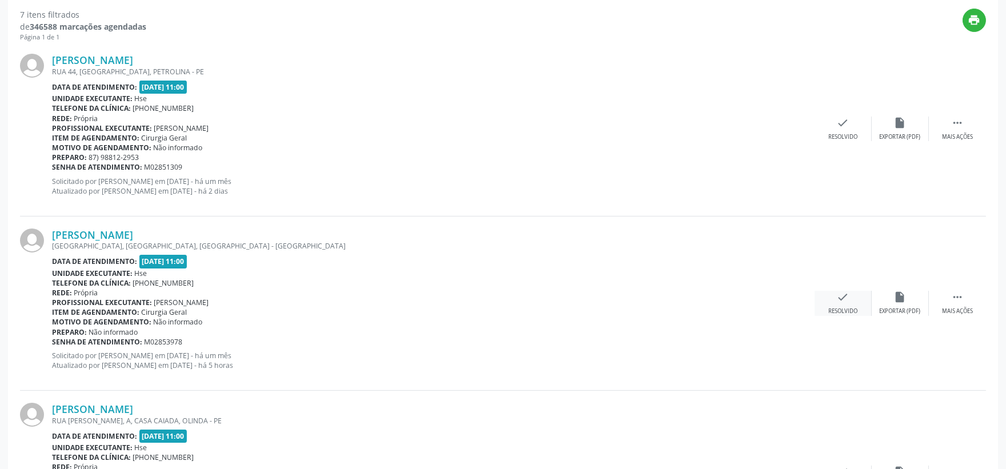
click at [826, 301] on div "check Resolvido" at bounding box center [843, 303] width 57 height 25
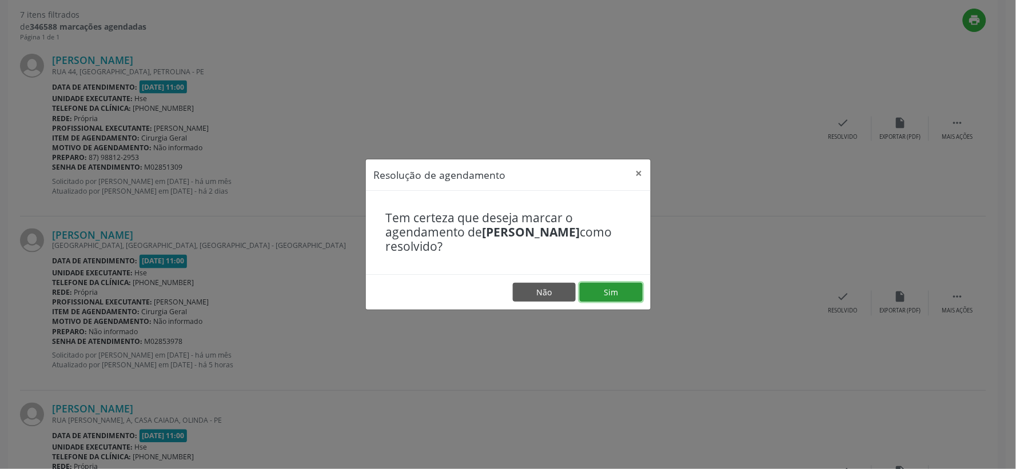
click at [613, 286] on button "Sim" at bounding box center [610, 292] width 63 height 19
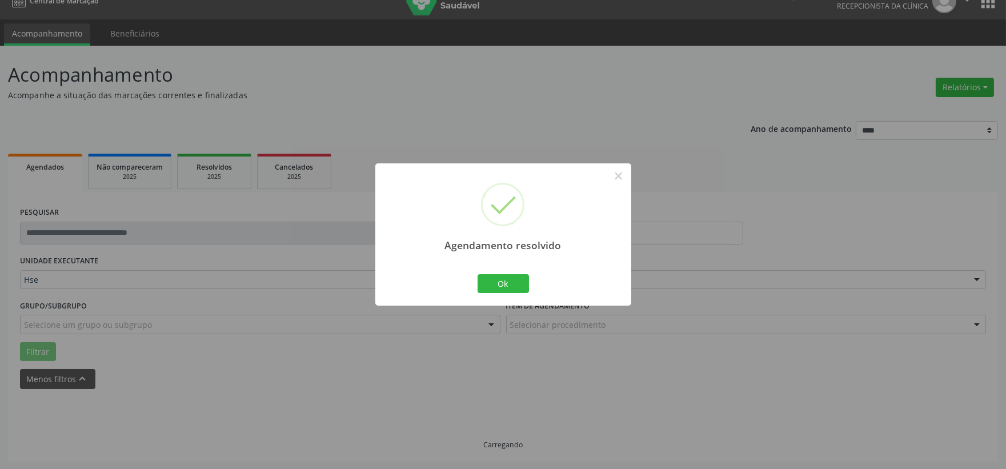
scroll to position [29, 0]
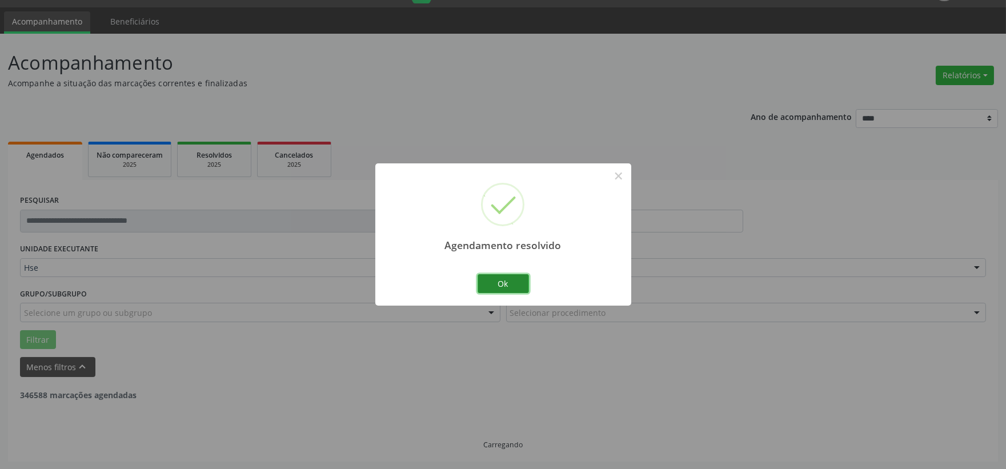
click at [512, 286] on button "Ok" at bounding box center [503, 283] width 51 height 19
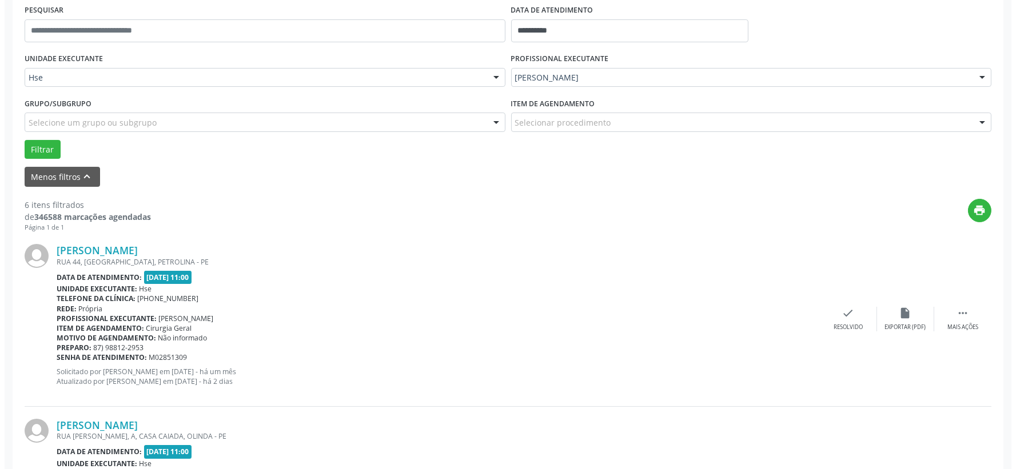
scroll to position [346, 0]
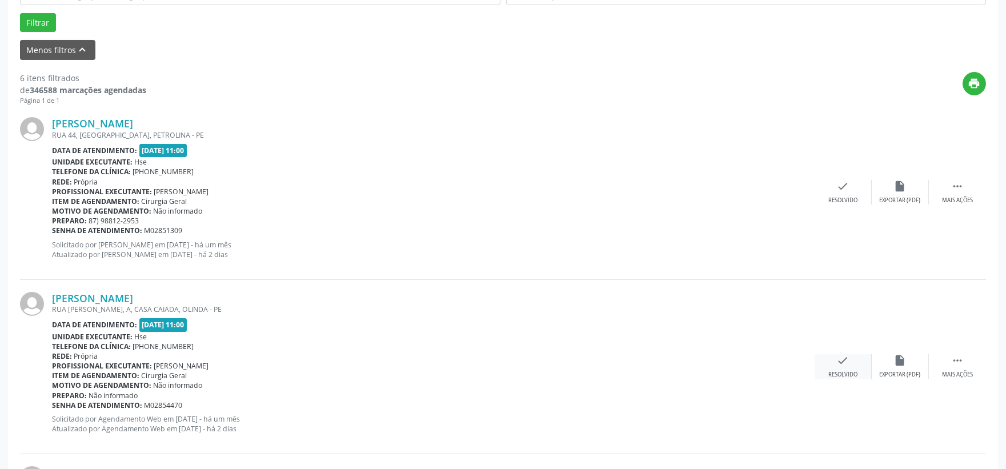
click at [823, 362] on div "check Resolvido" at bounding box center [843, 366] width 57 height 25
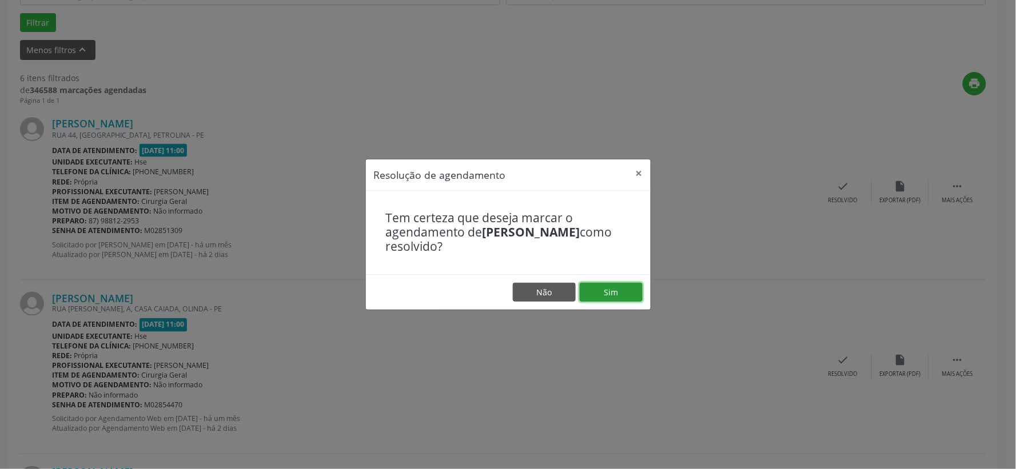
click at [629, 286] on button "Sim" at bounding box center [610, 292] width 63 height 19
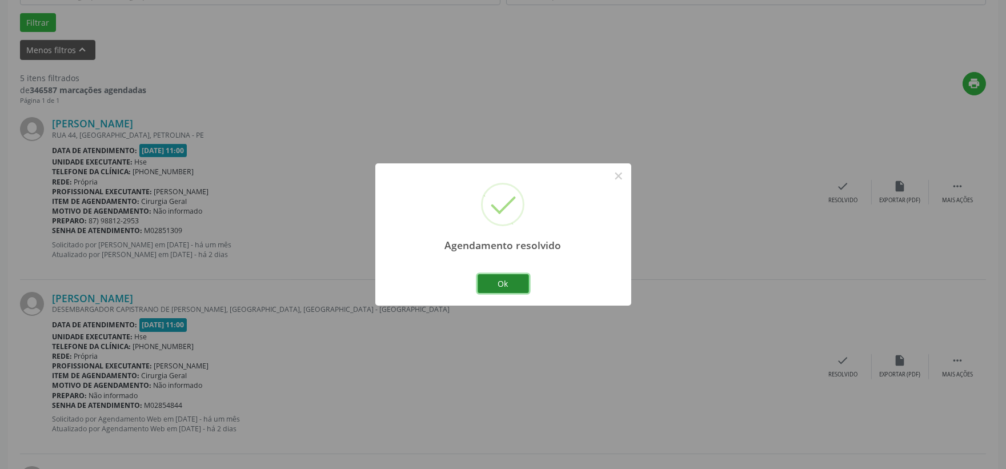
click at [511, 286] on button "Ok" at bounding box center [503, 283] width 51 height 19
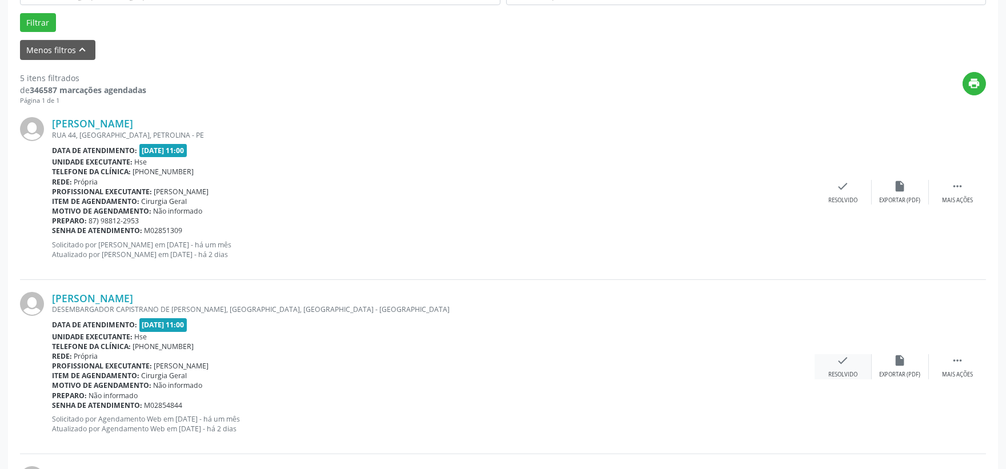
click at [835, 373] on div "Resolvido" at bounding box center [843, 375] width 29 height 8
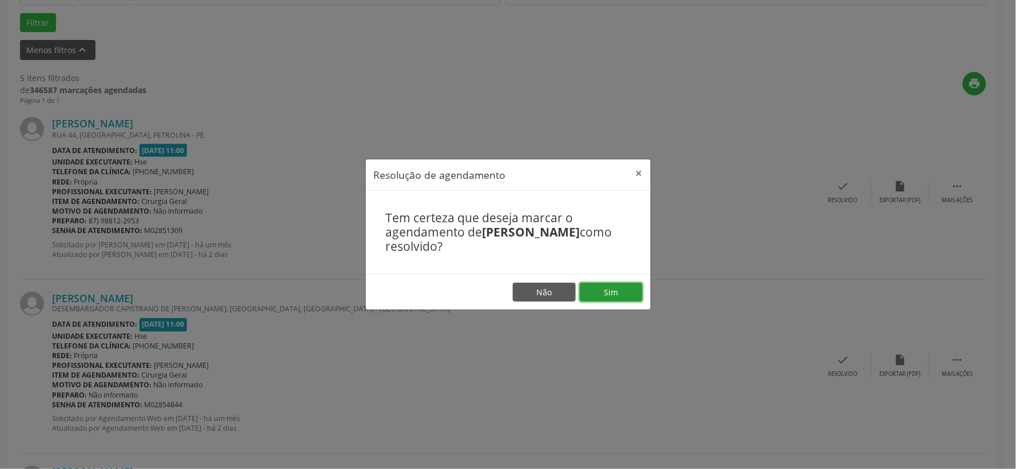
click at [633, 290] on button "Sim" at bounding box center [610, 292] width 63 height 19
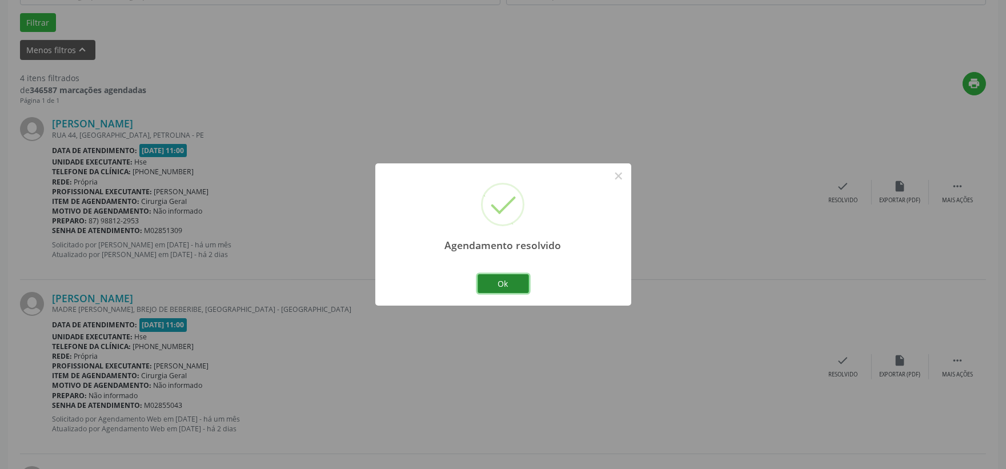
click at [500, 274] on button "Ok" at bounding box center [503, 283] width 51 height 19
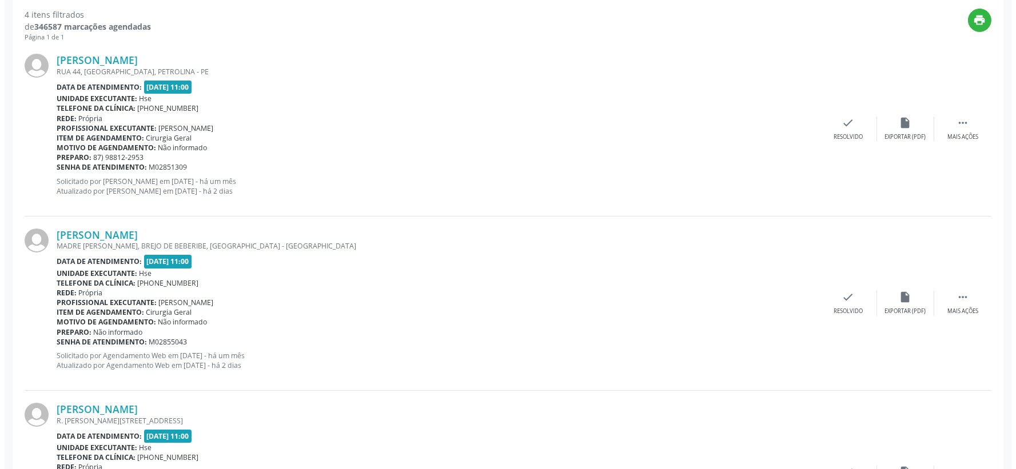
scroll to position [537, 0]
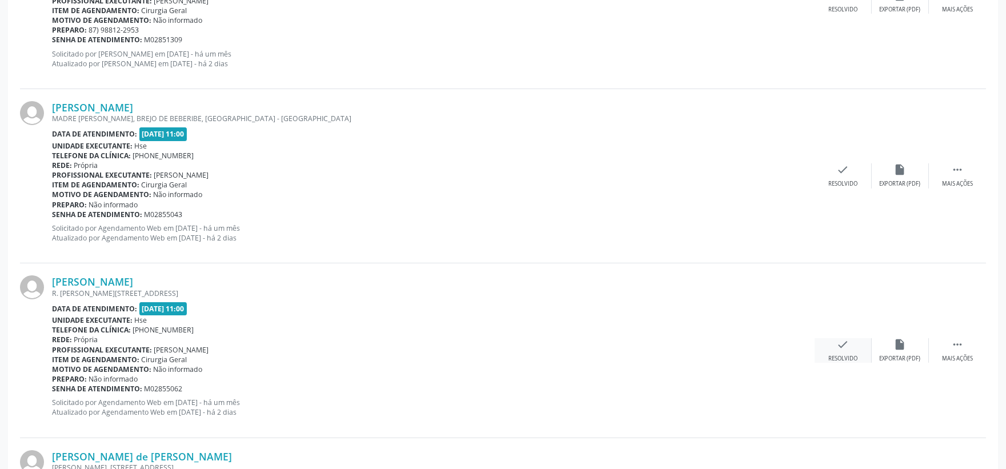
click at [829, 357] on div "Resolvido" at bounding box center [843, 359] width 29 height 8
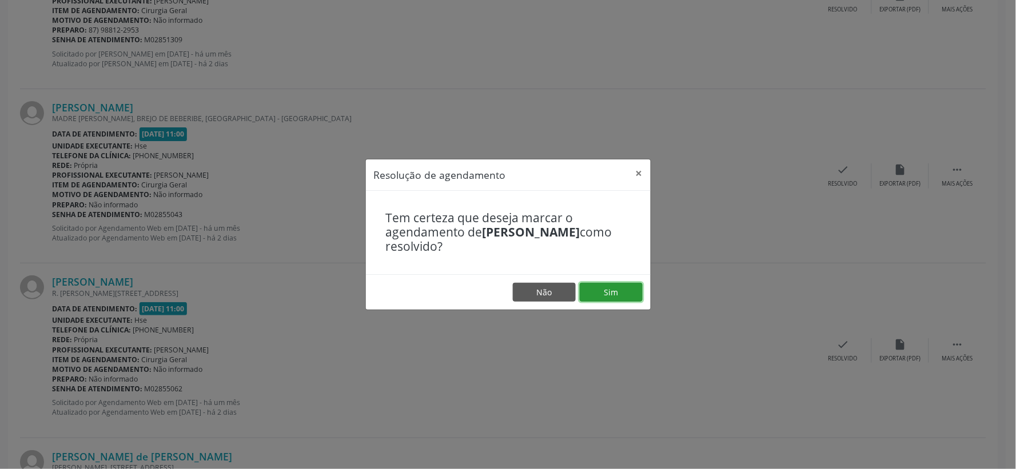
click at [634, 295] on button "Sim" at bounding box center [610, 292] width 63 height 19
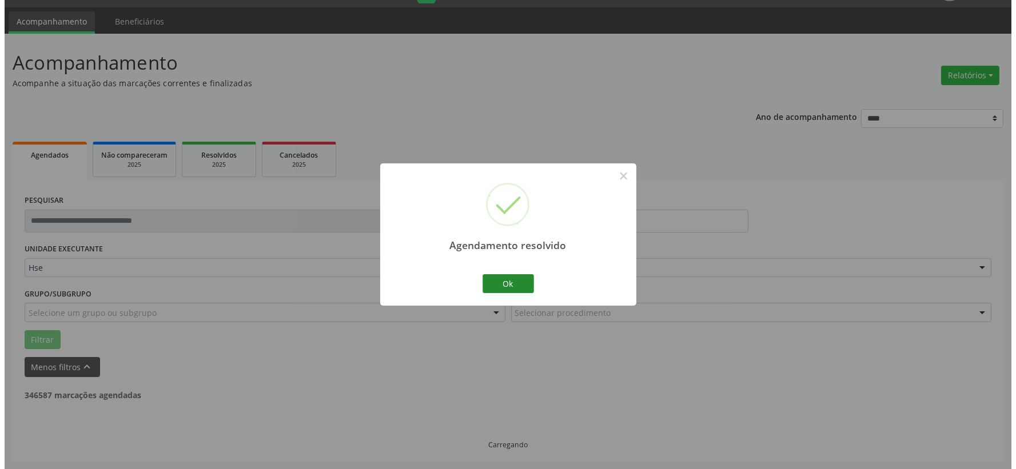
scroll to position [525, 0]
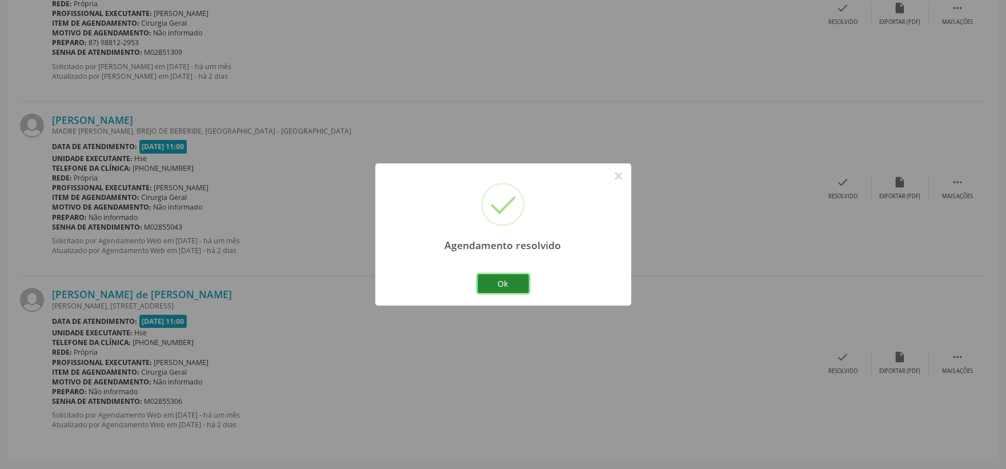
click at [501, 281] on button "Ok" at bounding box center [503, 283] width 51 height 19
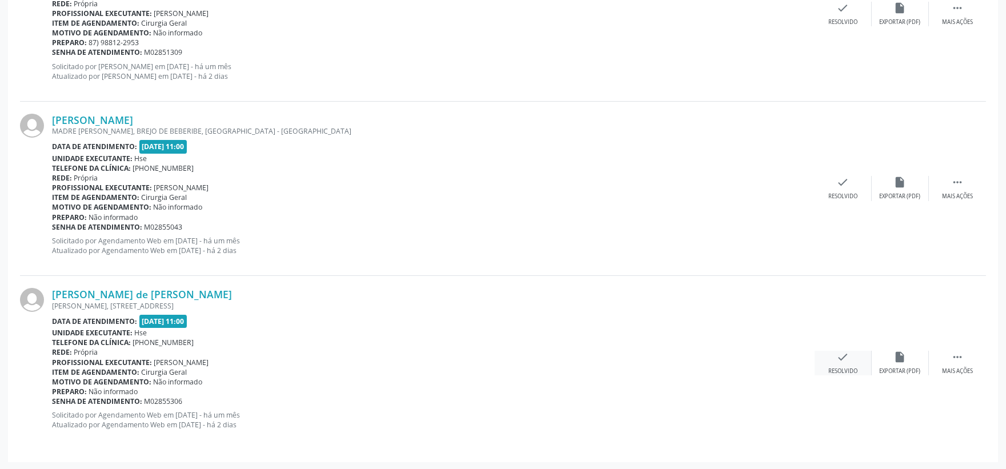
click at [830, 357] on div "check Resolvido" at bounding box center [843, 363] width 57 height 25
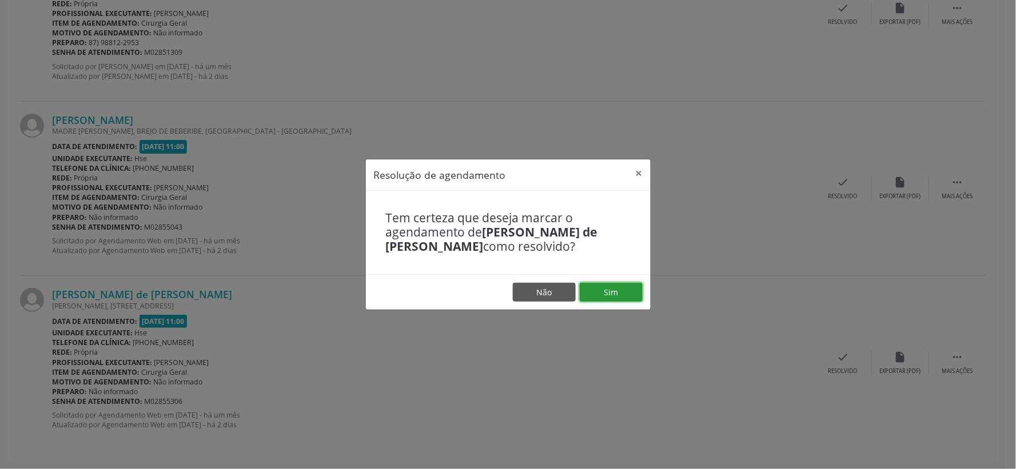
click at [629, 288] on button "Sim" at bounding box center [610, 292] width 63 height 19
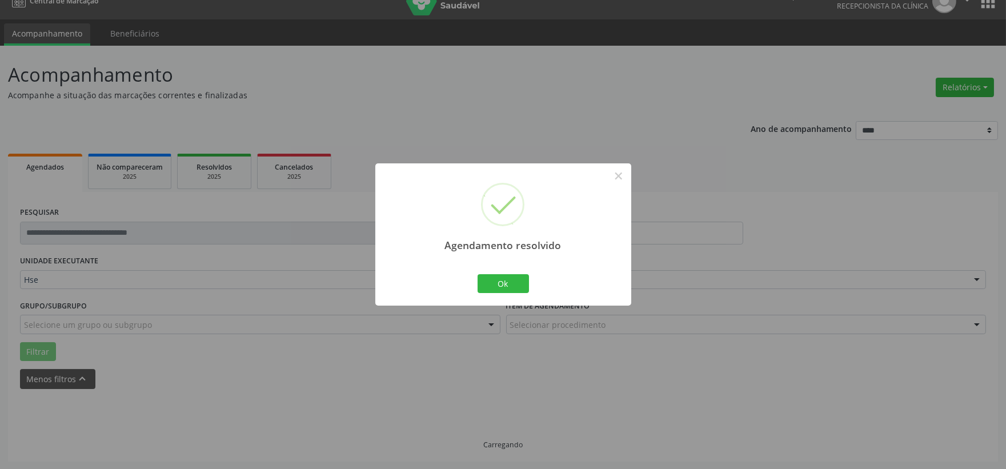
scroll to position [29, 0]
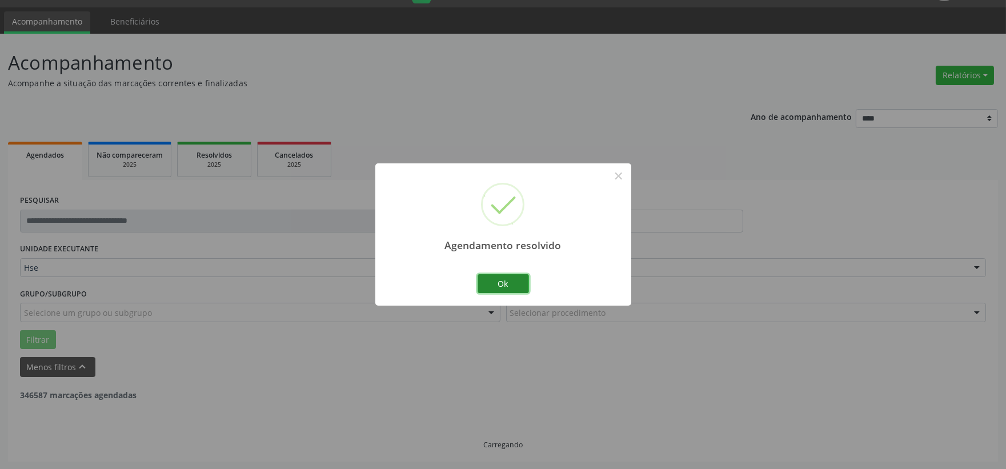
click at [501, 283] on button "Ok" at bounding box center [503, 283] width 51 height 19
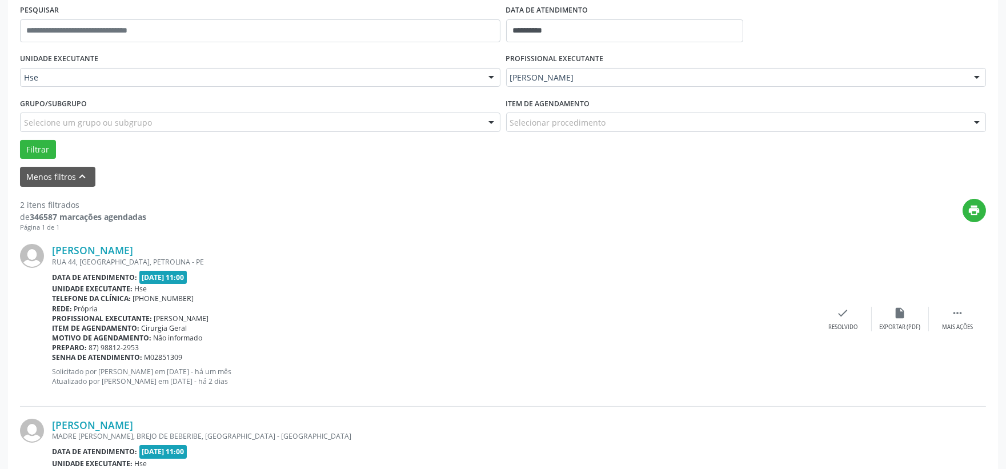
scroll to position [350, 0]
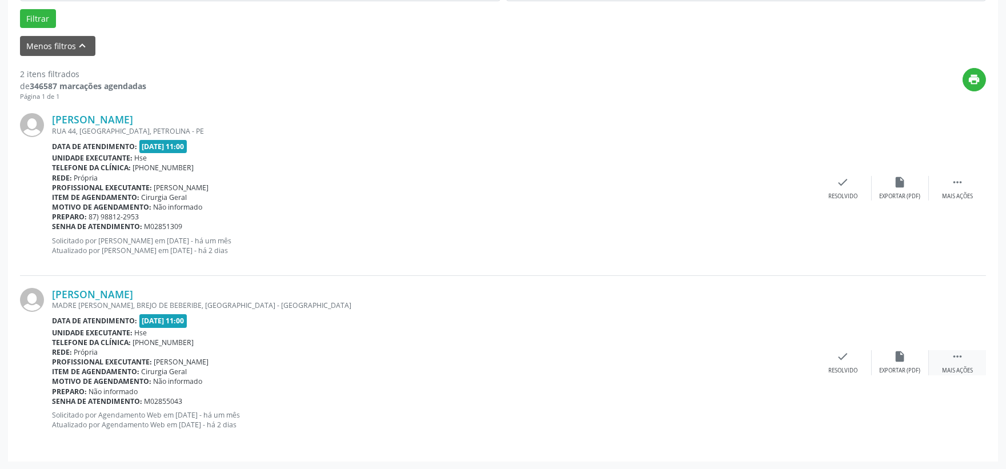
click at [954, 362] on icon "" at bounding box center [958, 356] width 13 height 13
click at [890, 365] on div "alarm_off Não compareceu" at bounding box center [900, 362] width 57 height 25
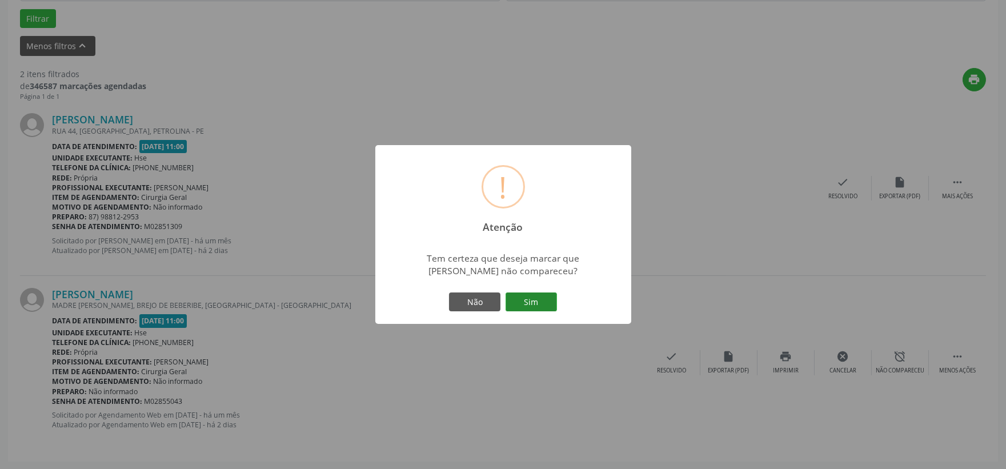
click at [546, 299] on button "Sim" at bounding box center [531, 302] width 51 height 19
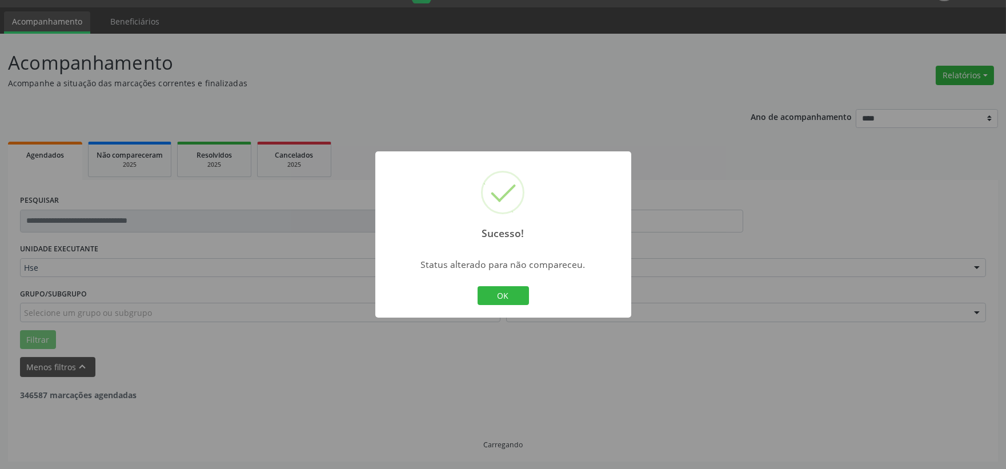
scroll to position [175, 0]
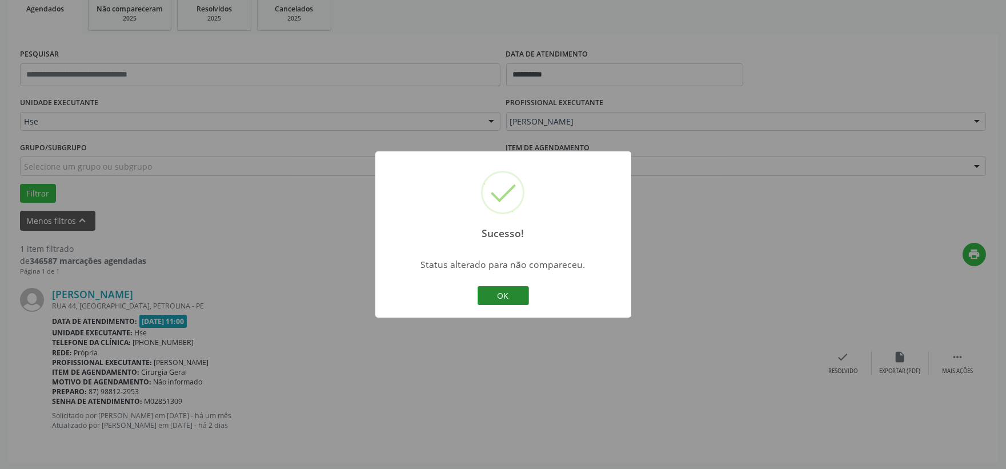
click at [511, 289] on button "OK" at bounding box center [503, 295] width 51 height 19
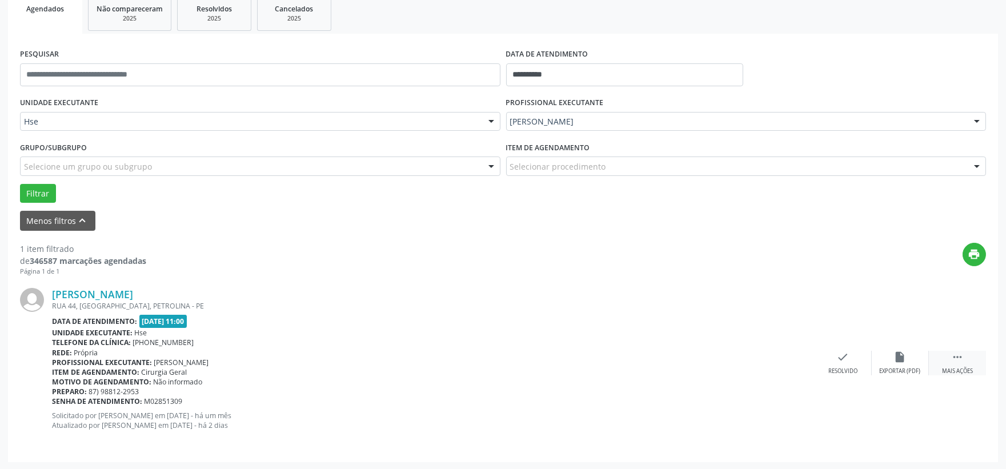
click at [949, 355] on div " Mais ações" at bounding box center [957, 363] width 57 height 25
click at [913, 355] on div "alarm_off Não compareceu" at bounding box center [900, 363] width 57 height 25
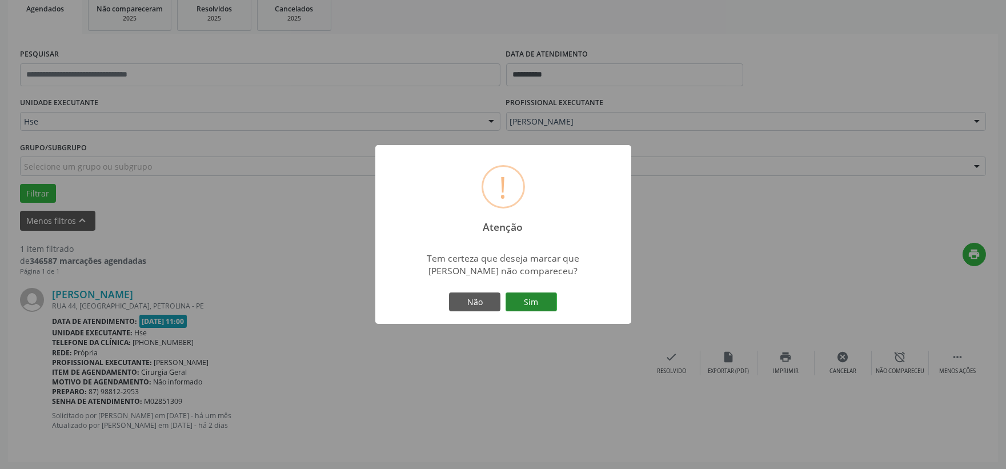
click at [535, 305] on button "Sim" at bounding box center [531, 302] width 51 height 19
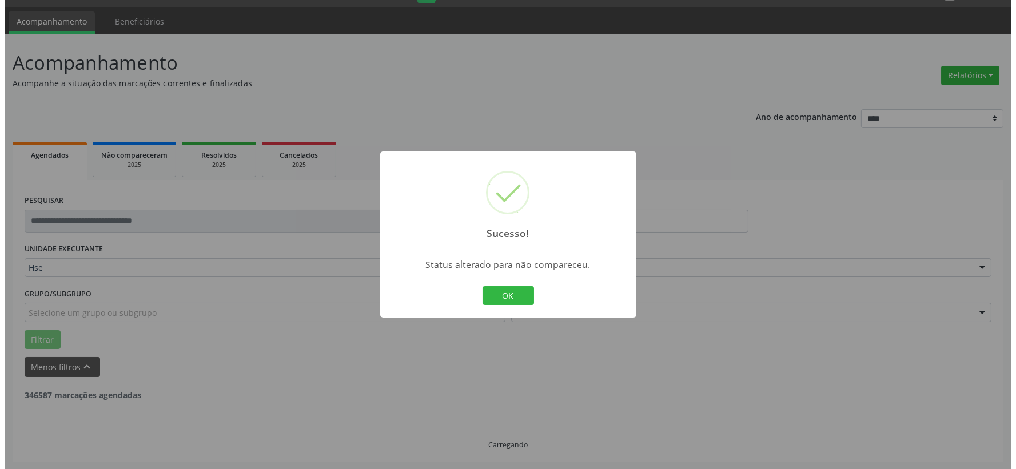
scroll to position [0, 0]
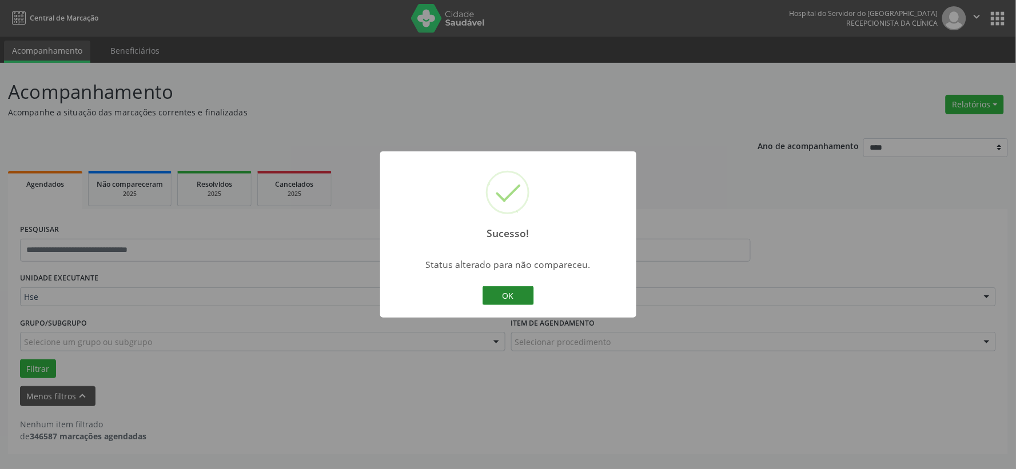
click at [527, 297] on button "OK" at bounding box center [507, 295] width 51 height 19
